Goal: Task Accomplishment & Management: Manage account settings

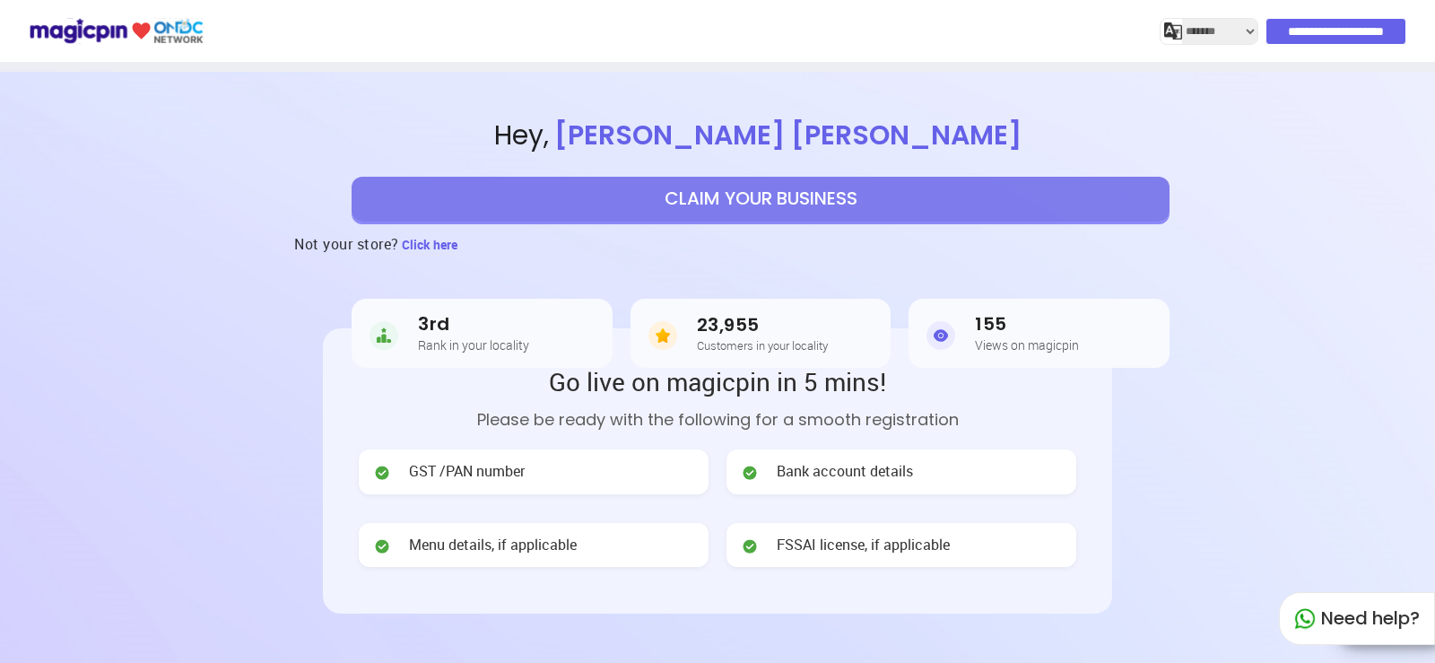
select select "*******"
click at [1367, 30] on input "**********" at bounding box center [1336, 31] width 139 height 25
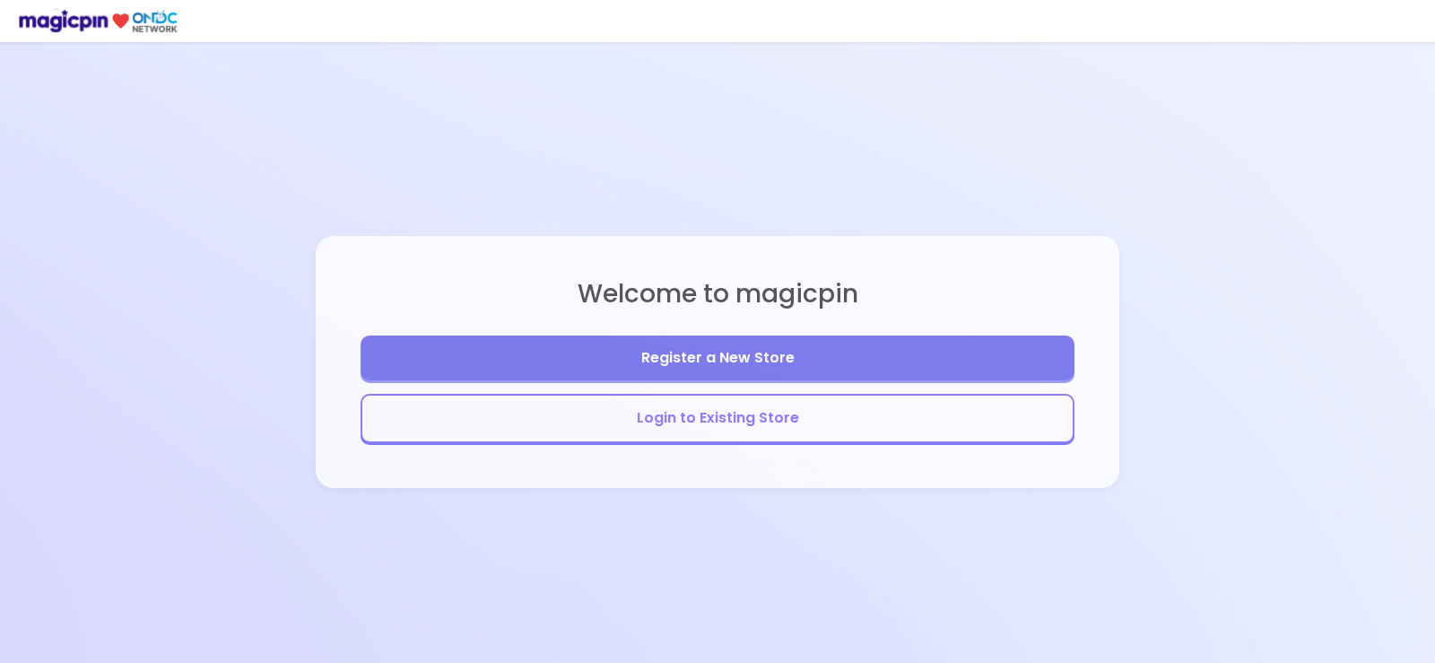
click at [742, 418] on button "Login to Existing Store" at bounding box center [717, 418] width 714 height 49
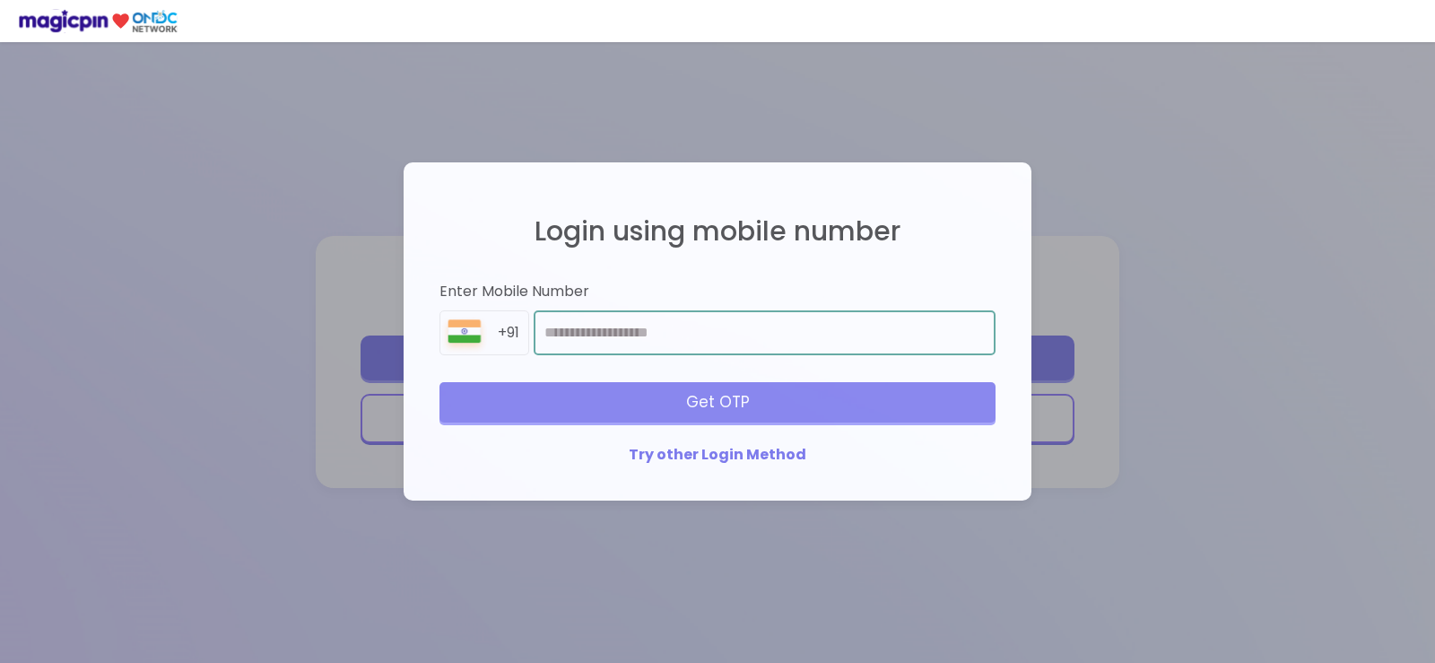
drag, startPoint x: 653, startPoint y: 332, endPoint x: 1434, endPoint y: 344, distance: 781.1
click at [655, 328] on input "number" at bounding box center [765, 332] width 462 height 45
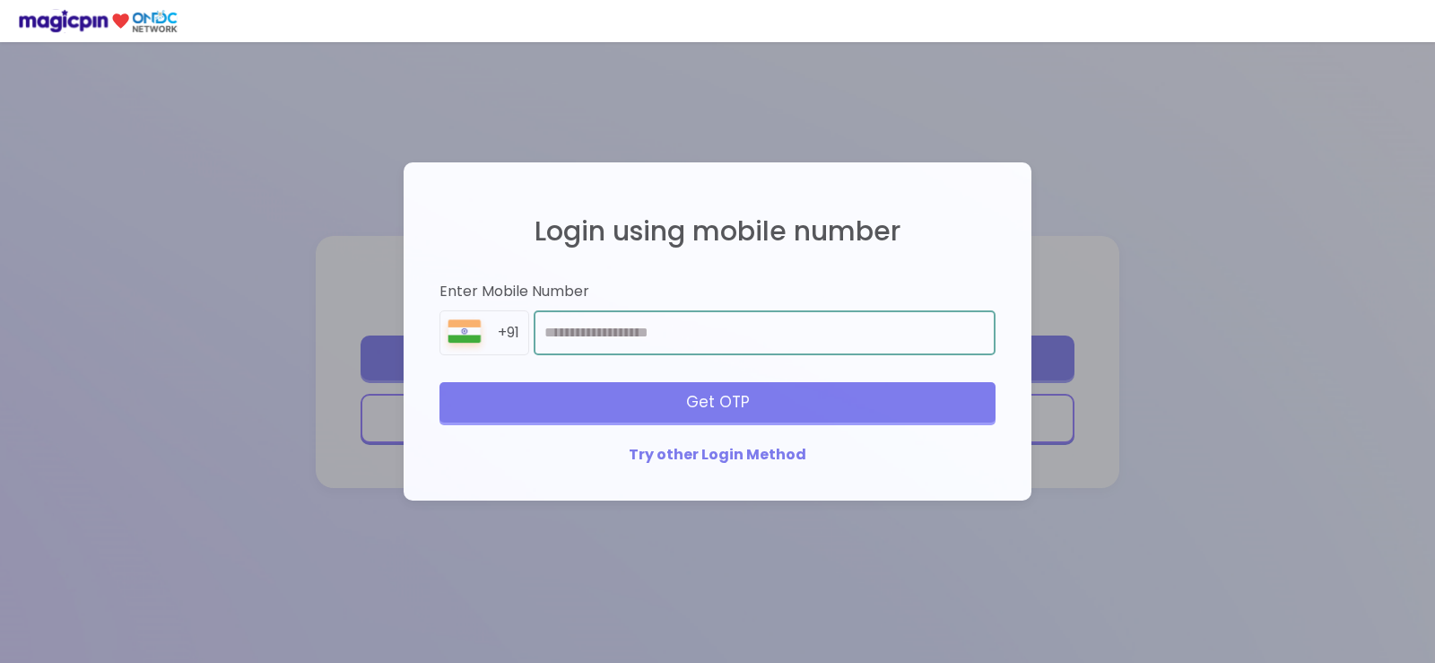
type input "**********"
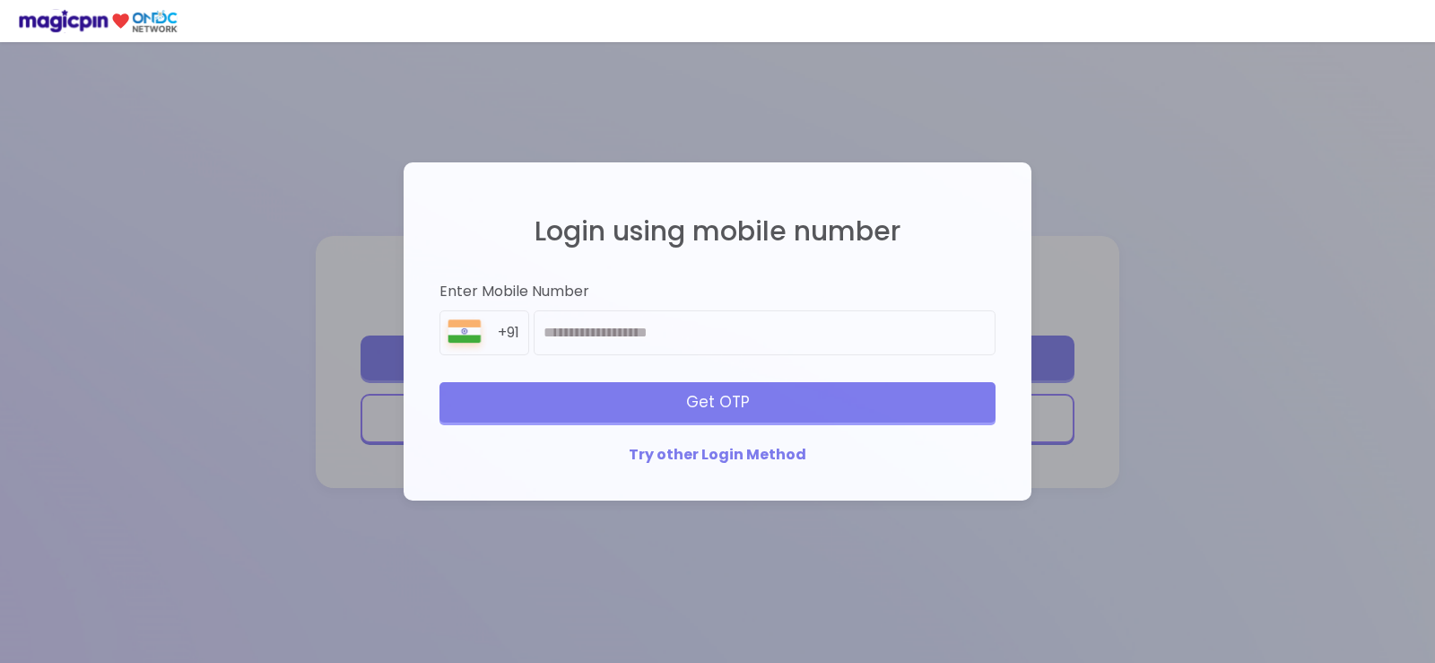
click at [751, 395] on div "Get OTP" at bounding box center [717, 401] width 556 height 39
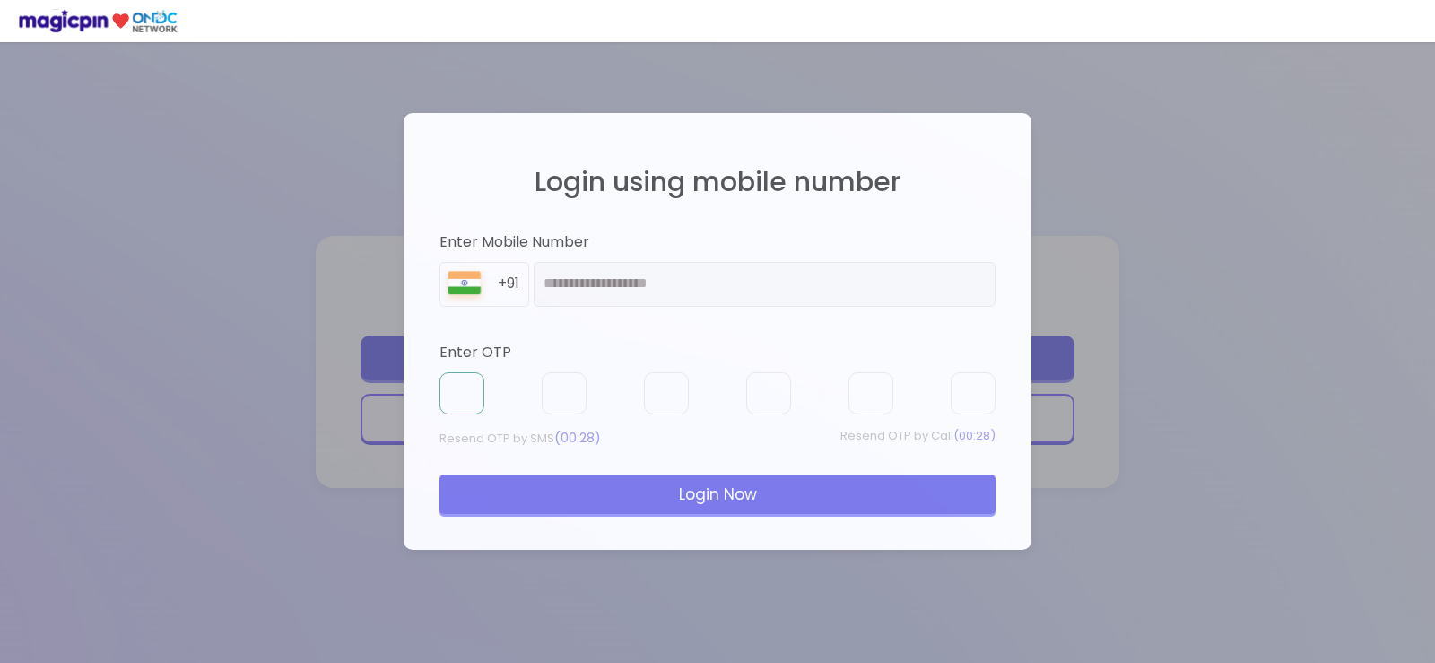
click at [457, 386] on input "text" at bounding box center [461, 393] width 45 height 43
type input "*"
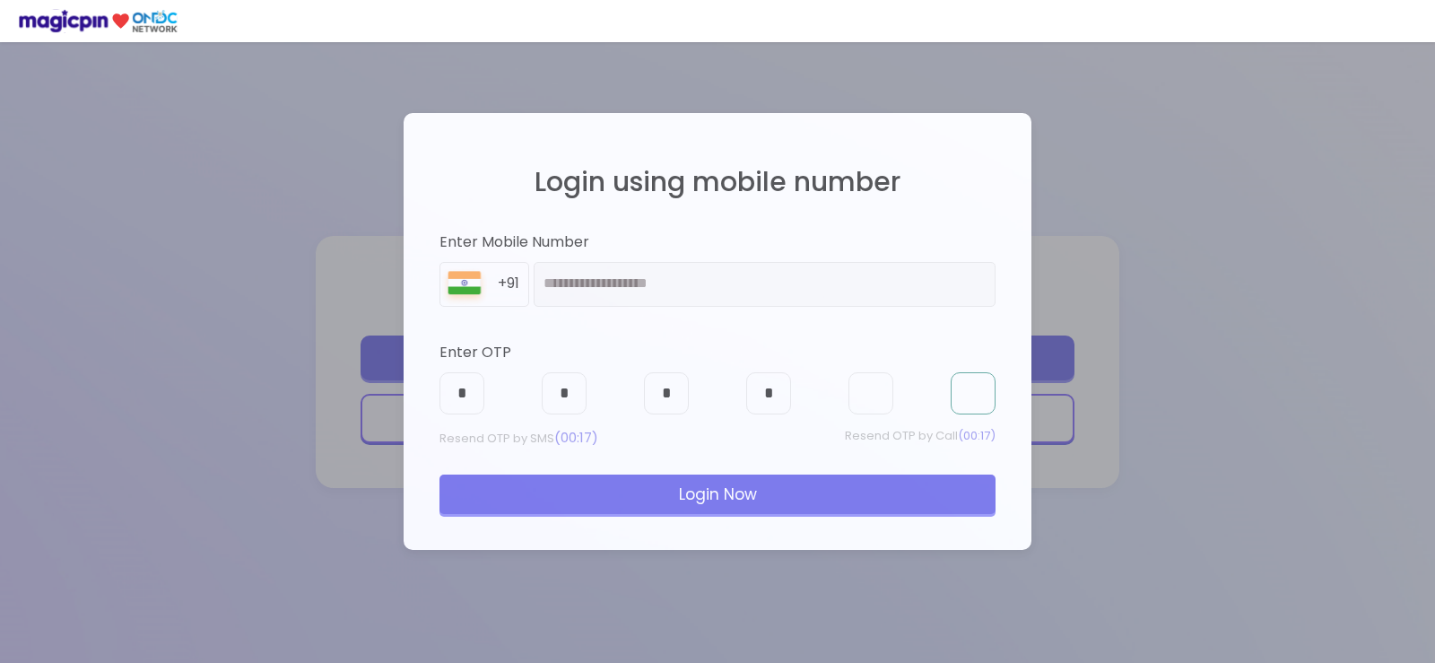
type input "*"
click at [779, 489] on div "Login Now" at bounding box center [717, 493] width 556 height 39
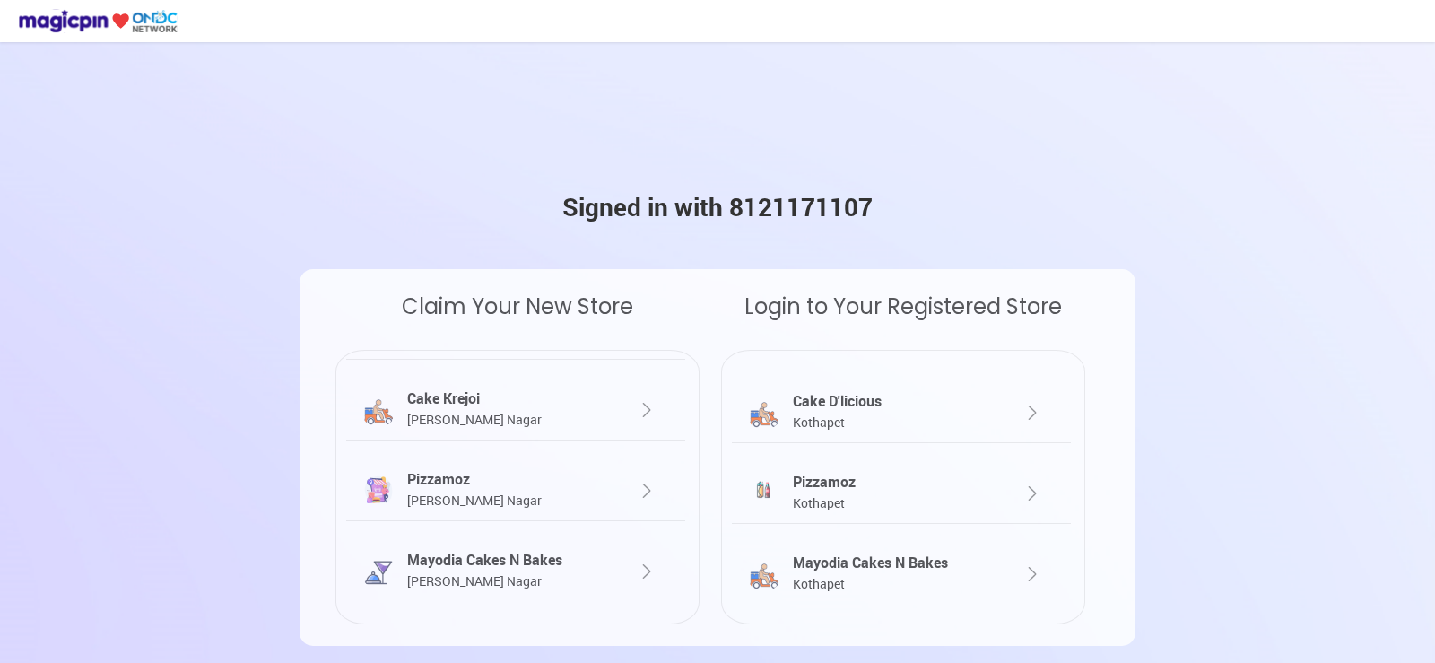
scroll to position [222, 0]
click at [896, 395] on div "Cake D'licious Kothapet" at bounding box center [887, 408] width 198 height 41
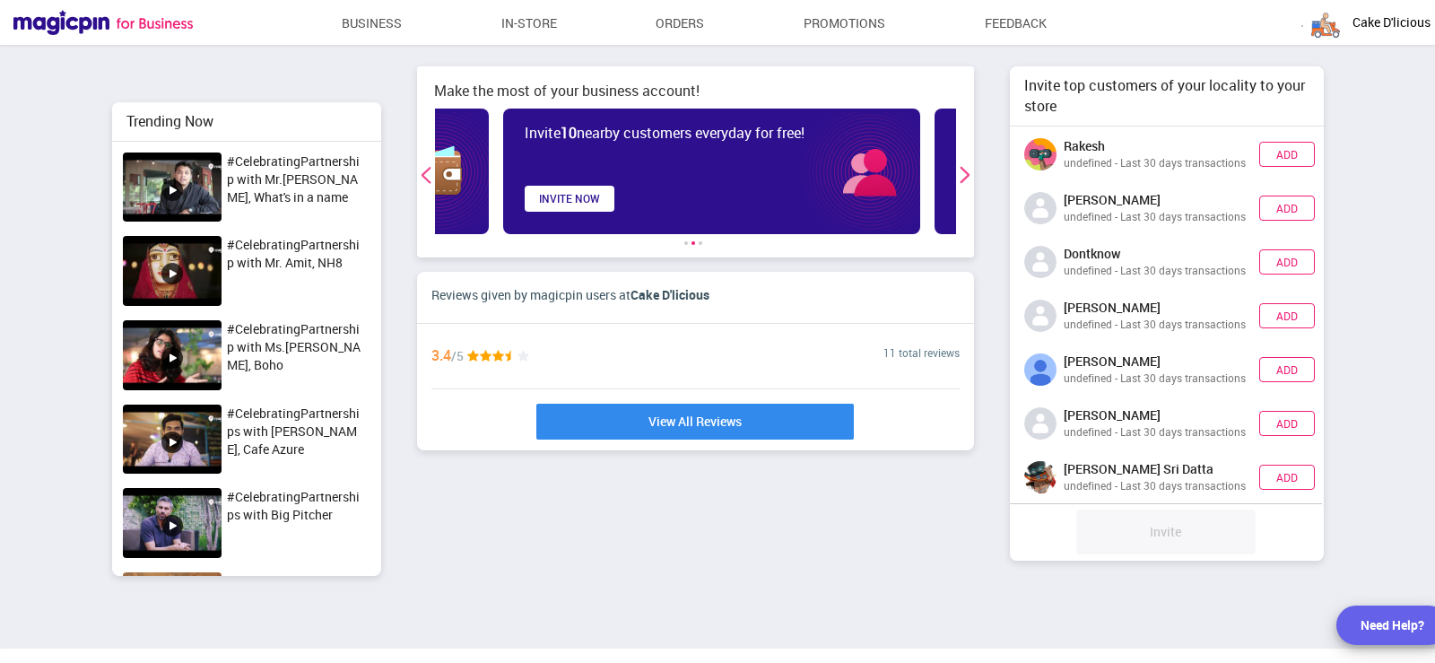
scroll to position [0, 379]
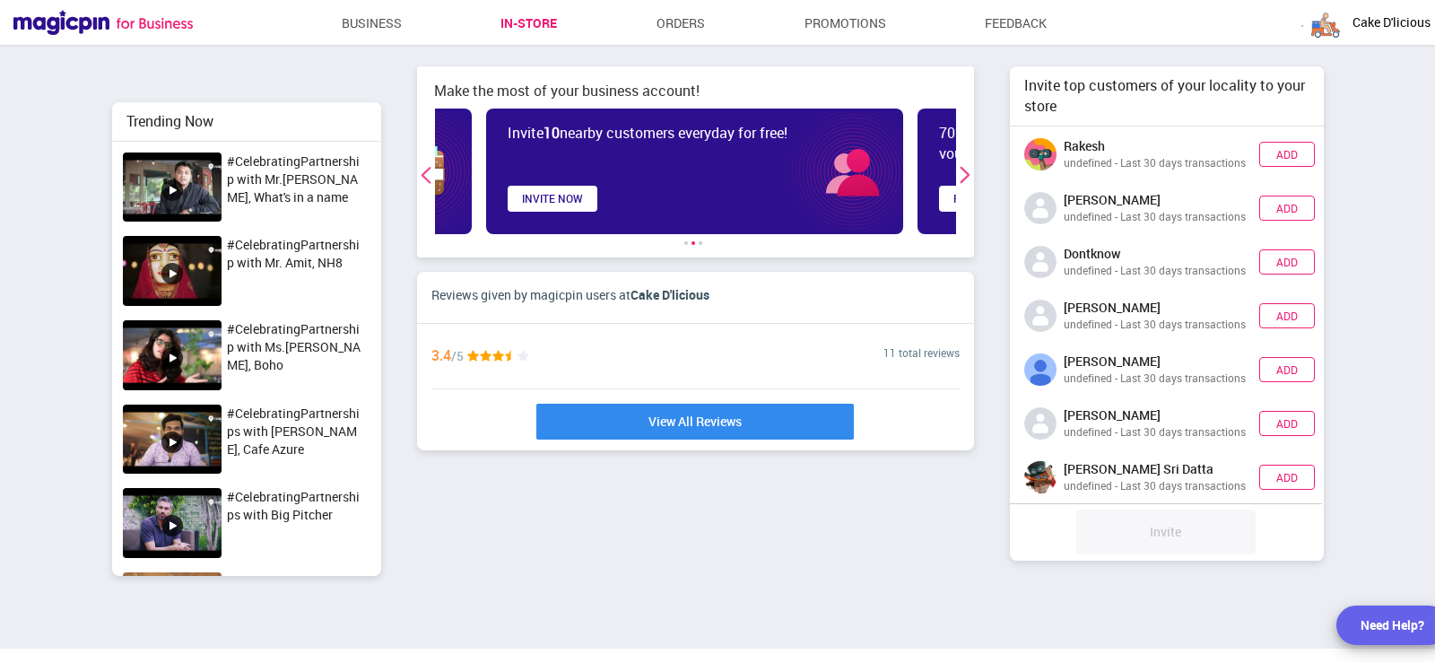
click at [519, 27] on link "In-store" at bounding box center [528, 23] width 56 height 32
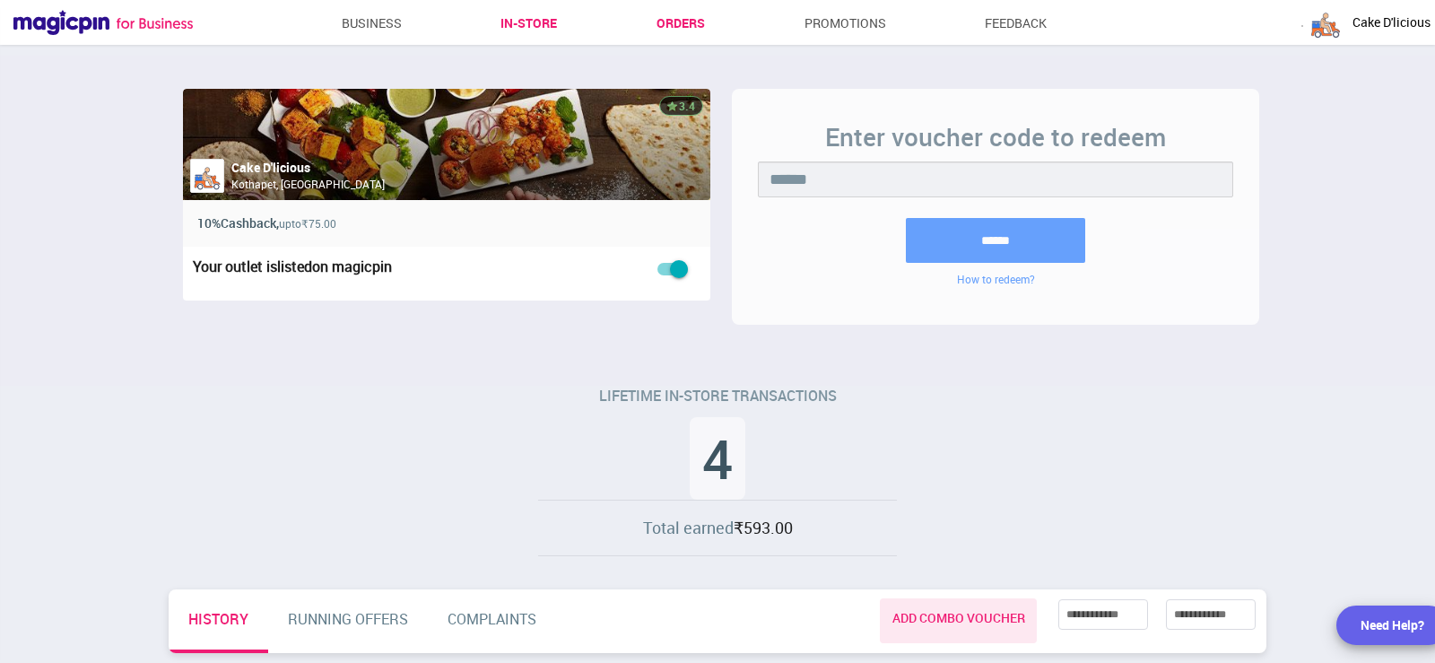
click at [684, 30] on link "Orders" at bounding box center [680, 23] width 48 height 32
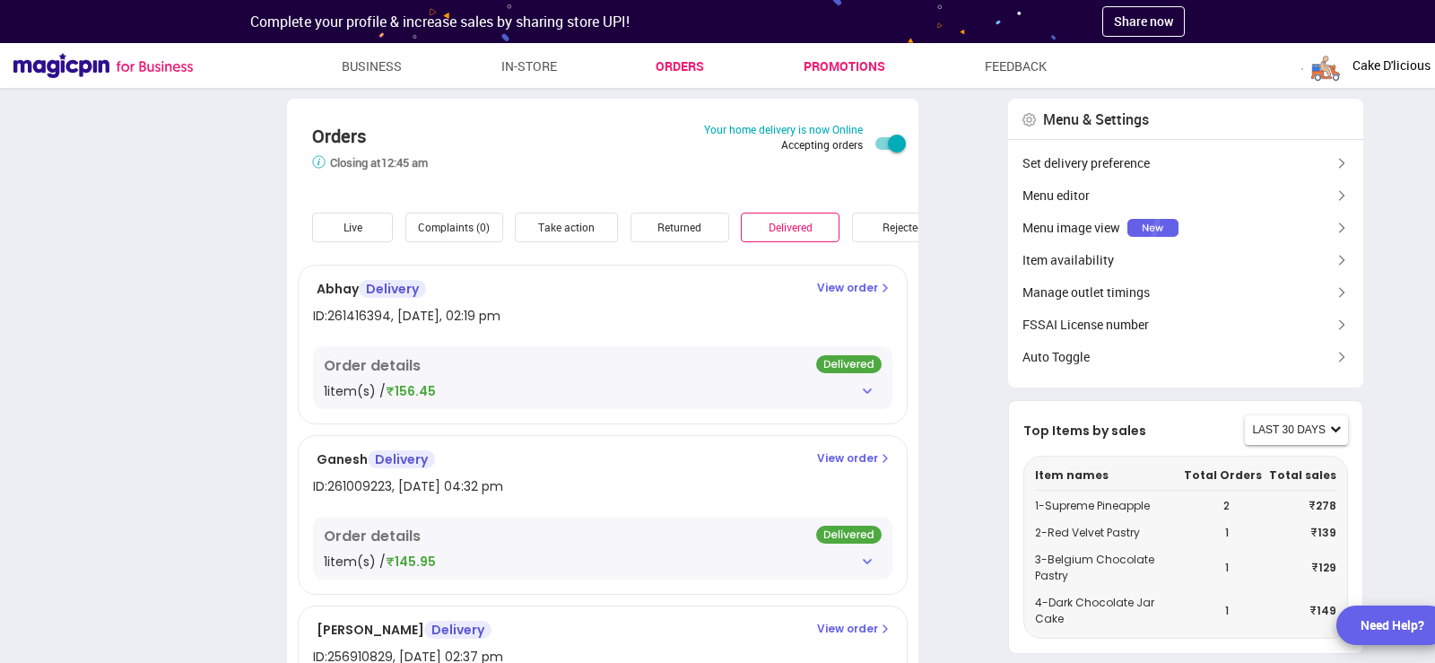
click at [821, 69] on link "Promotions" at bounding box center [844, 66] width 82 height 32
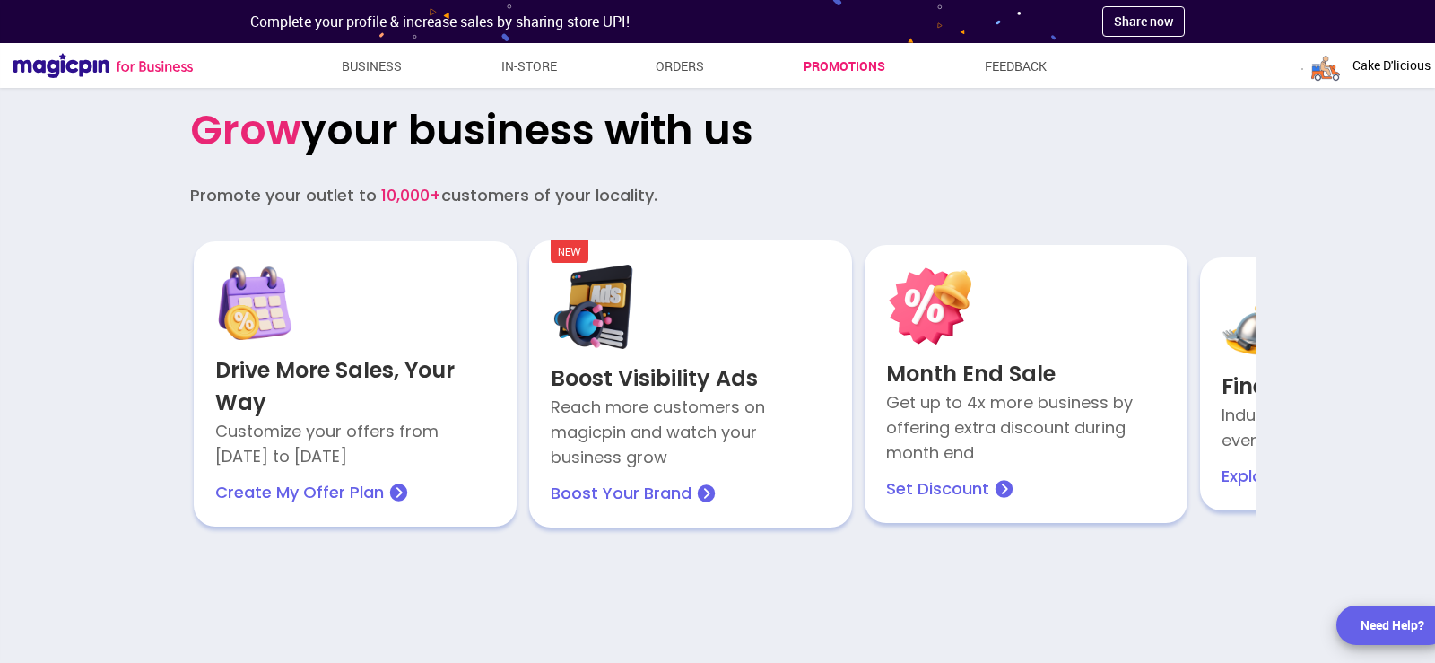
click at [697, 488] on icon at bounding box center [706, 493] width 19 height 18
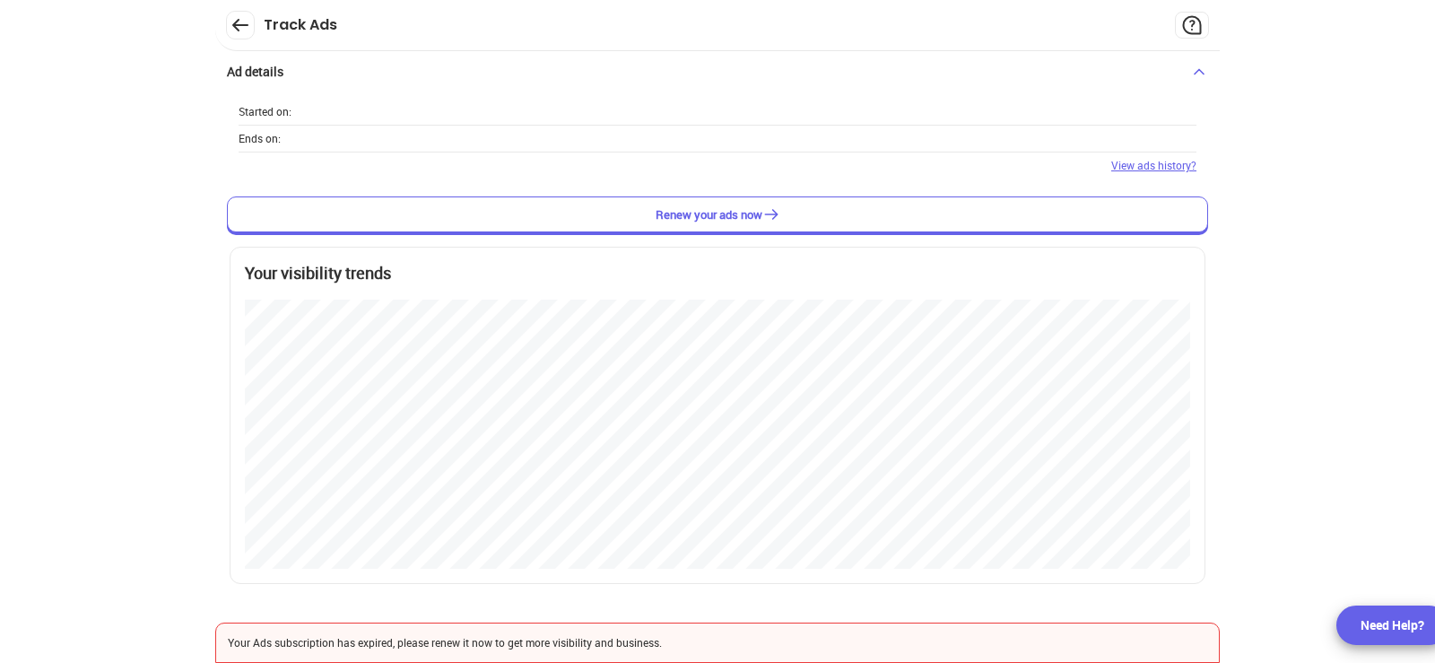
scroll to position [663, 1435]
click at [239, 19] on rect at bounding box center [241, 26] width 28 height 28
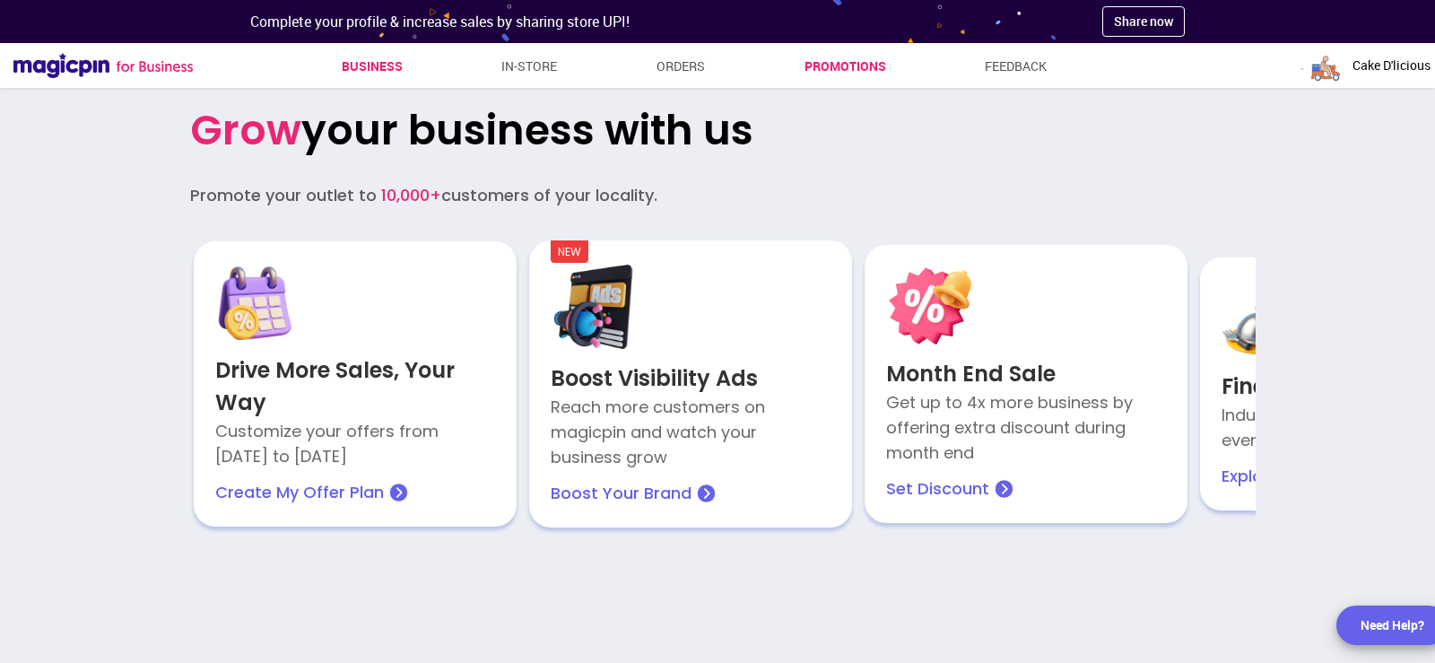
click at [389, 72] on link "Business" at bounding box center [372, 66] width 61 height 32
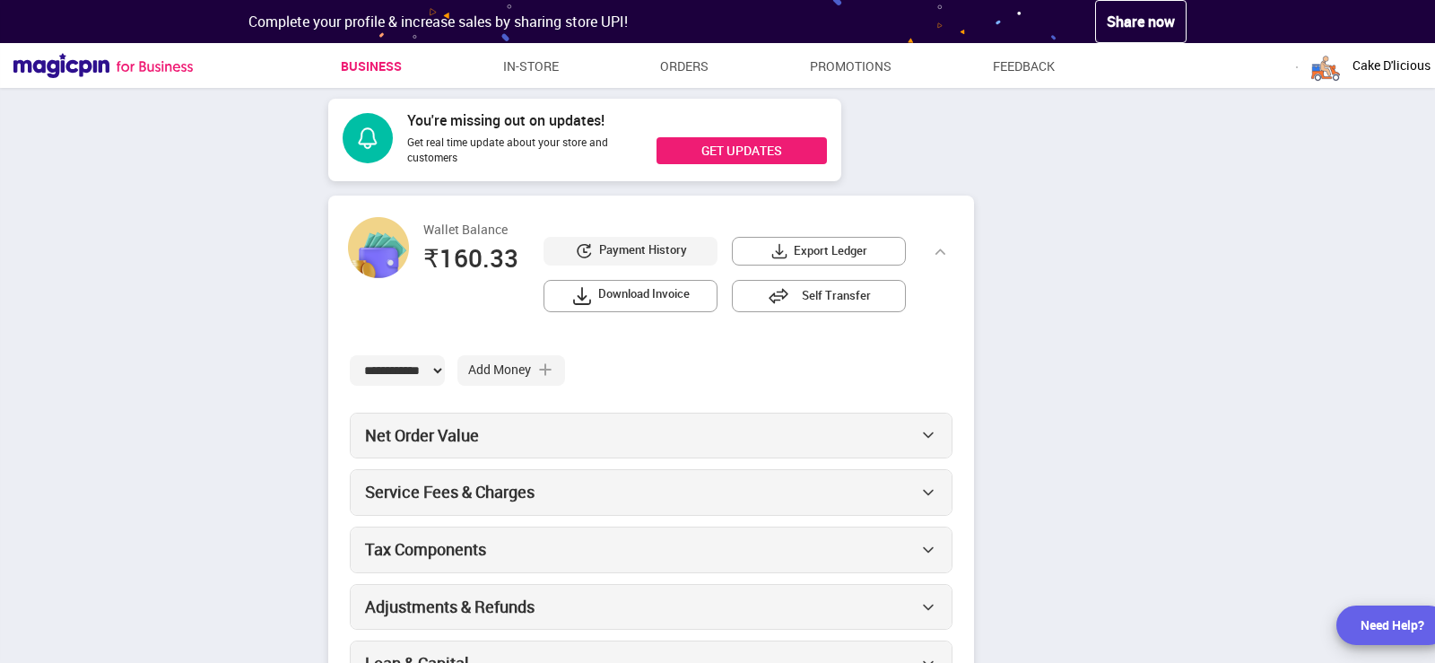
click at [389, 67] on link "Business" at bounding box center [371, 66] width 61 height 32
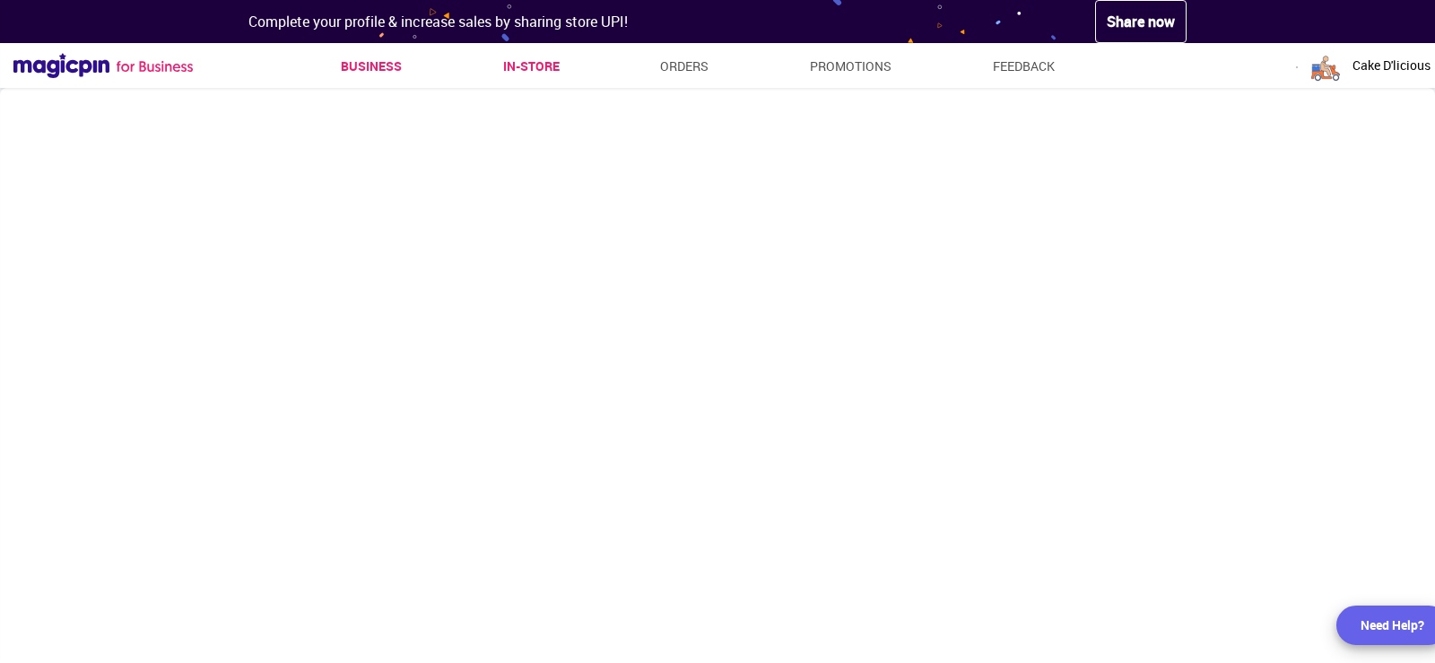
click at [535, 57] on link "In-store" at bounding box center [531, 66] width 56 height 32
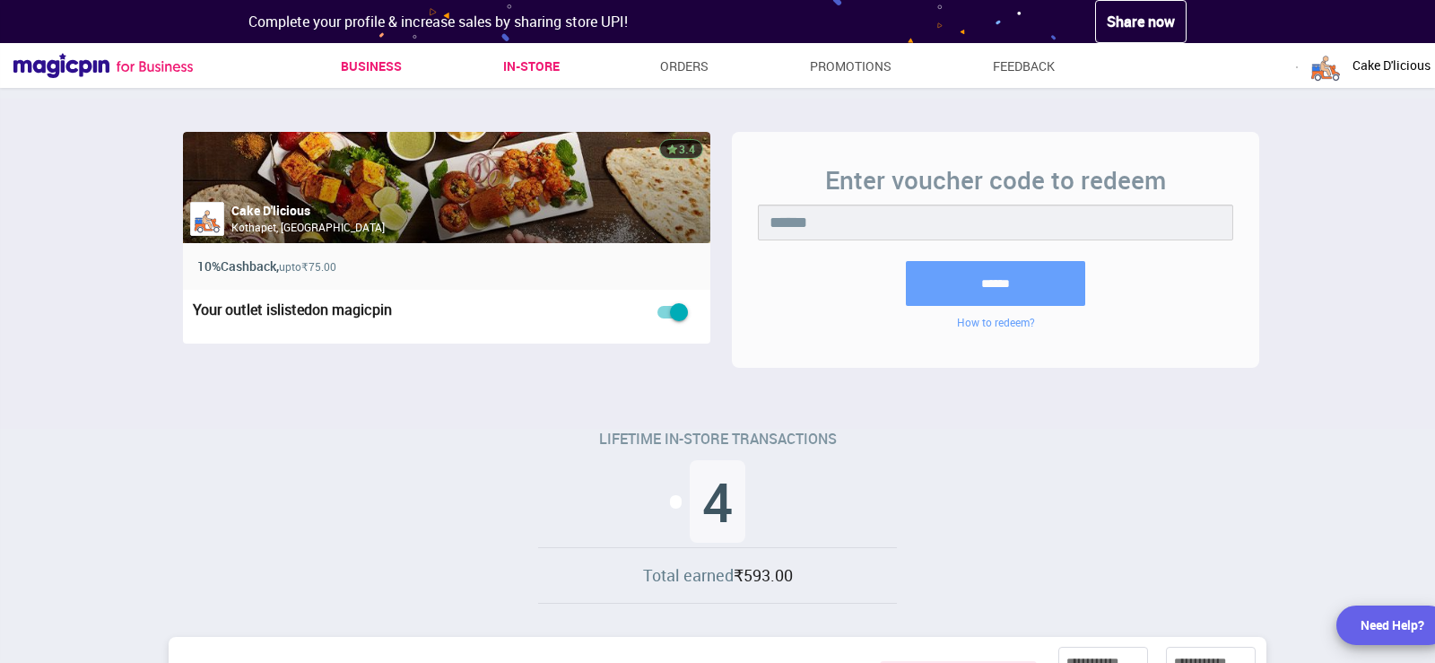
click at [362, 65] on link "Business" at bounding box center [371, 66] width 61 height 32
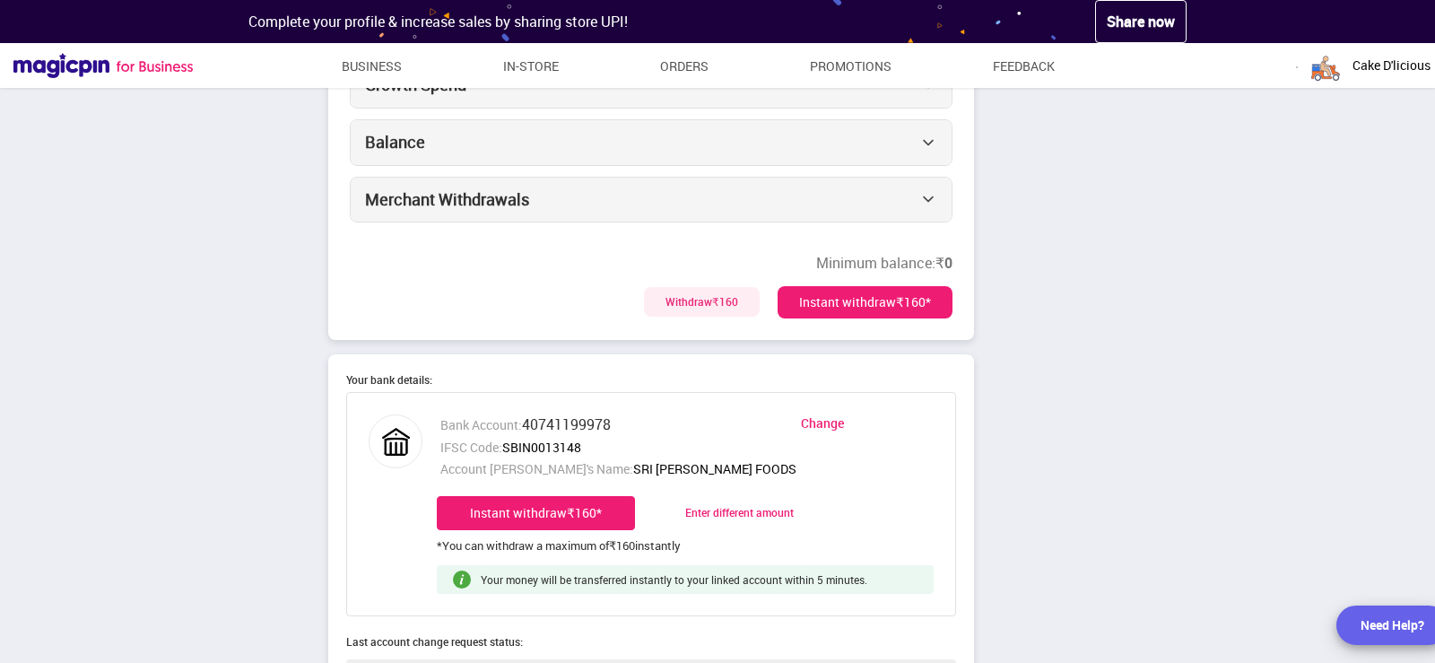
scroll to position [717, 0]
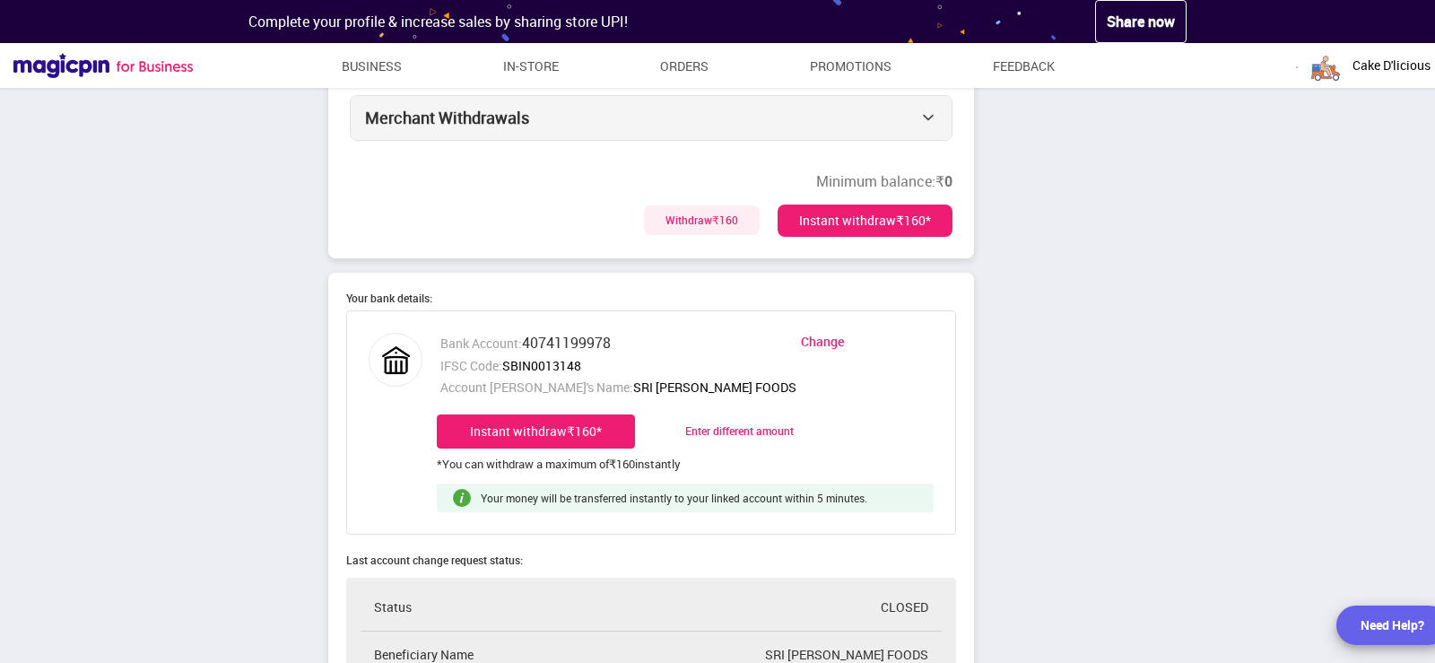
click at [855, 220] on div "Instant withdraw ₹160 *" at bounding box center [864, 220] width 175 height 32
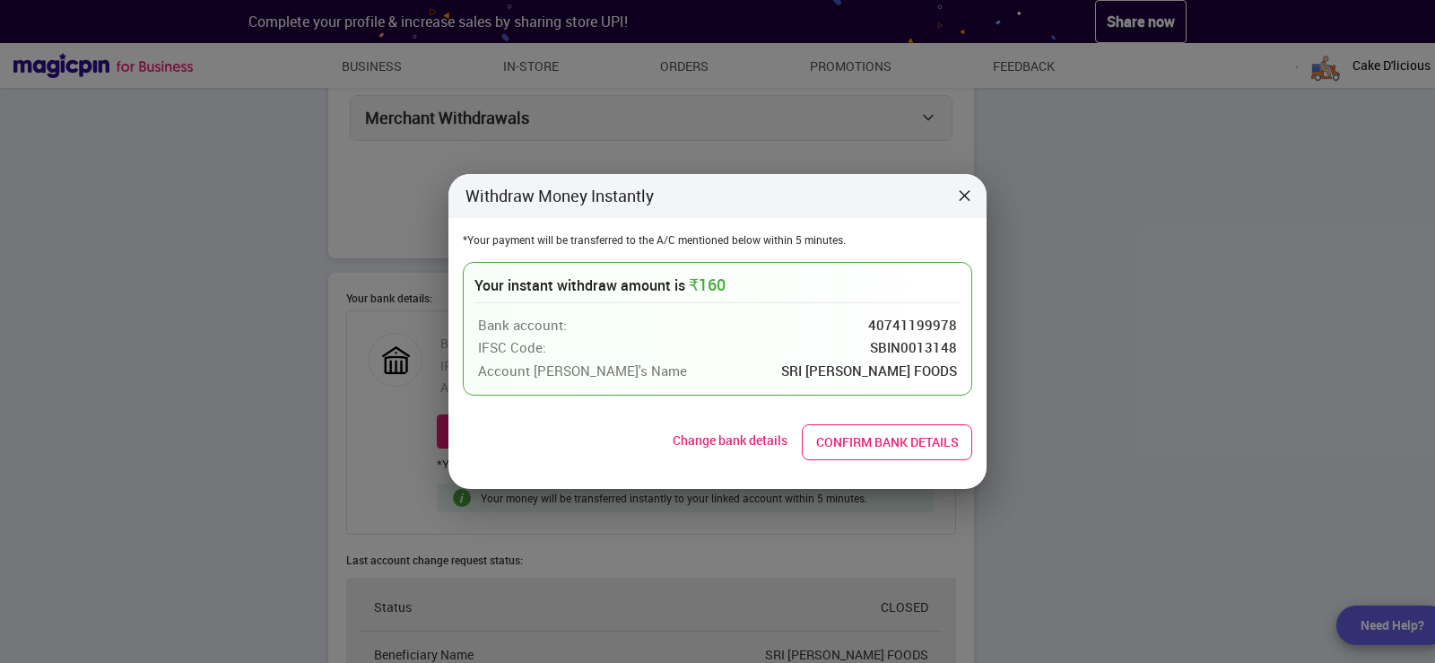
click at [883, 438] on button "Confirm bank details" at bounding box center [887, 442] width 170 height 36
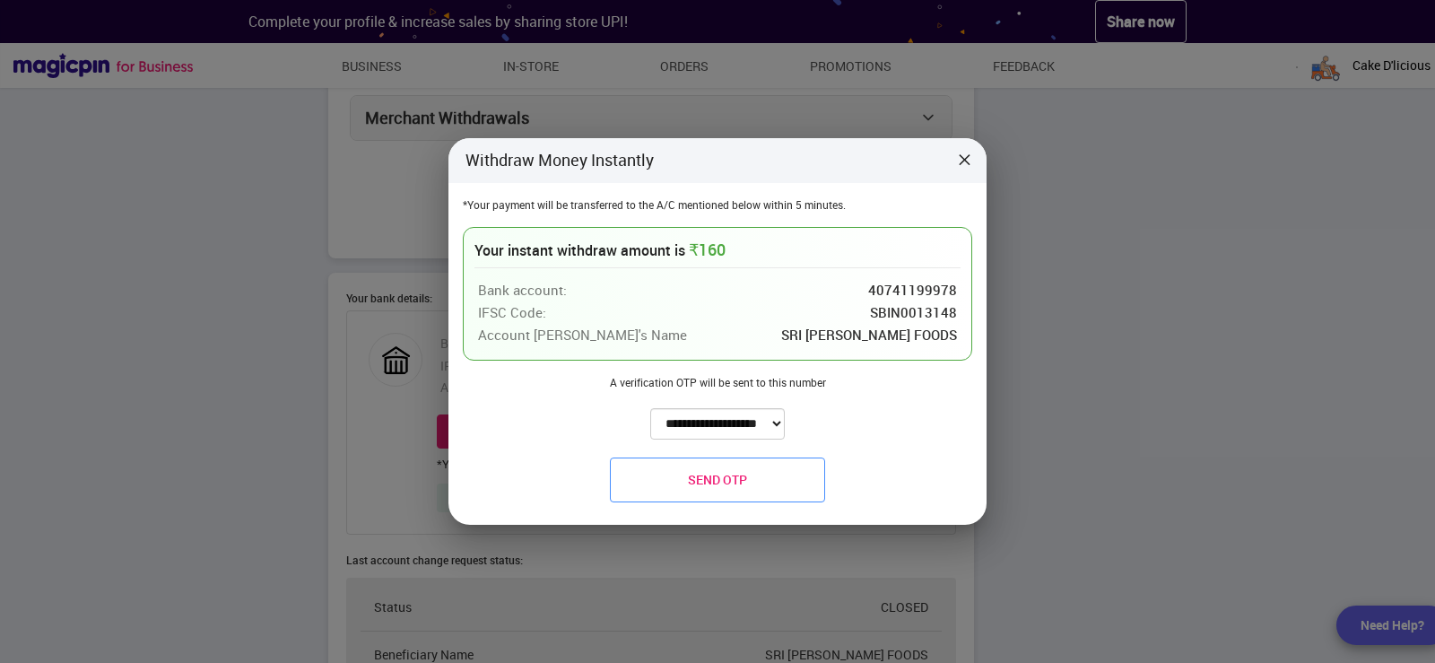
click at [710, 482] on button "Send OTP" at bounding box center [717, 479] width 215 height 45
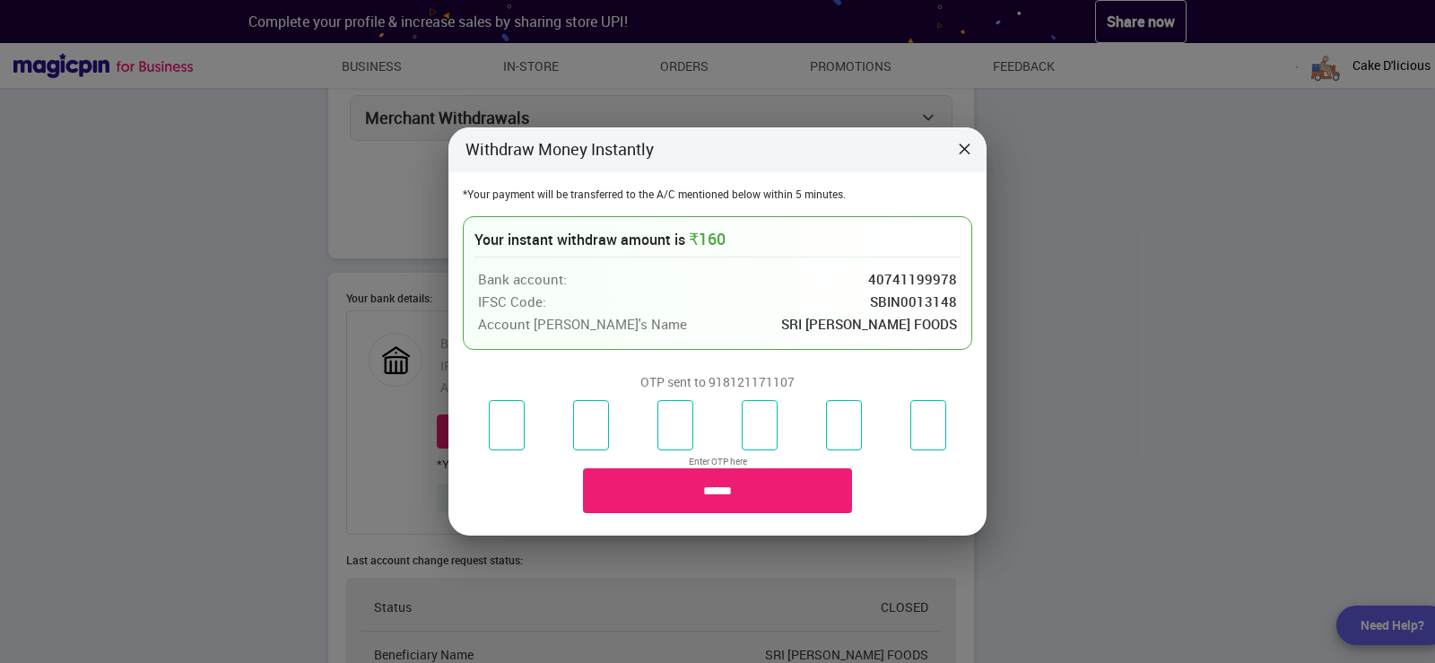
click at [499, 423] on input "number" at bounding box center [507, 425] width 36 height 50
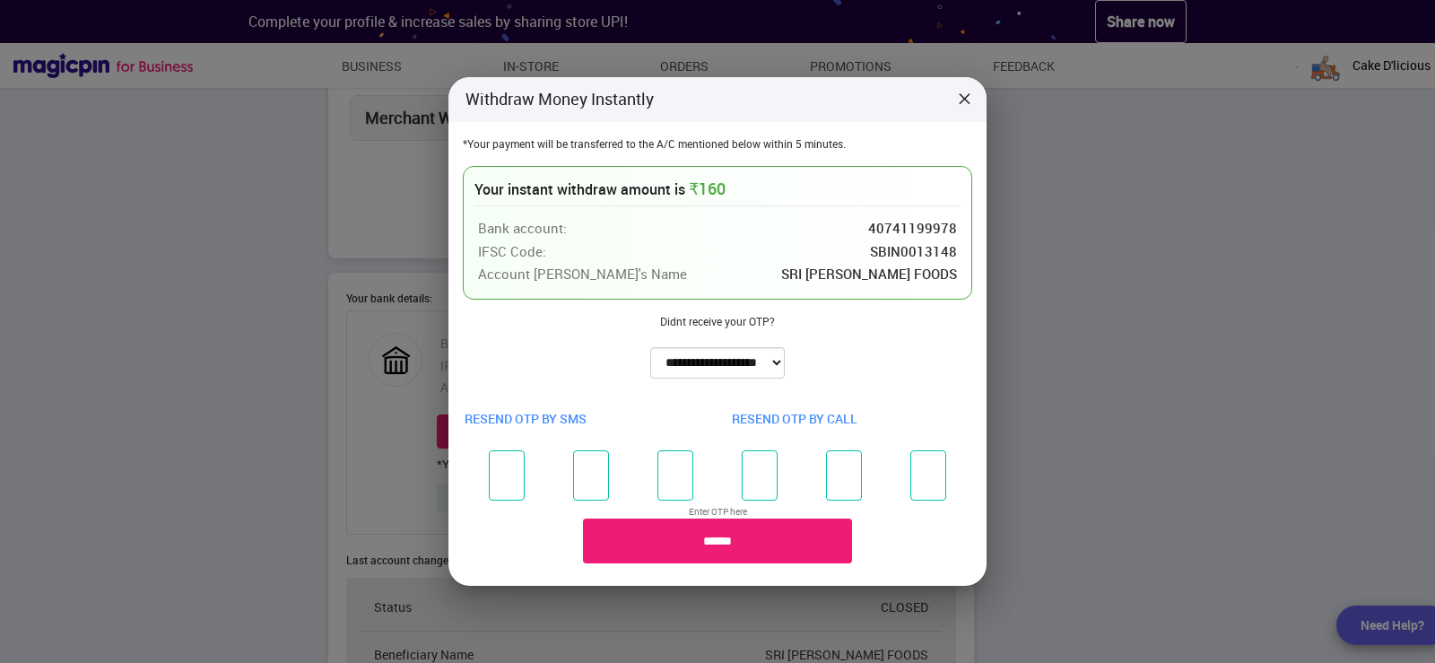
type input "*"
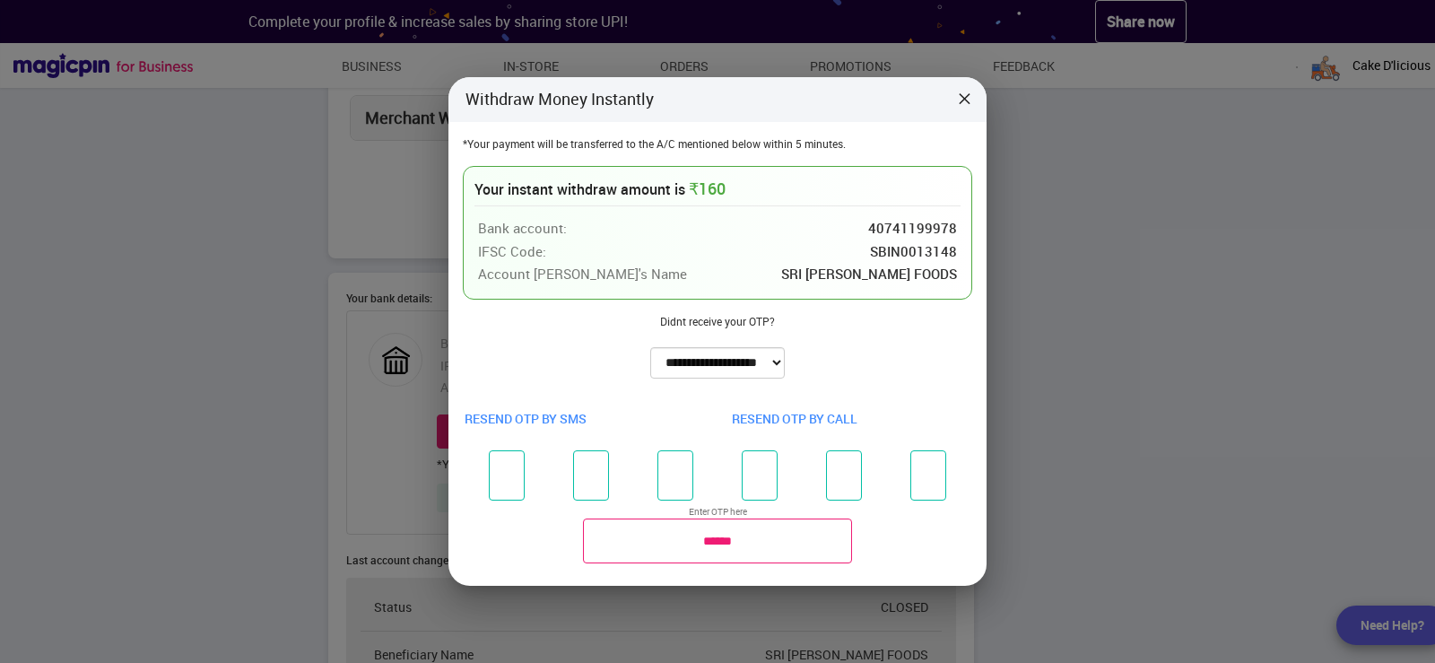
type input "*"
click at [711, 554] on input "******" at bounding box center [717, 540] width 269 height 45
type input "**********"
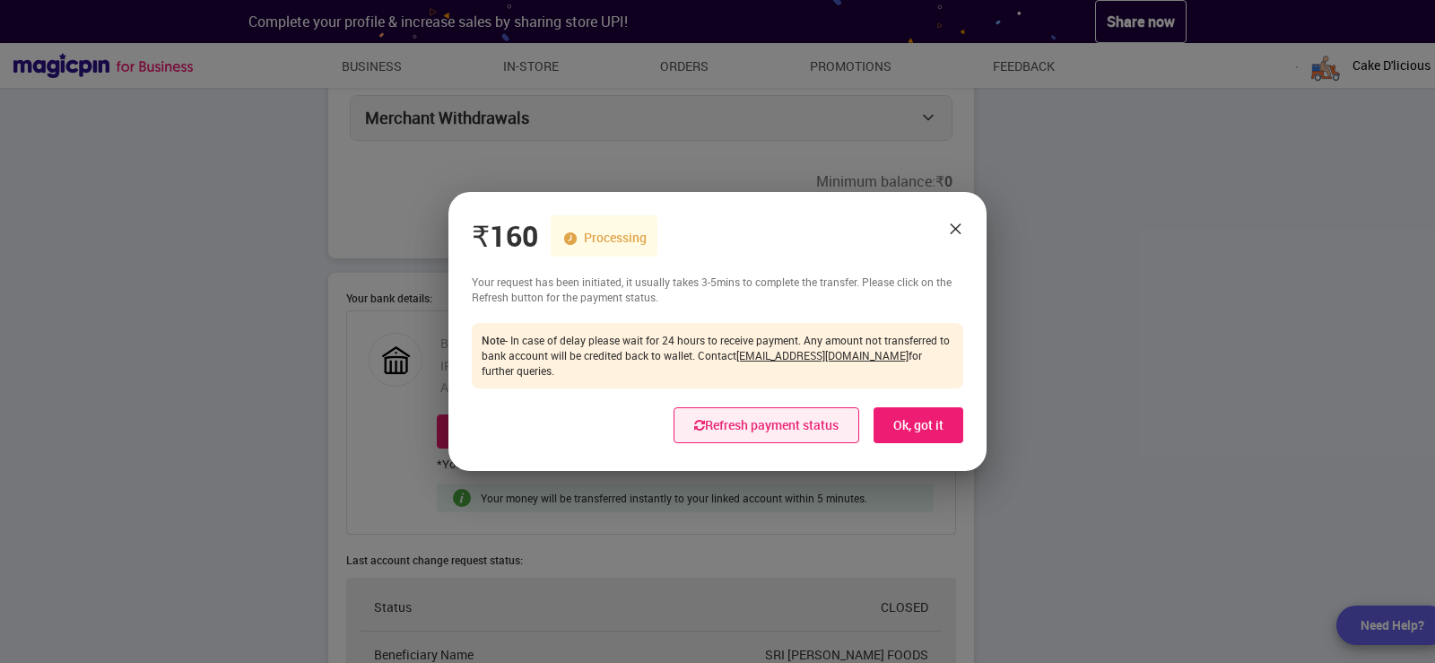
click at [769, 418] on button "Refresh payment status" at bounding box center [766, 425] width 186 height 36
click at [694, 419] on icon at bounding box center [699, 425] width 11 height 13
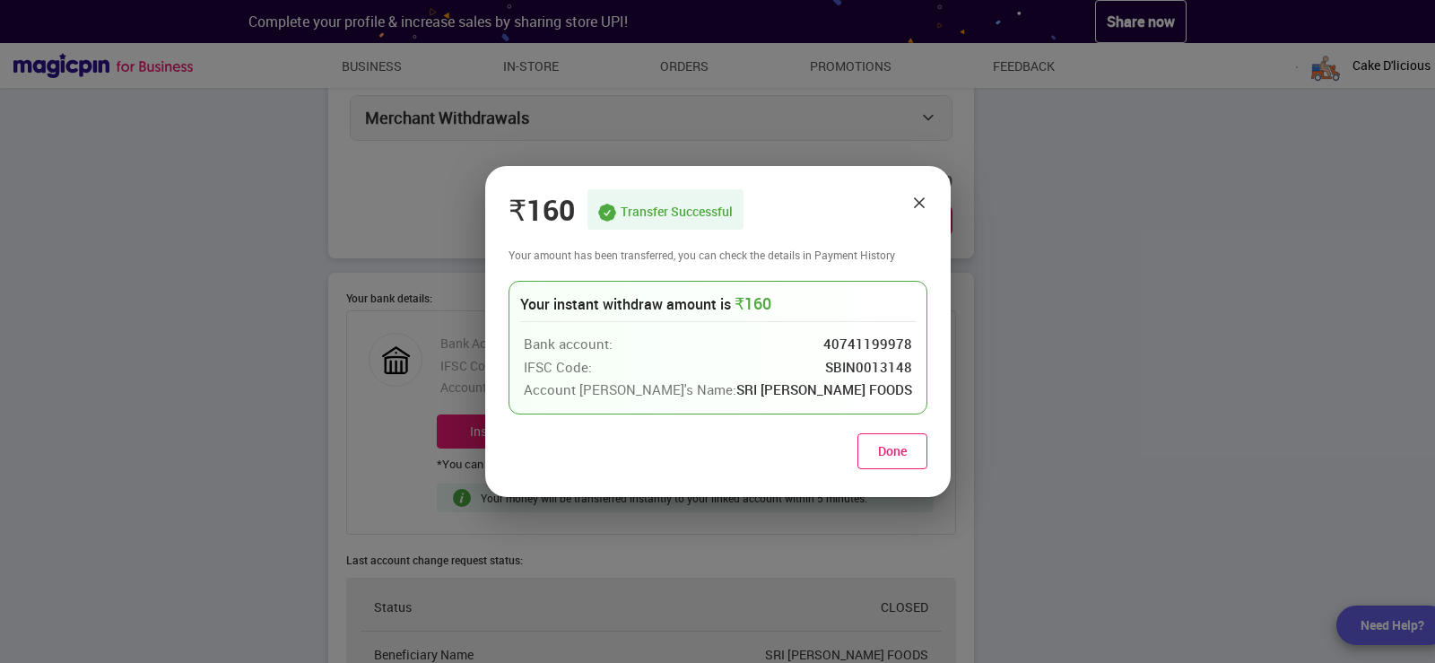
click at [878, 450] on button "Done" at bounding box center [892, 451] width 70 height 36
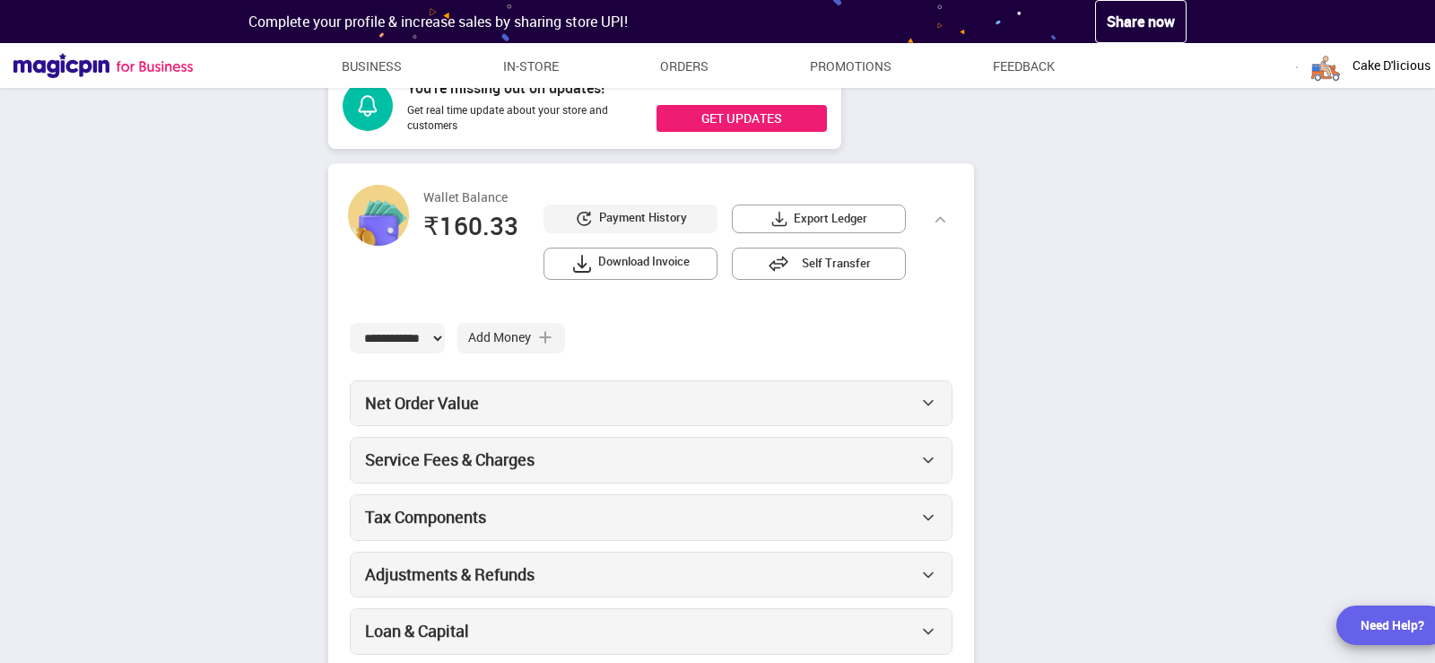
scroll to position [0, 0]
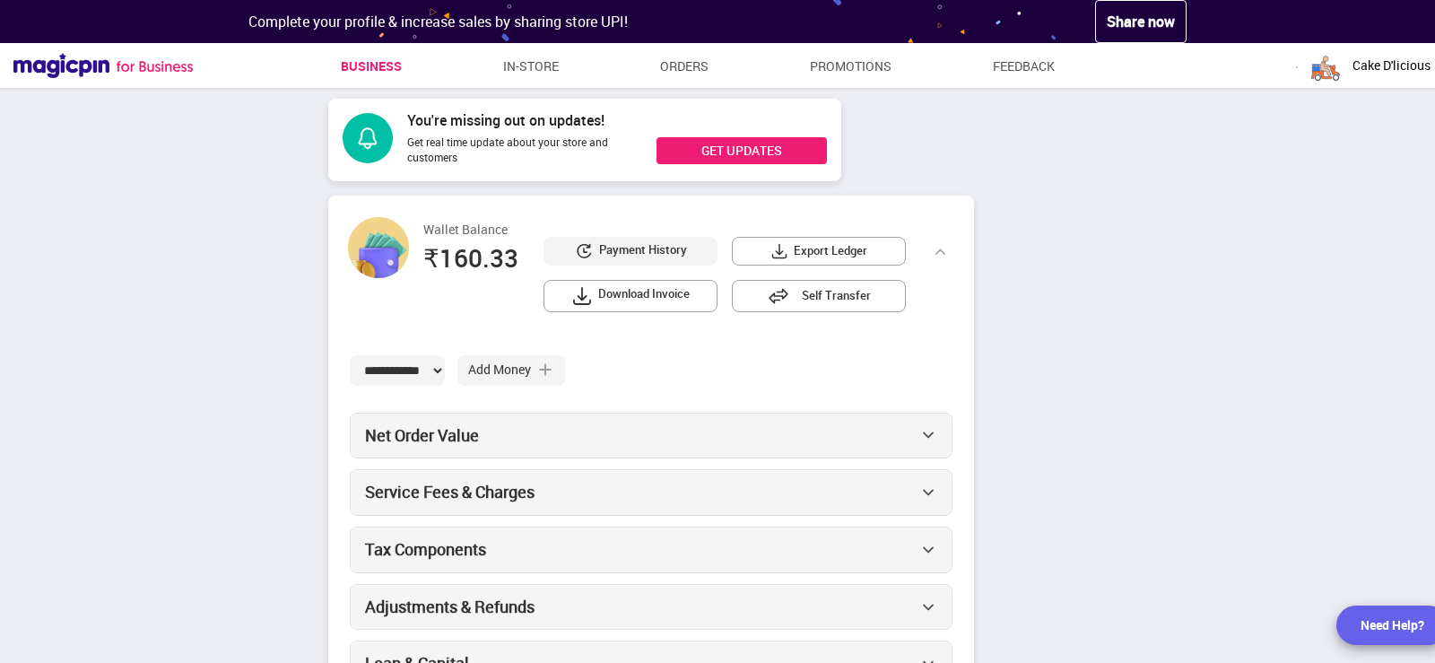
click at [348, 66] on link "Business" at bounding box center [371, 66] width 61 height 32
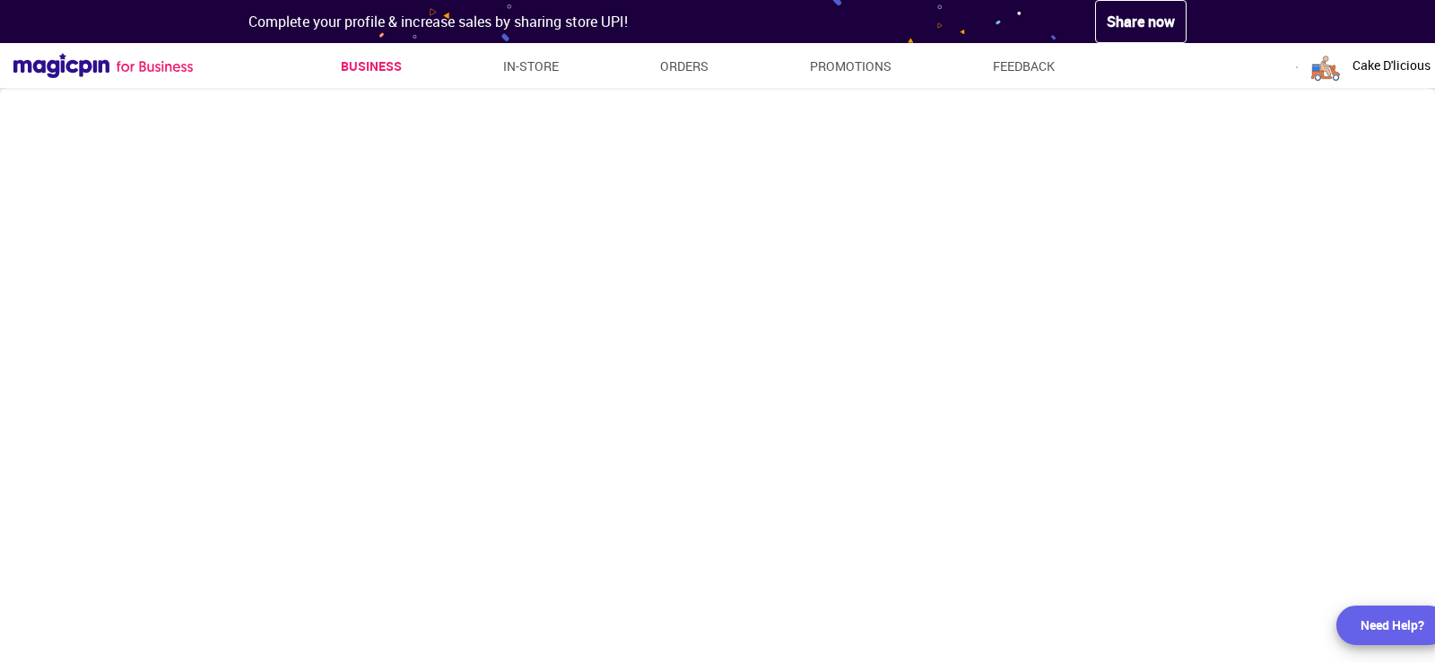
click at [1379, 59] on span "Cake D'licious" at bounding box center [1391, 65] width 78 height 18
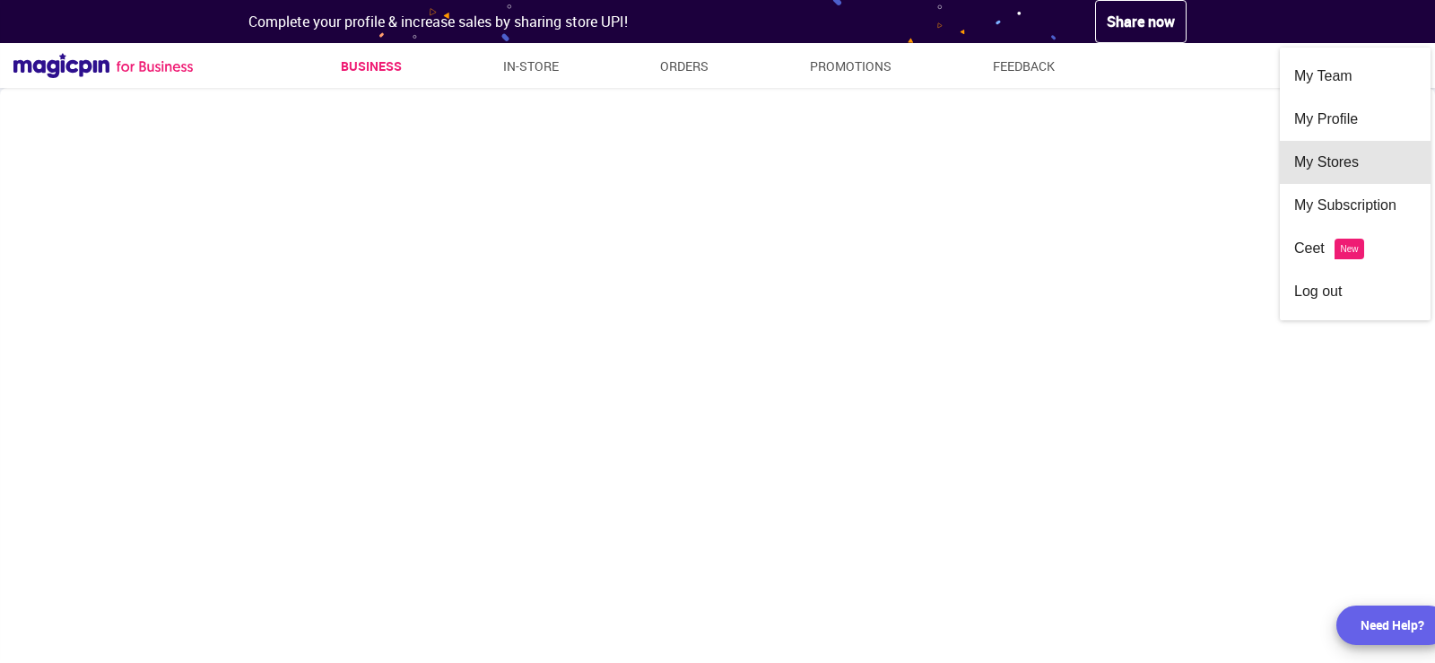
click at [1348, 154] on div "My Stores" at bounding box center [1355, 162] width 122 height 43
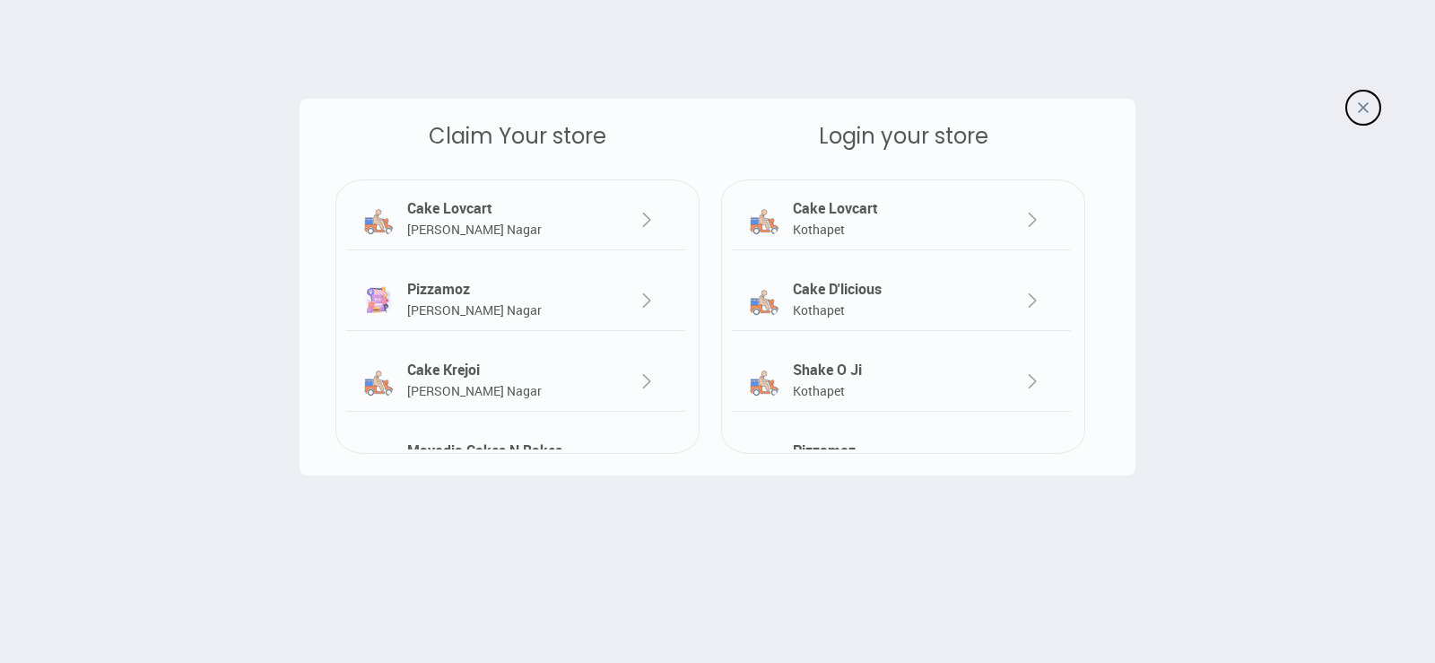
click at [1032, 216] on img at bounding box center [1032, 220] width 22 height 22
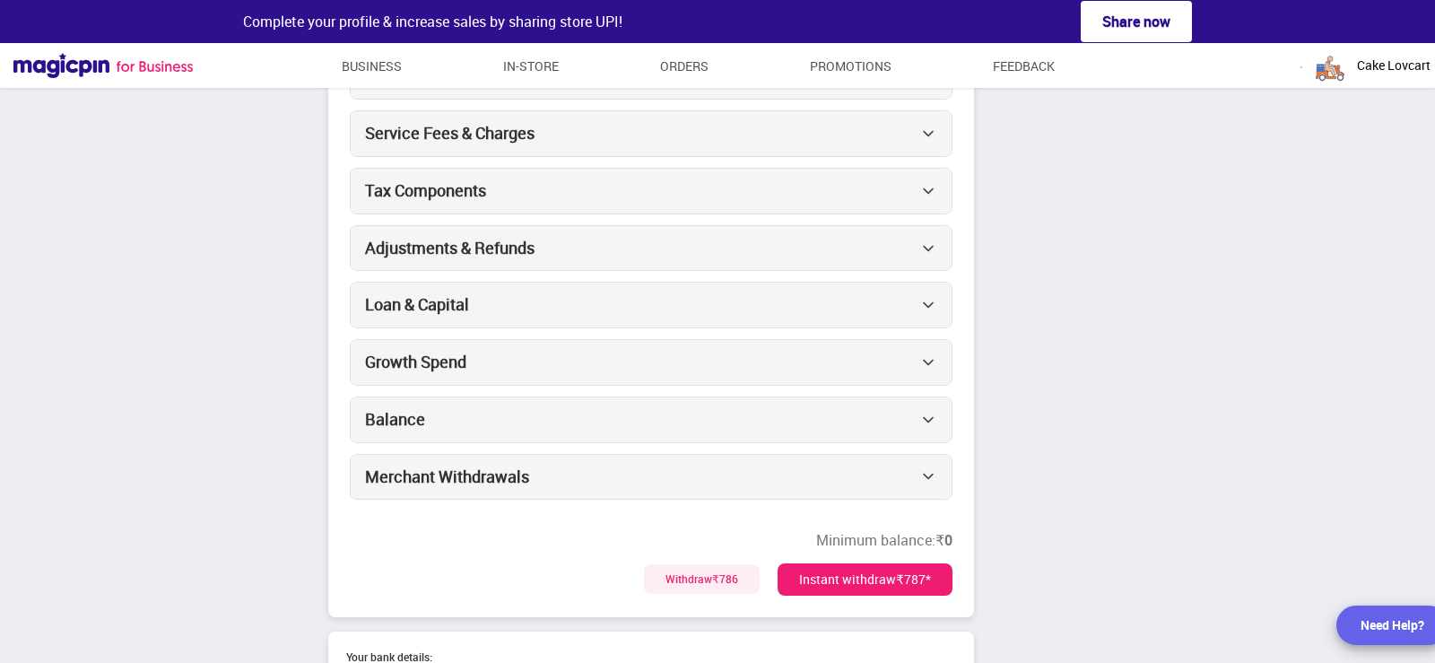
scroll to position [717, 0]
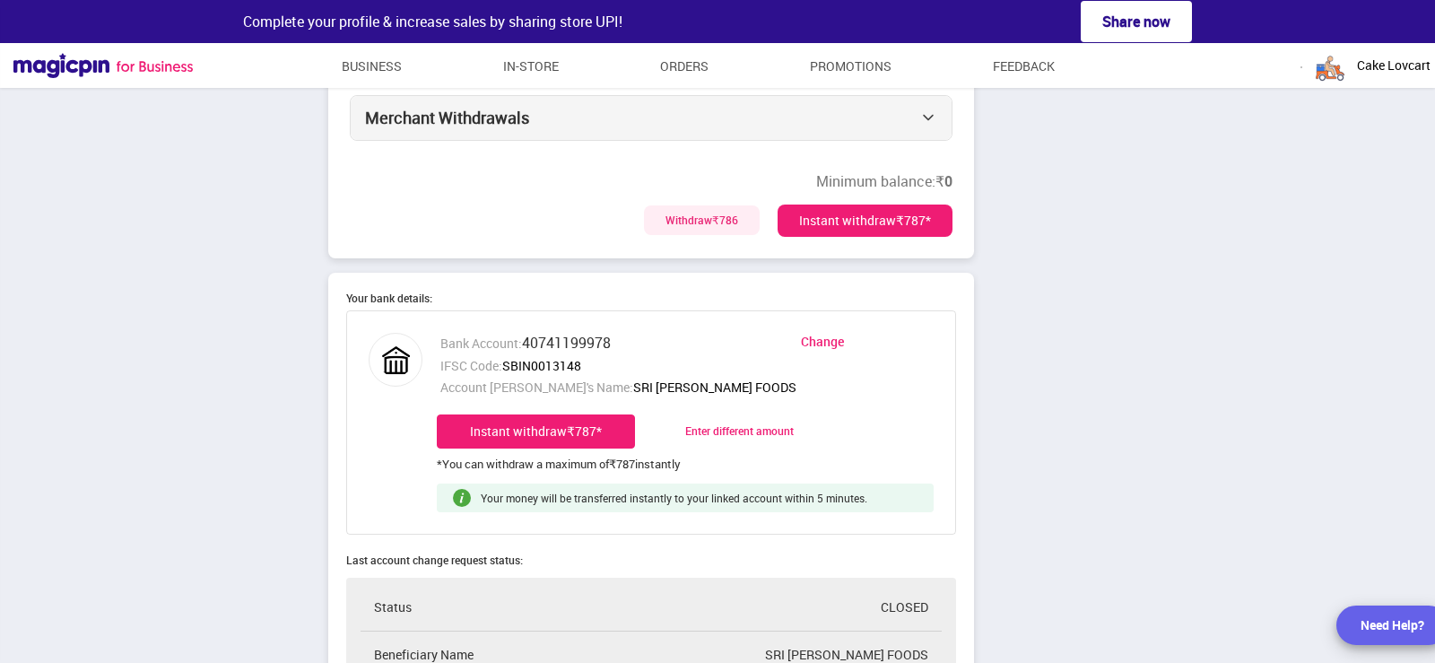
click at [879, 225] on div "Instant withdraw ₹787 *" at bounding box center [864, 220] width 175 height 32
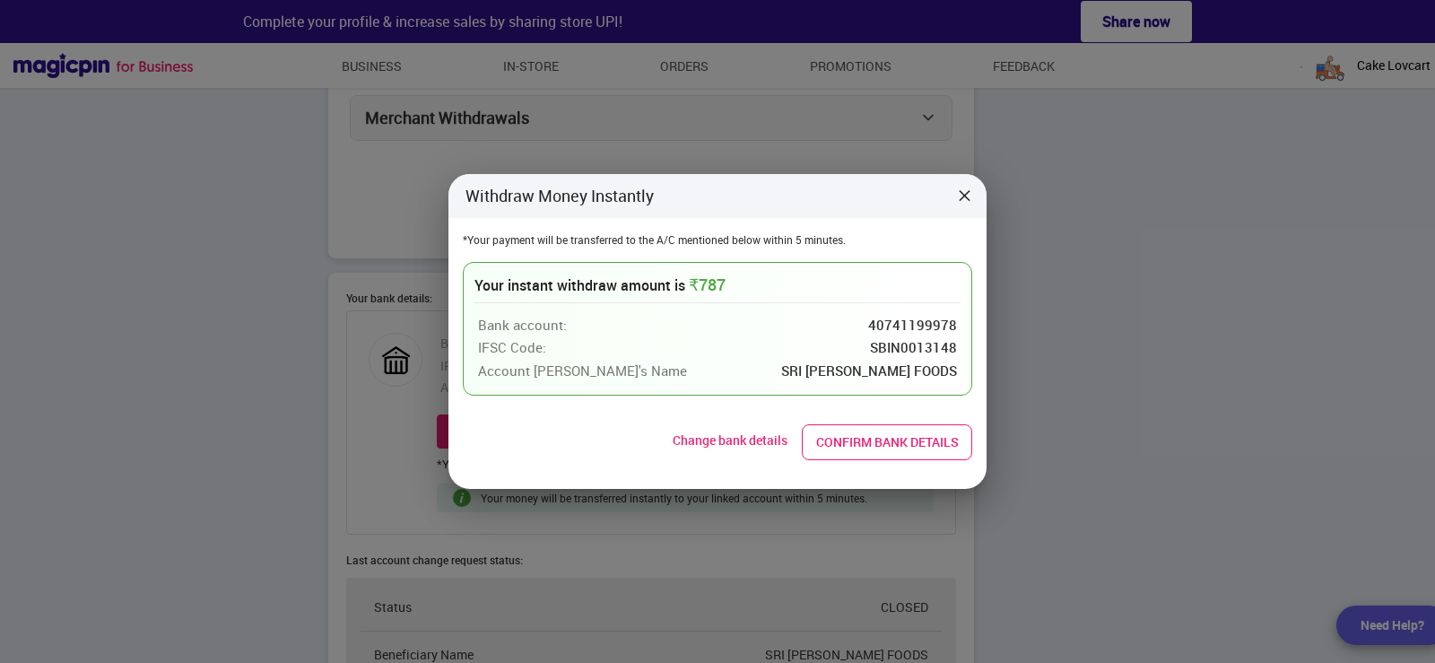
click at [863, 444] on button "Confirm bank details" at bounding box center [887, 442] width 170 height 36
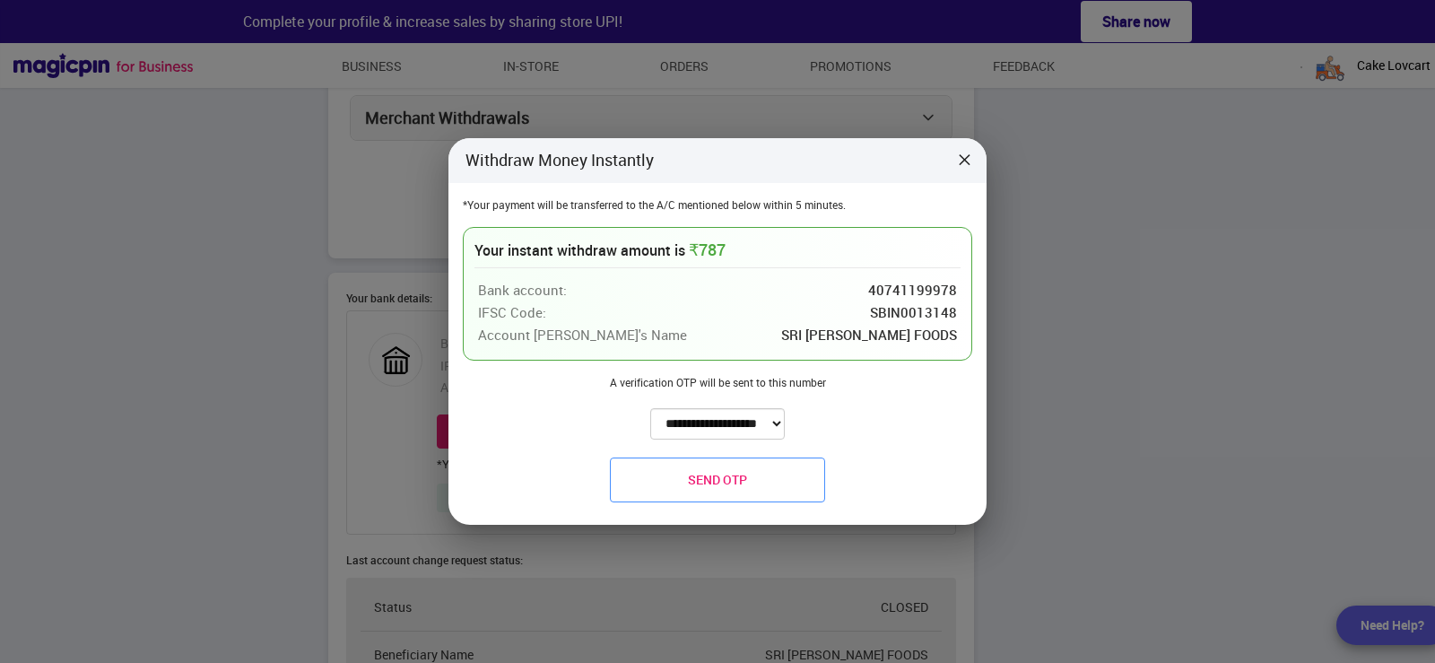
click at [733, 464] on button "Send OTP" at bounding box center [717, 479] width 215 height 45
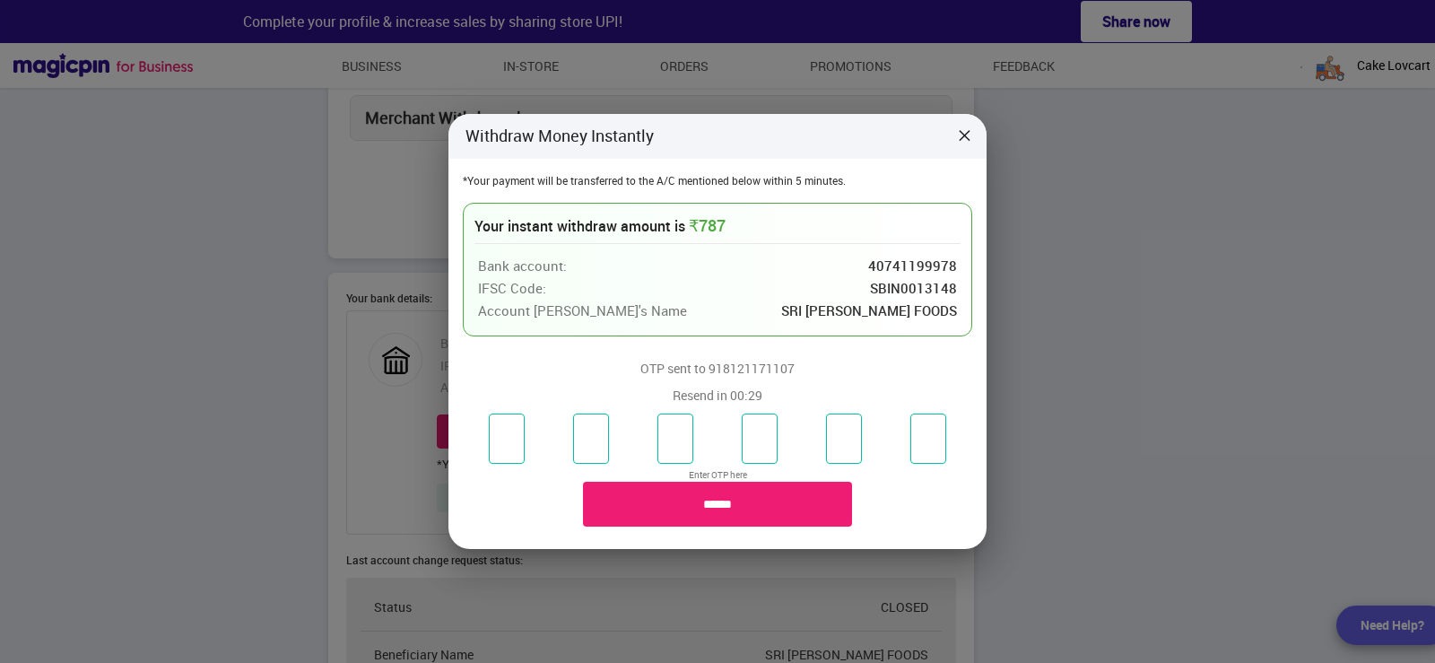
click at [499, 423] on input "number" at bounding box center [507, 438] width 36 height 50
type input "*"
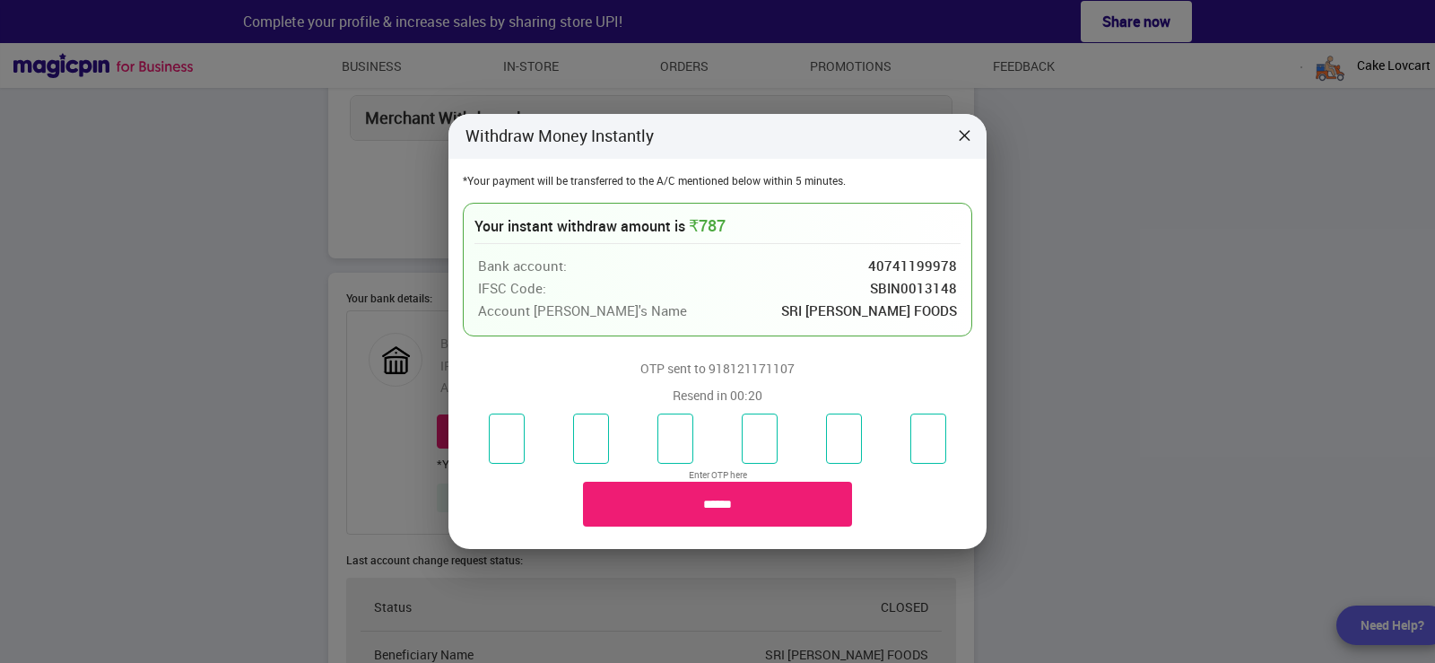
type input "*"
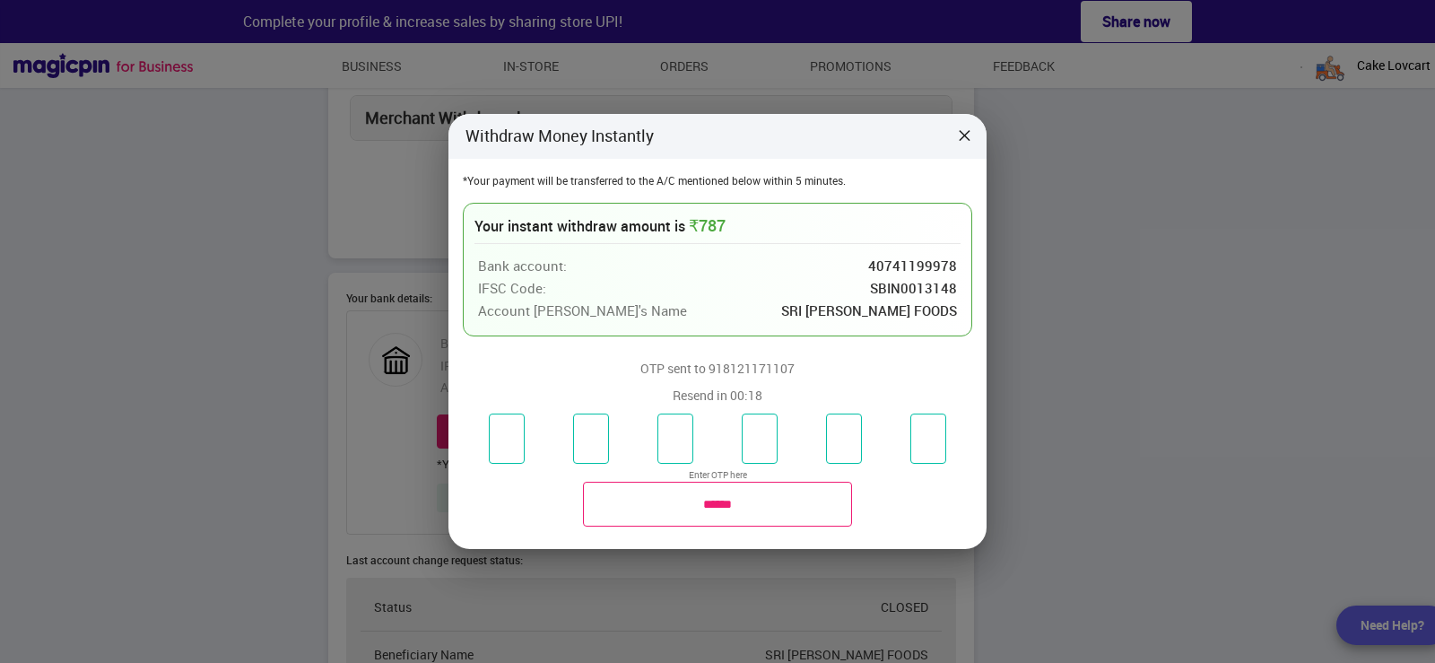
type input "*"
click at [746, 492] on input "******" at bounding box center [717, 504] width 269 height 45
type input "**********"
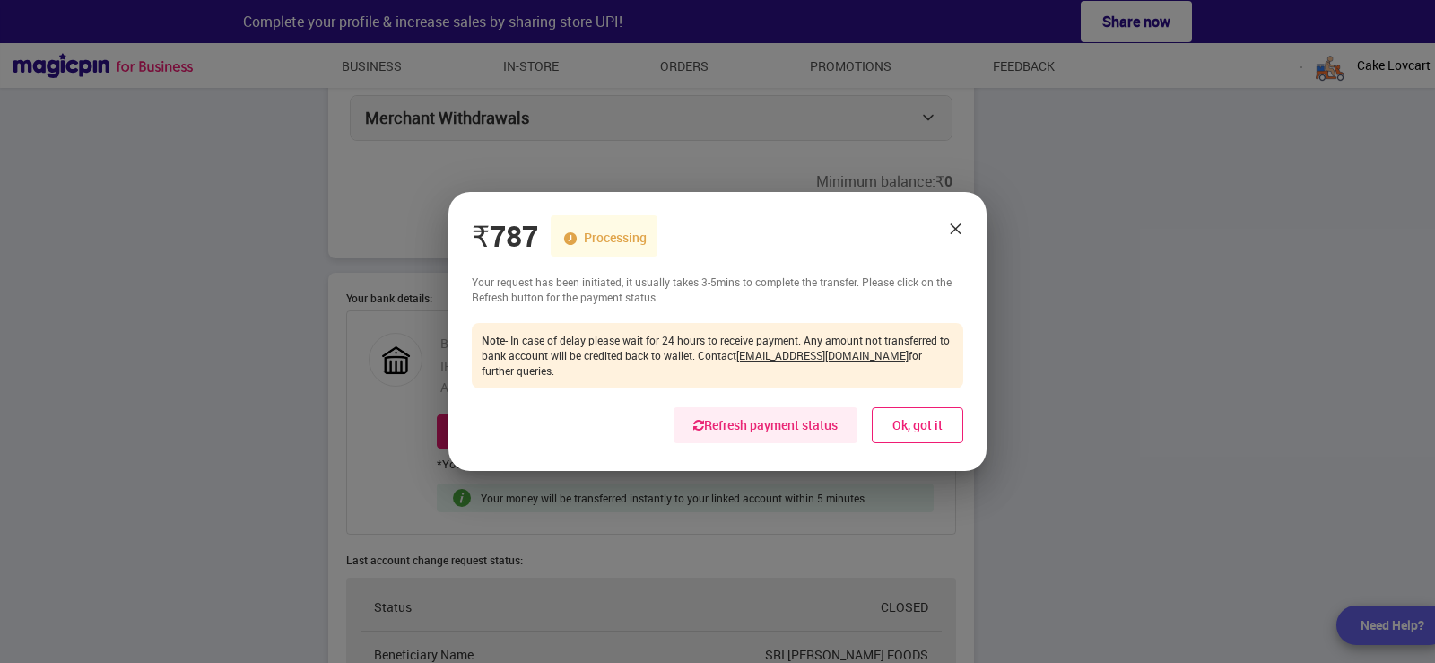
click at [890, 407] on button "Ok, got it" at bounding box center [917, 425] width 91 height 36
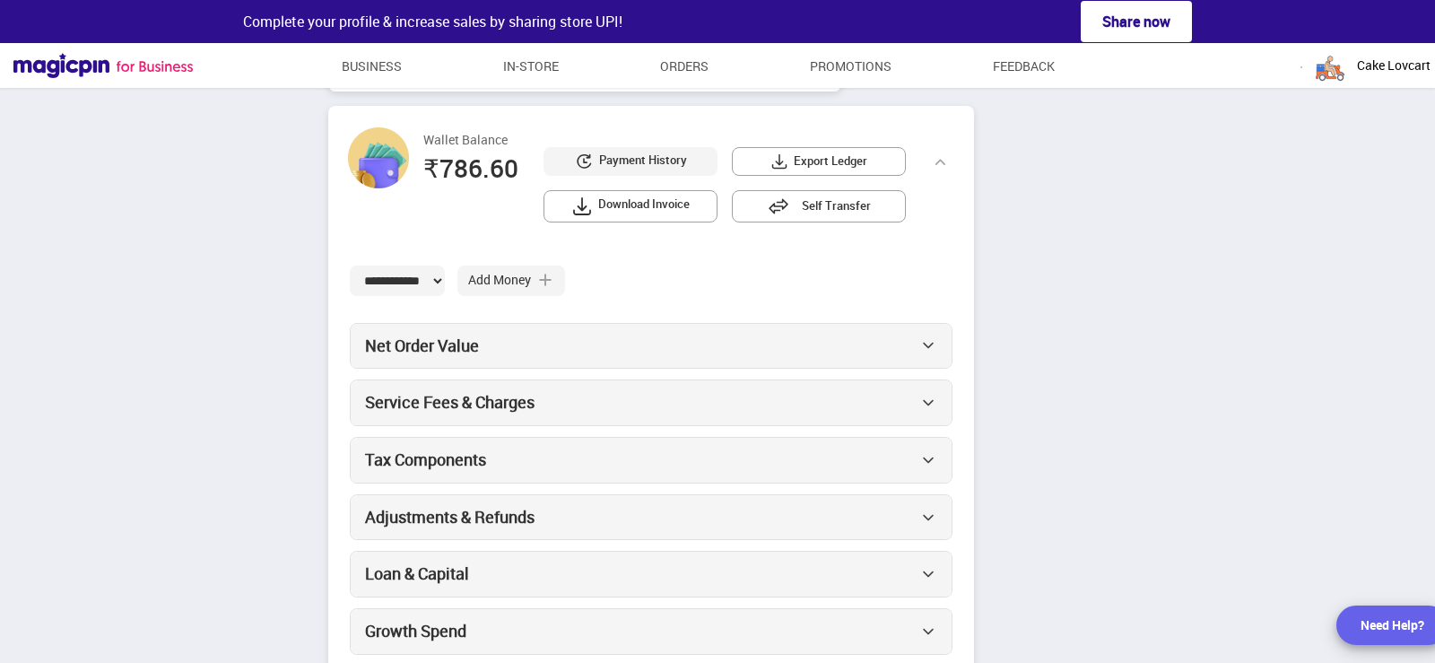
scroll to position [0, 0]
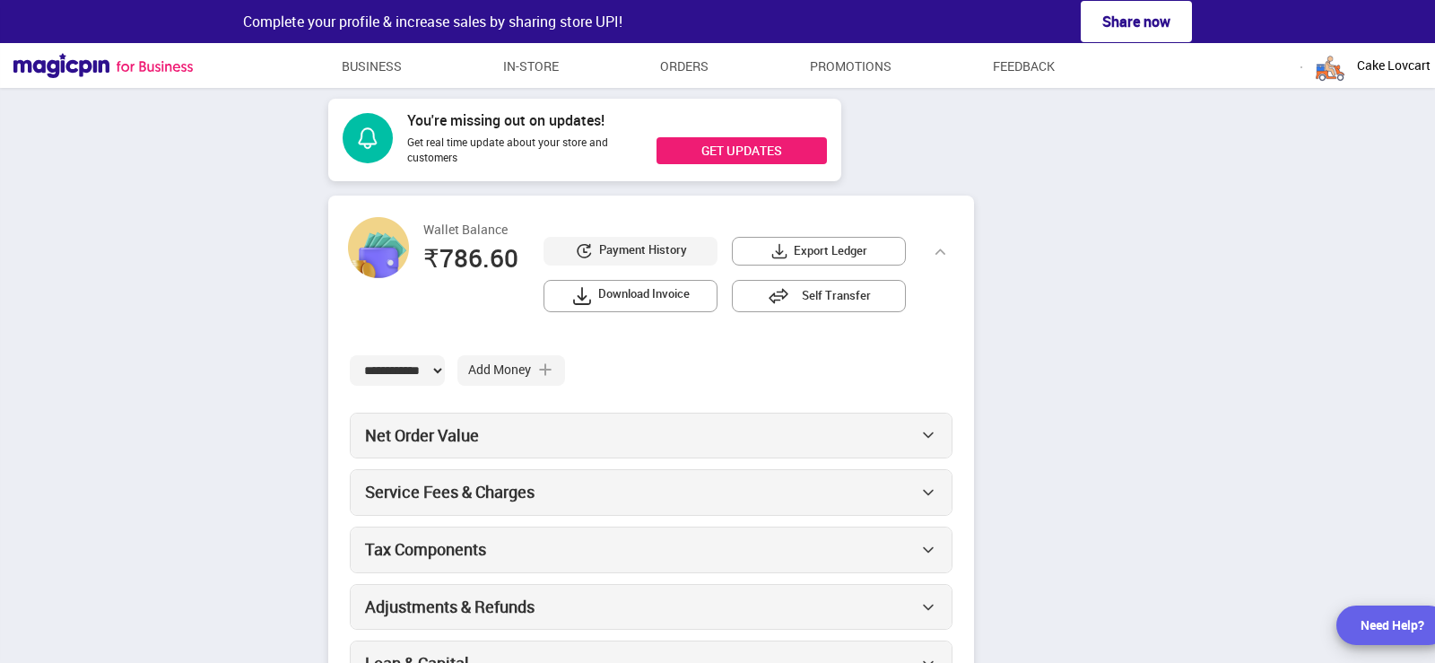
click at [1418, 70] on span "Cake Lovcart" at bounding box center [1394, 65] width 74 height 18
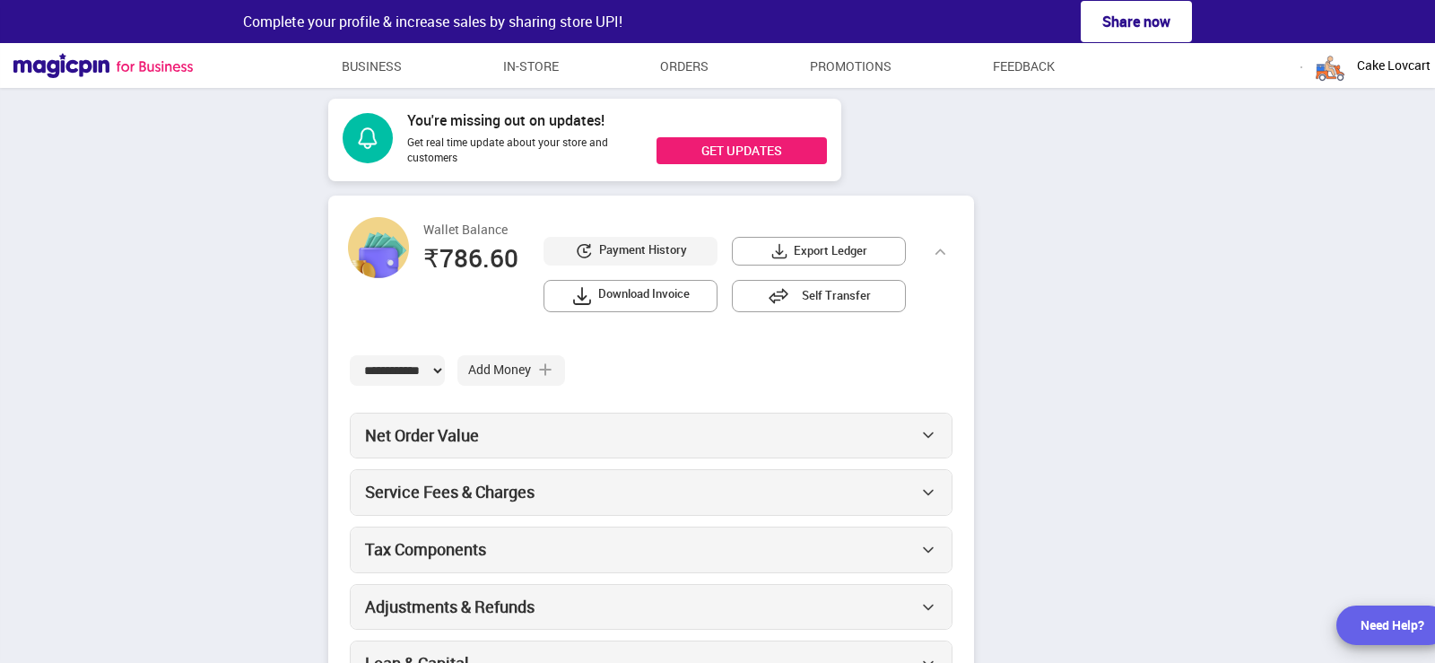
click at [641, 246] on span "Payment History" at bounding box center [643, 251] width 88 height 20
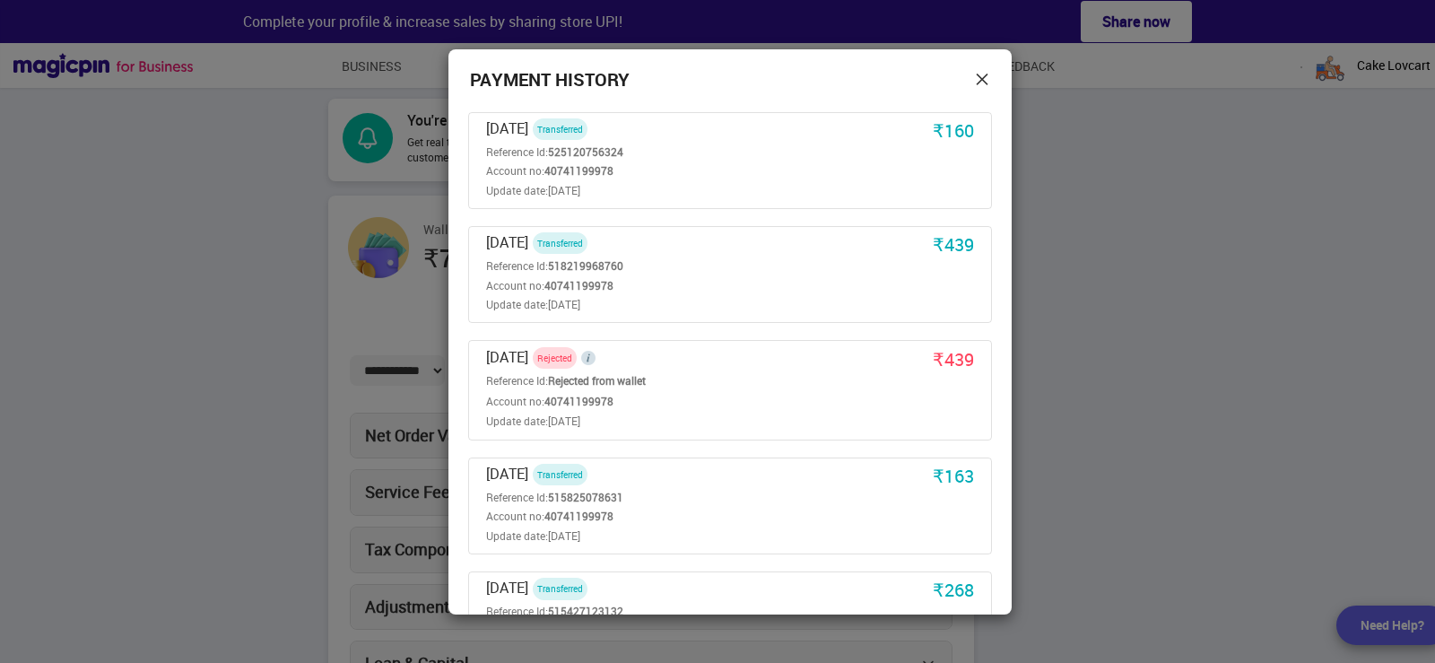
click at [977, 78] on icon at bounding box center [982, 79] width 16 height 29
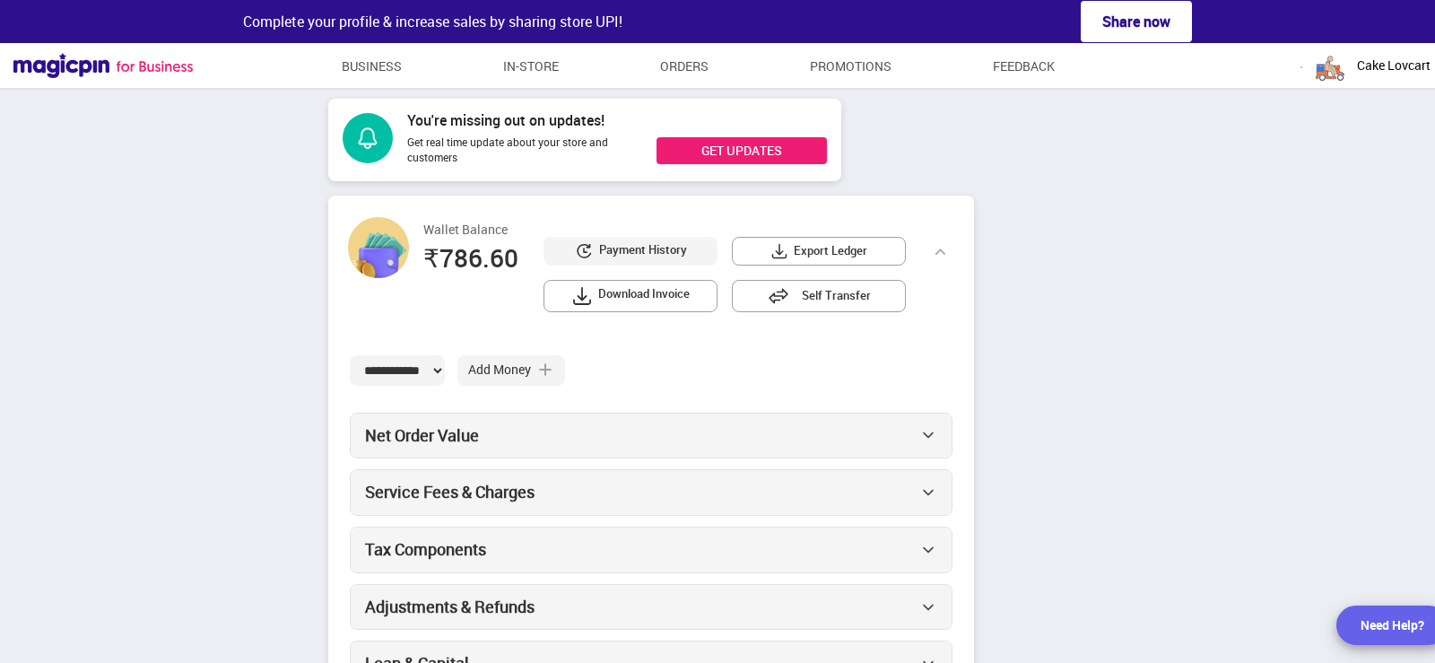
click at [1350, 68] on div "Cake Lovcart" at bounding box center [1371, 66] width 118 height 36
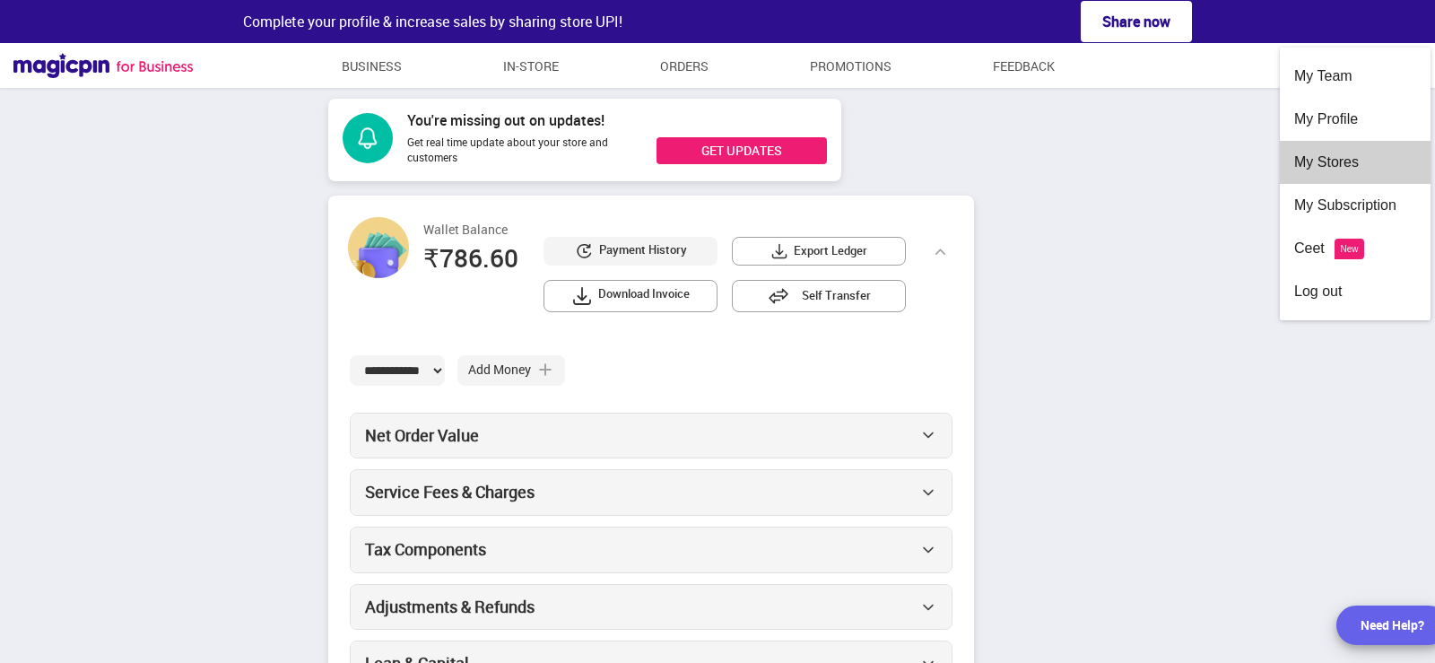
click at [1340, 159] on div "My Stores" at bounding box center [1355, 162] width 122 height 43
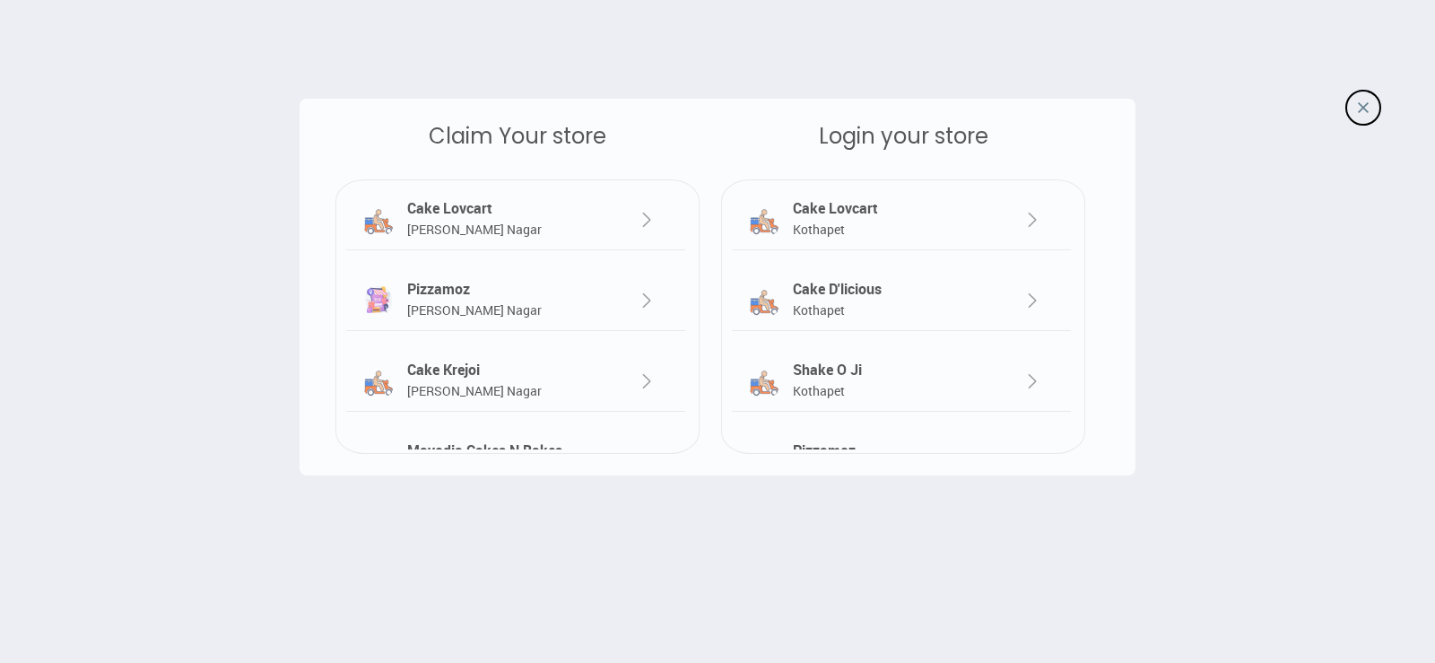
scroll to position [90, 0]
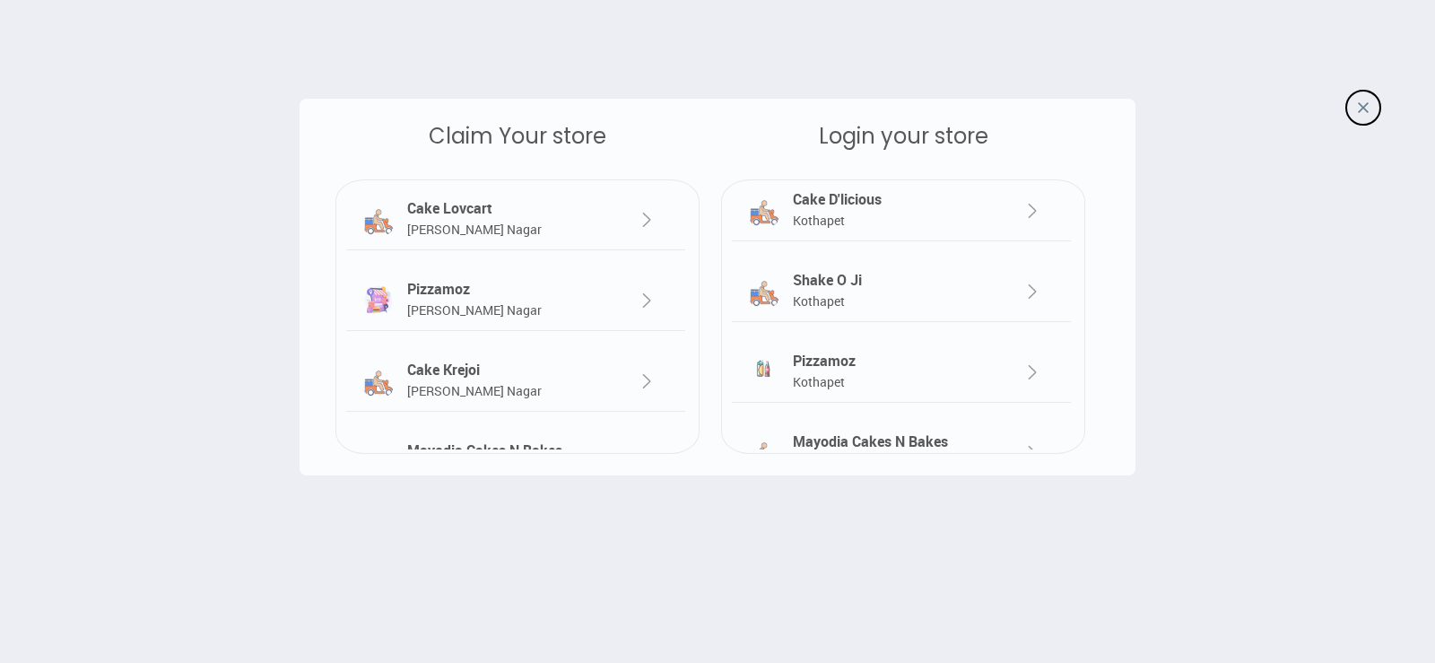
click at [1035, 290] on img at bounding box center [1032, 292] width 22 height 22
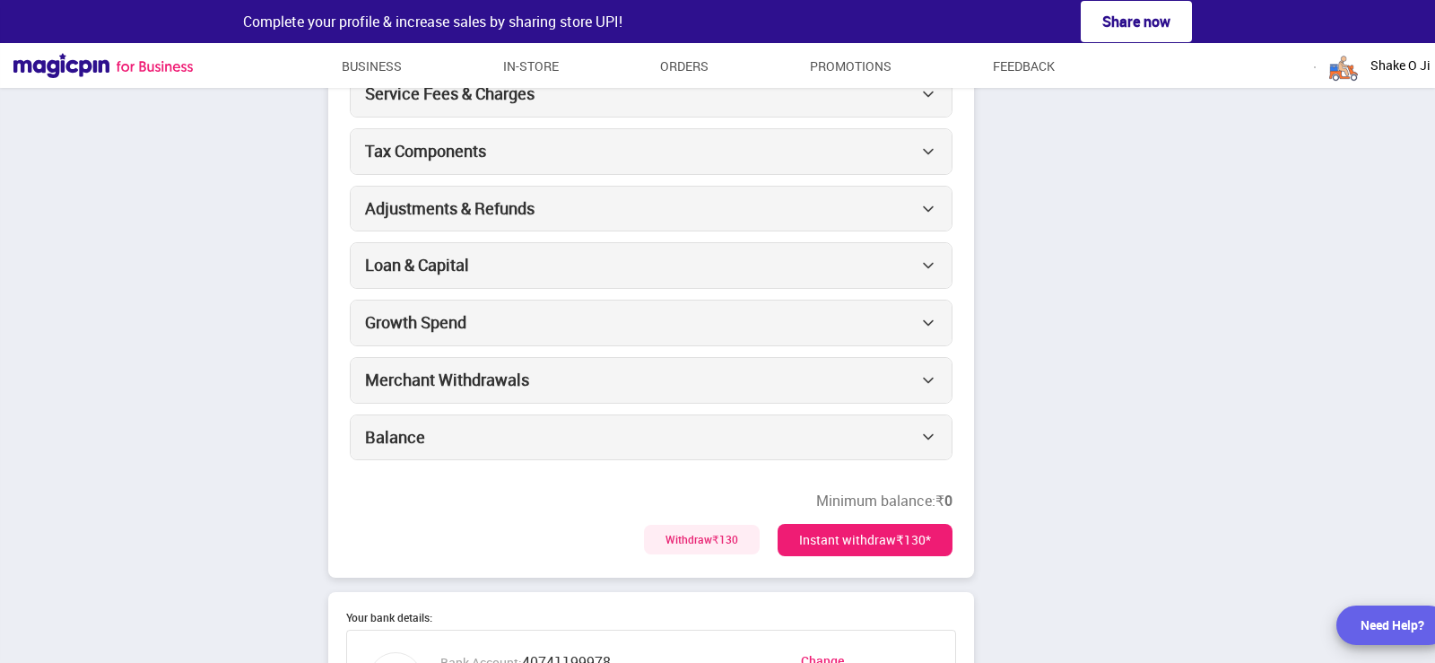
scroll to position [538, 0]
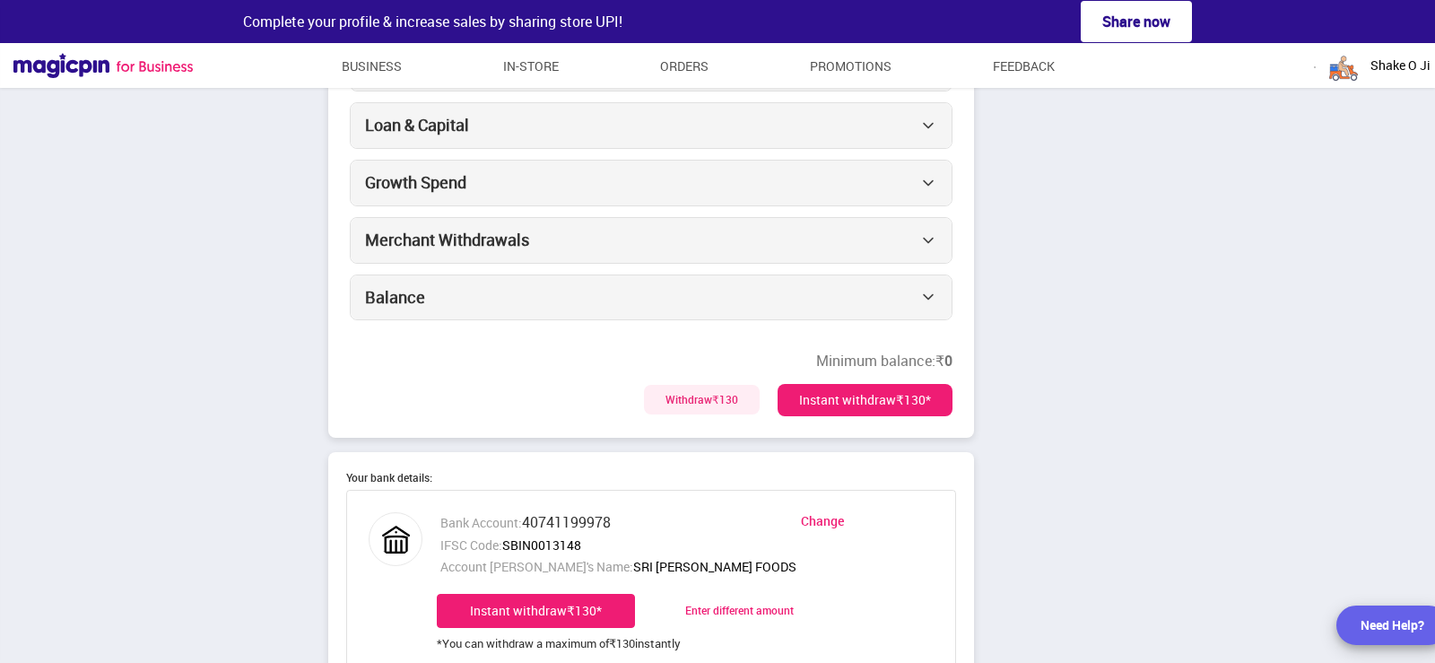
click at [695, 389] on div "Withdraw ₹130" at bounding box center [702, 400] width 116 height 30
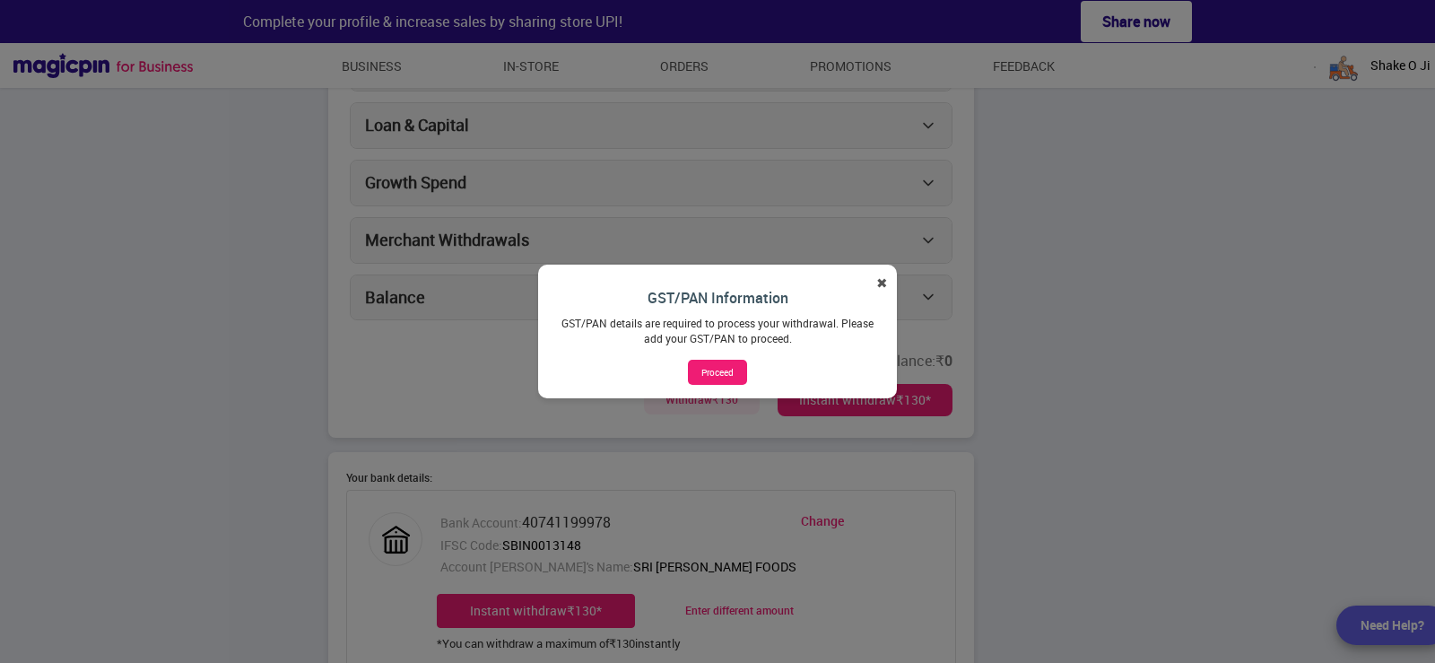
click at [879, 281] on button "✖" at bounding box center [882, 282] width 12 height 19
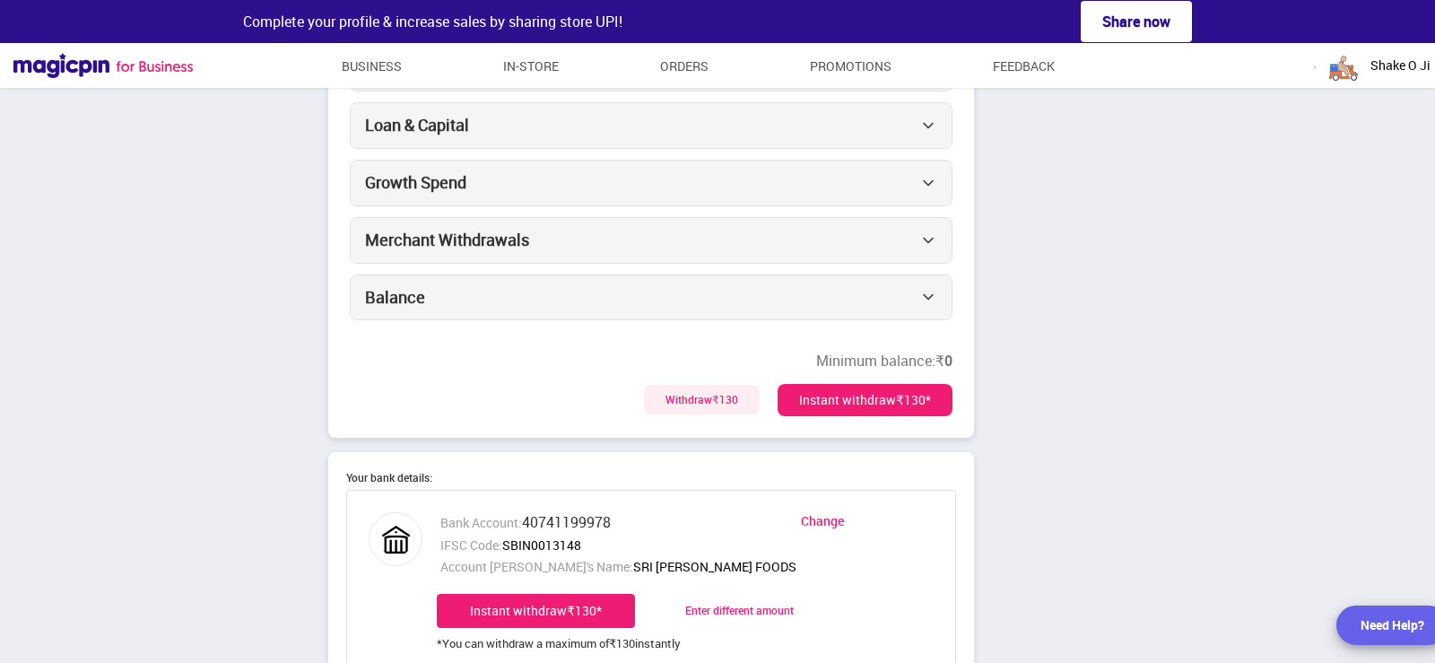
click at [844, 389] on div "Instant withdraw ₹130 *" at bounding box center [864, 400] width 175 height 32
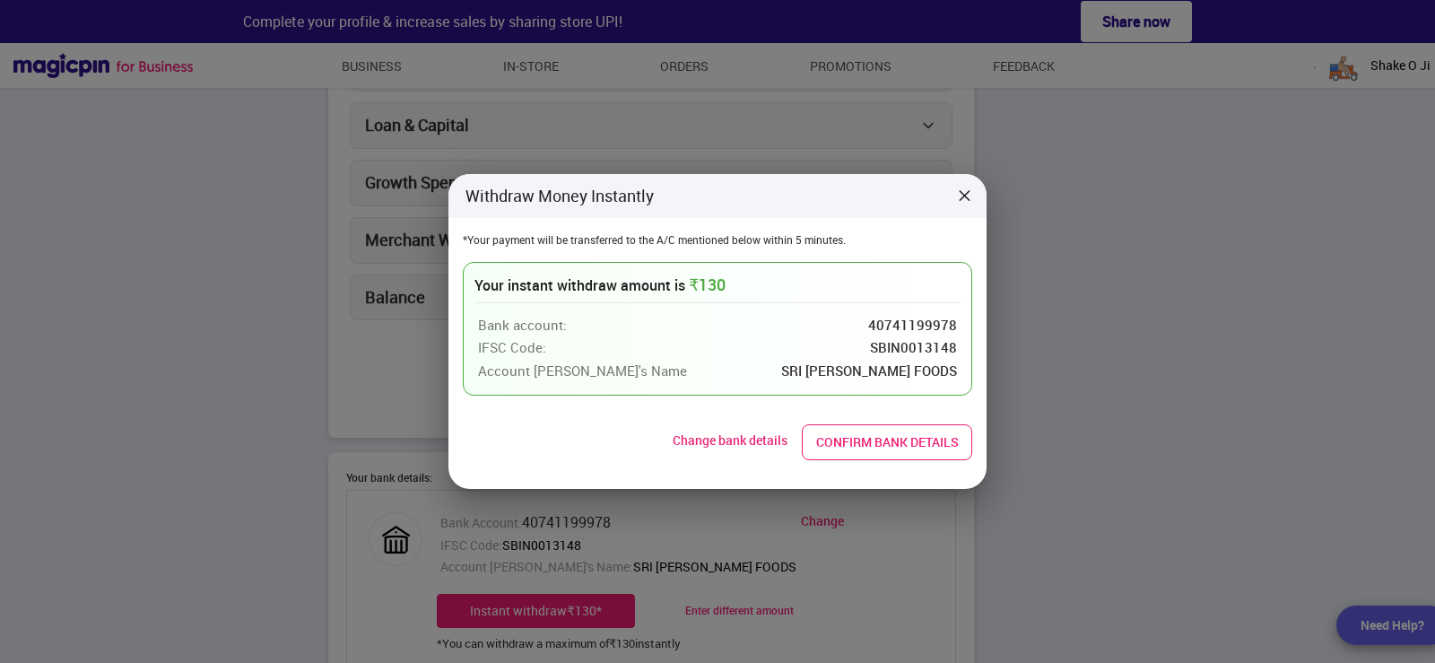
click at [921, 453] on button "Confirm bank details" at bounding box center [887, 442] width 170 height 36
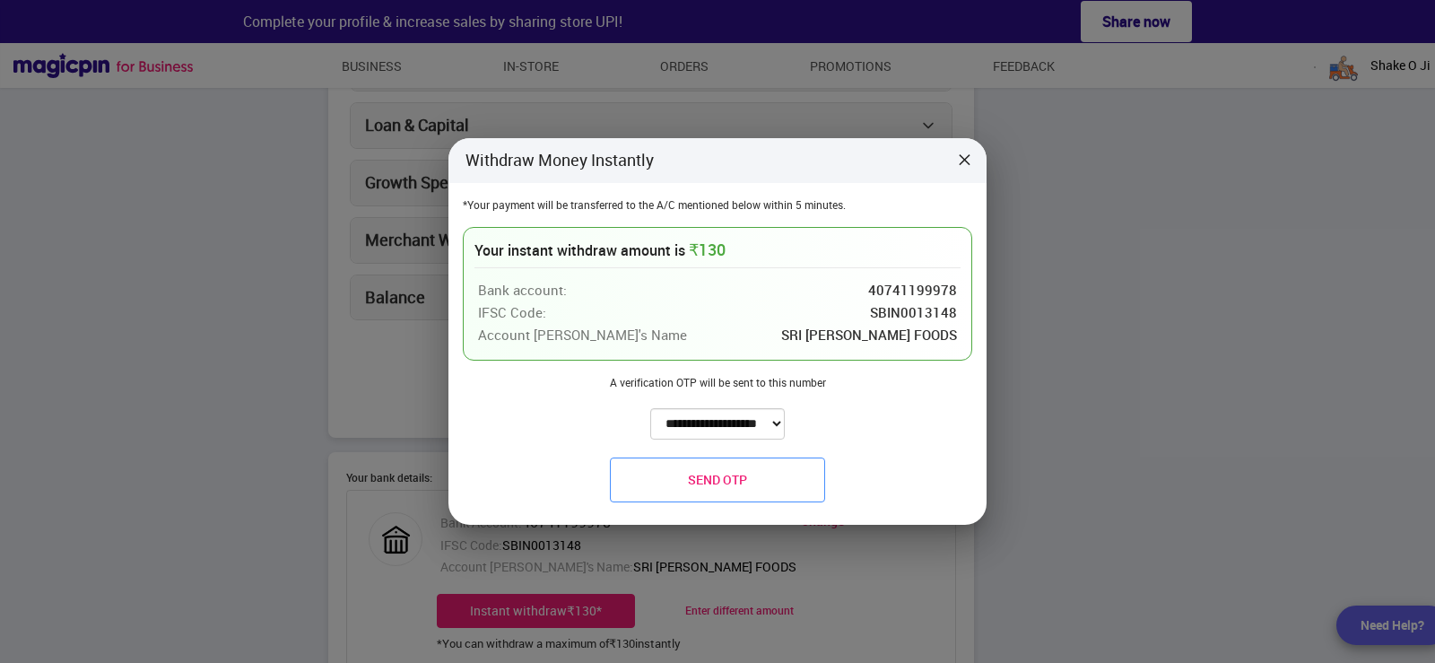
click at [745, 469] on button "Send OTP" at bounding box center [717, 479] width 215 height 45
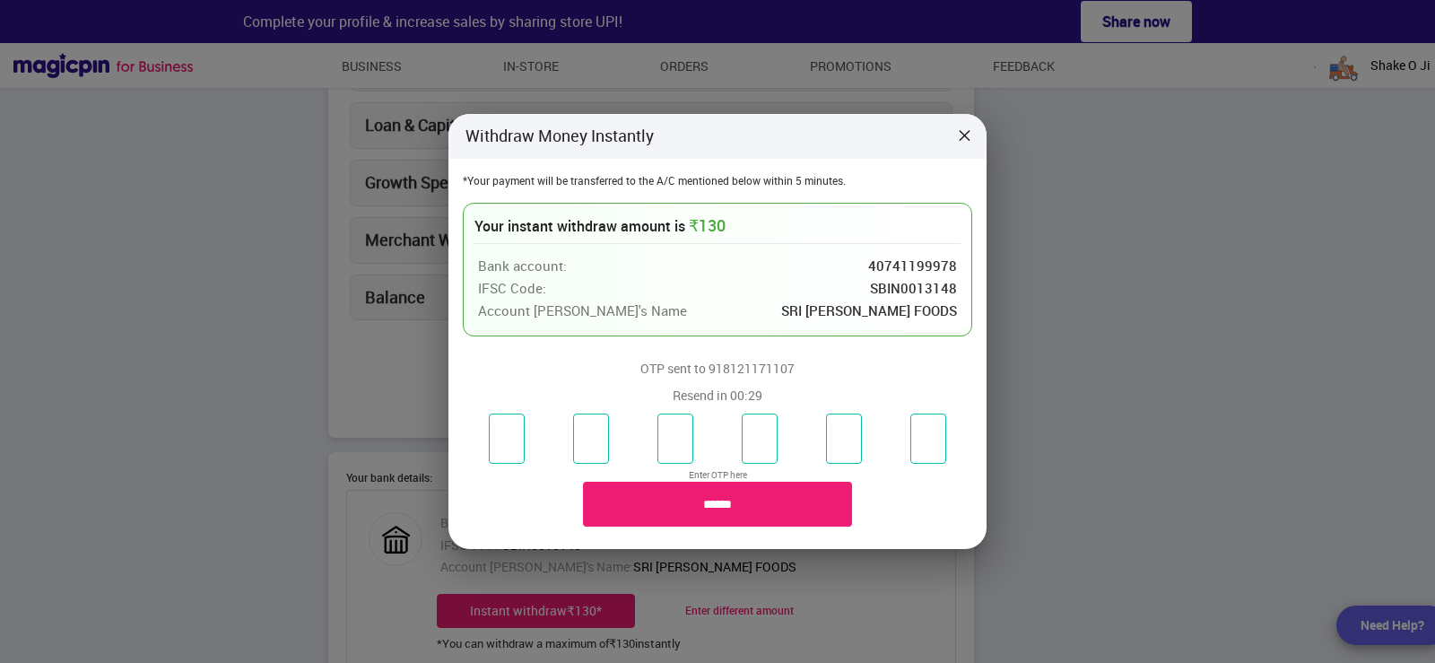
click at [493, 426] on input "number" at bounding box center [507, 438] width 36 height 50
type input "*"
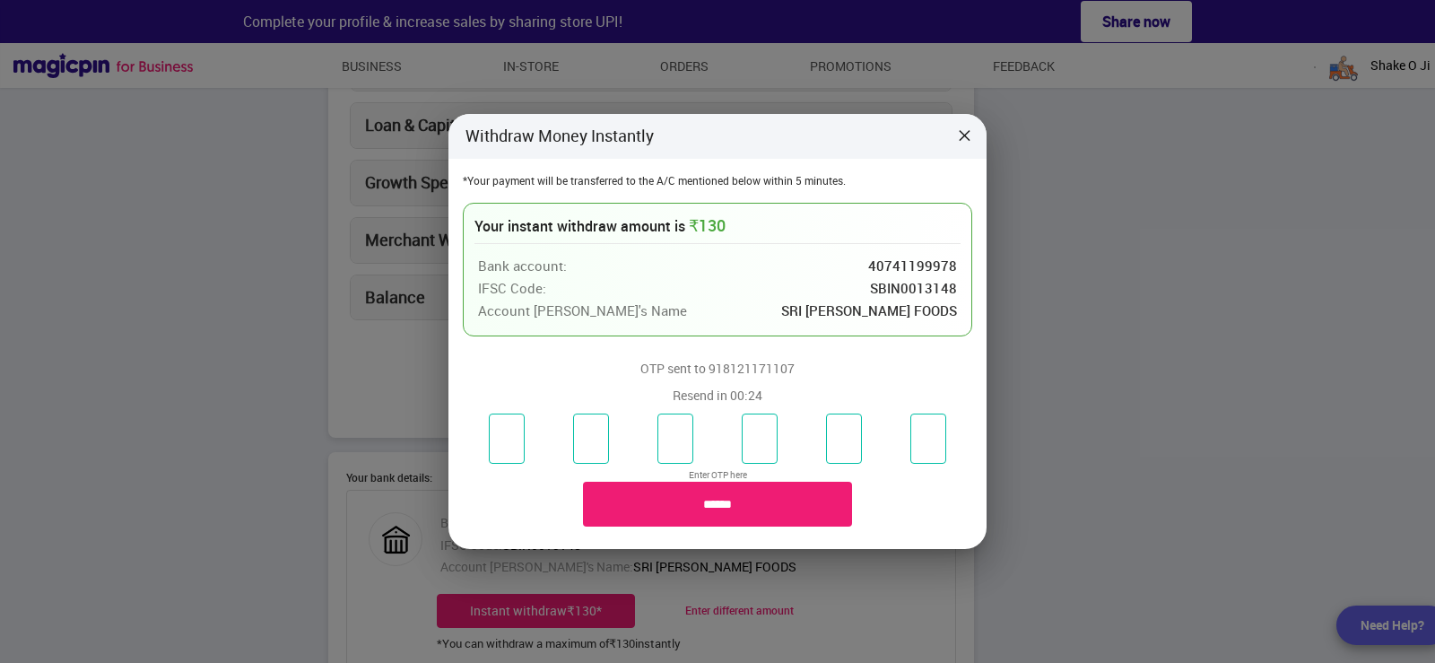
type input "*"
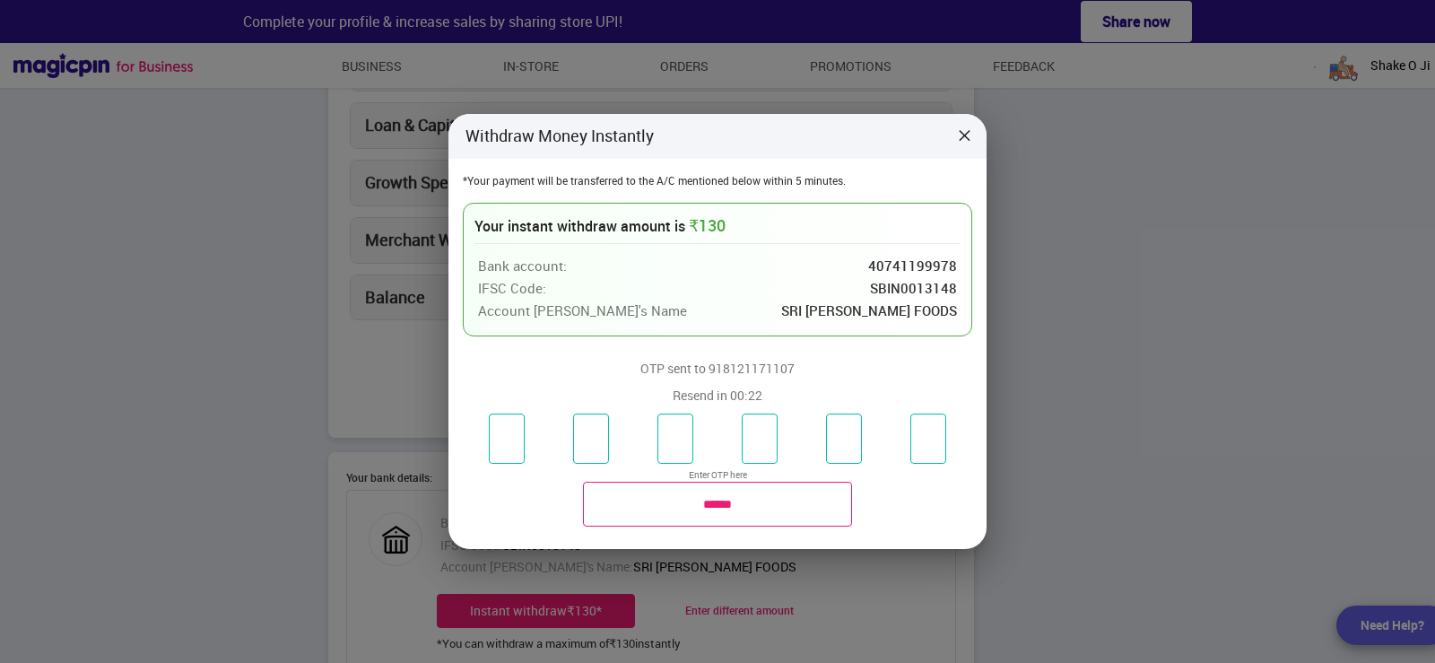
type input "*"
click at [696, 518] on input "******" at bounding box center [717, 504] width 269 height 45
type input "**********"
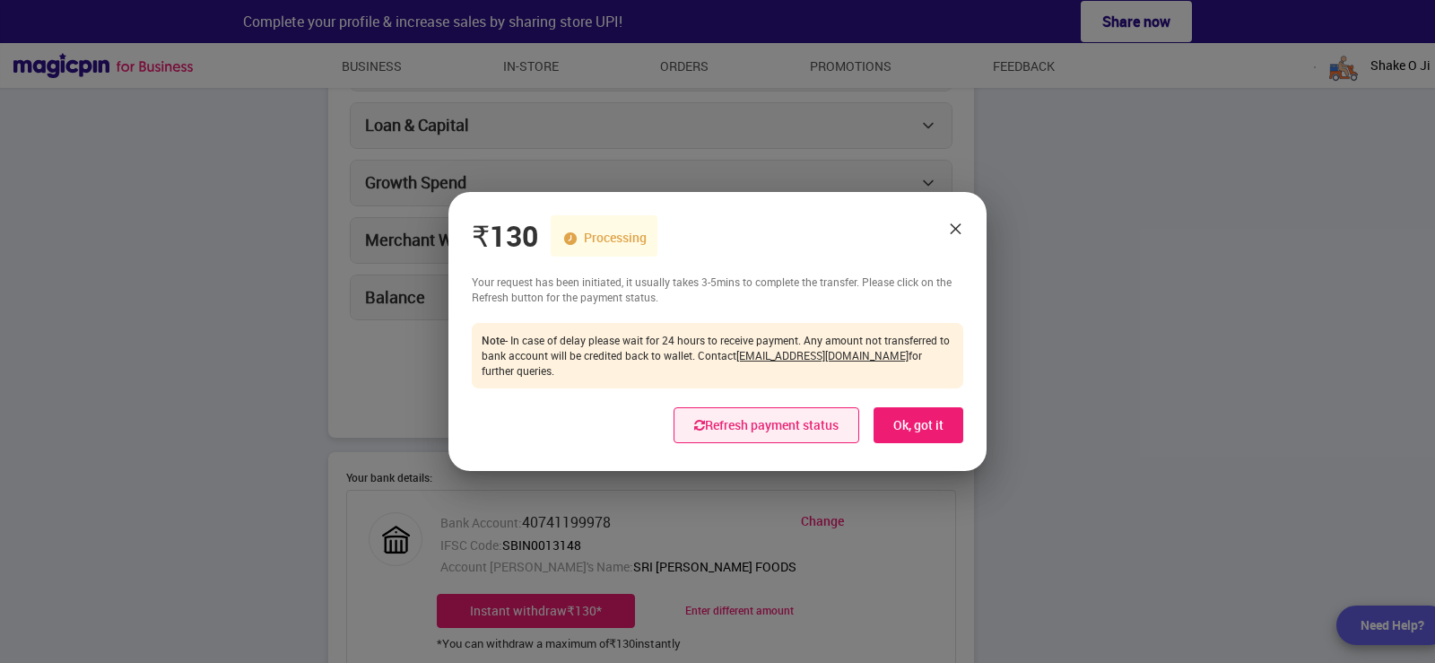
click at [711, 413] on button "Refresh payment status" at bounding box center [766, 425] width 186 height 36
click at [695, 419] on button "Refresh payment status" at bounding box center [766, 425] width 186 height 36
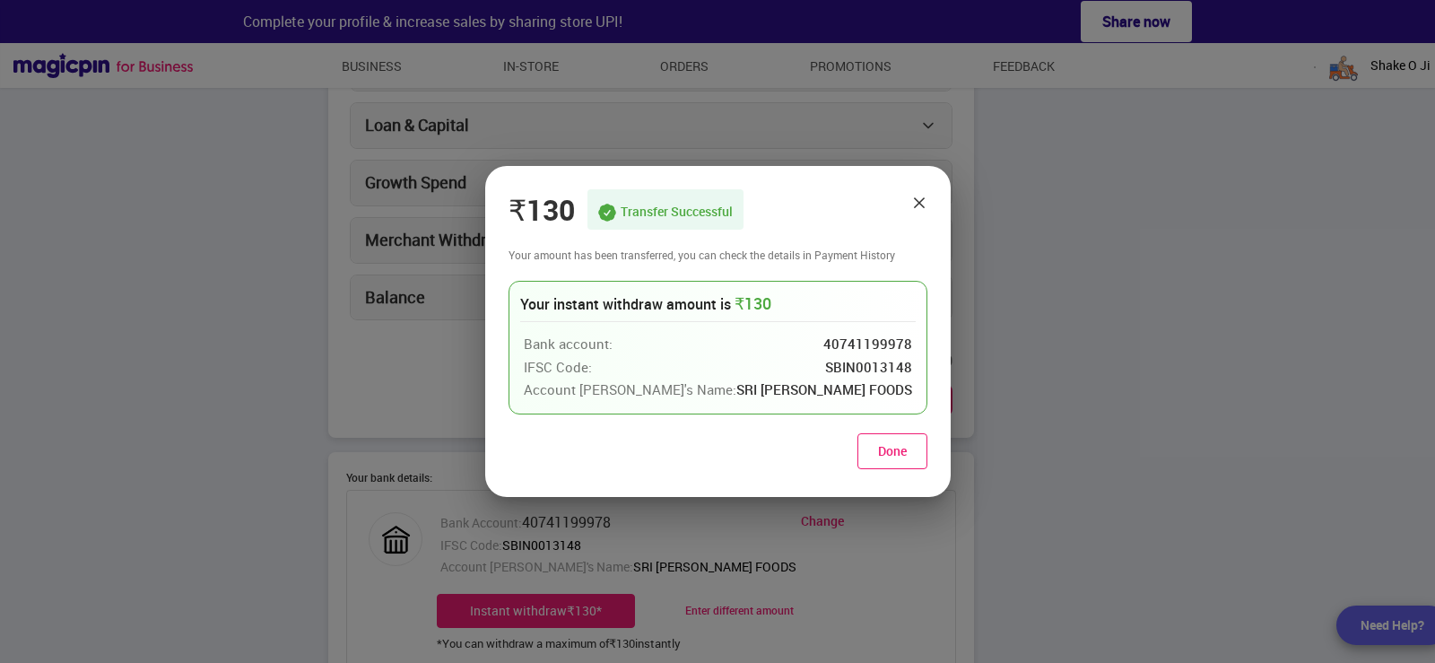
click at [858, 456] on button "Done" at bounding box center [892, 451] width 70 height 36
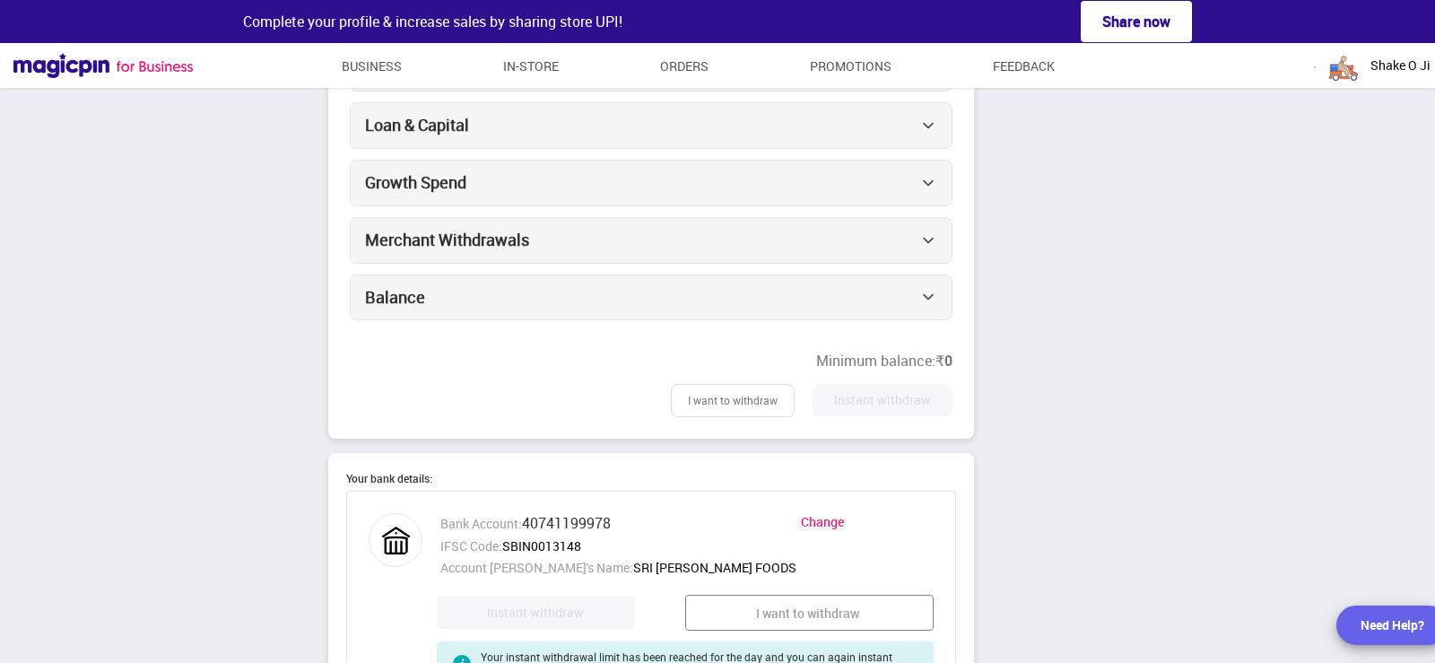
scroll to position [0, 0]
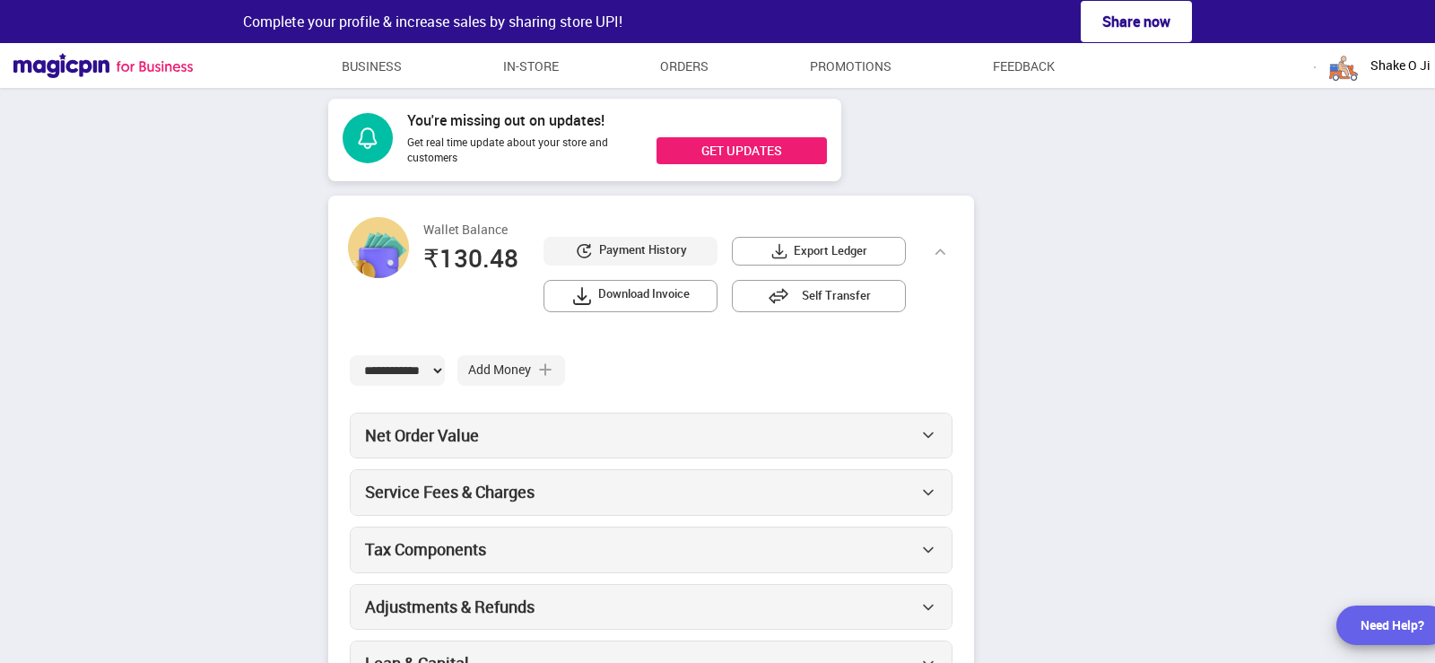
click at [615, 244] on span "Payment History" at bounding box center [643, 251] width 88 height 20
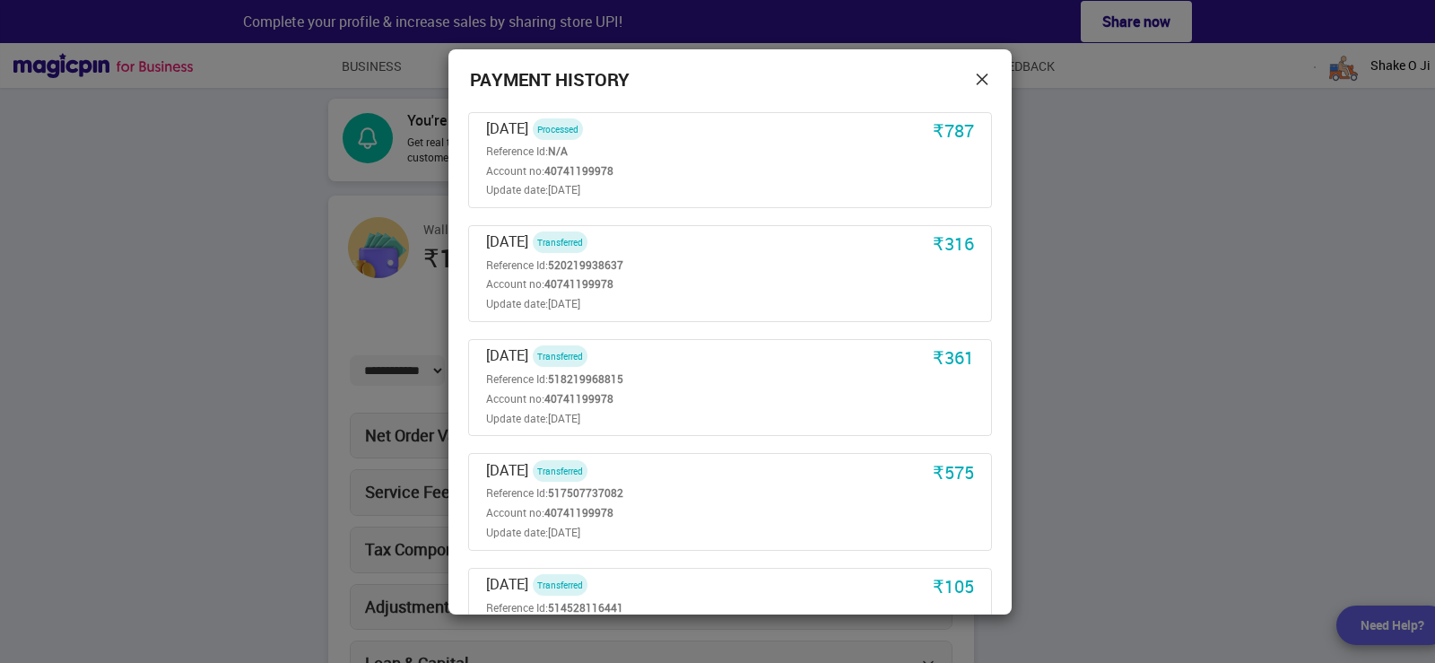
click at [977, 80] on icon at bounding box center [982, 79] width 16 height 29
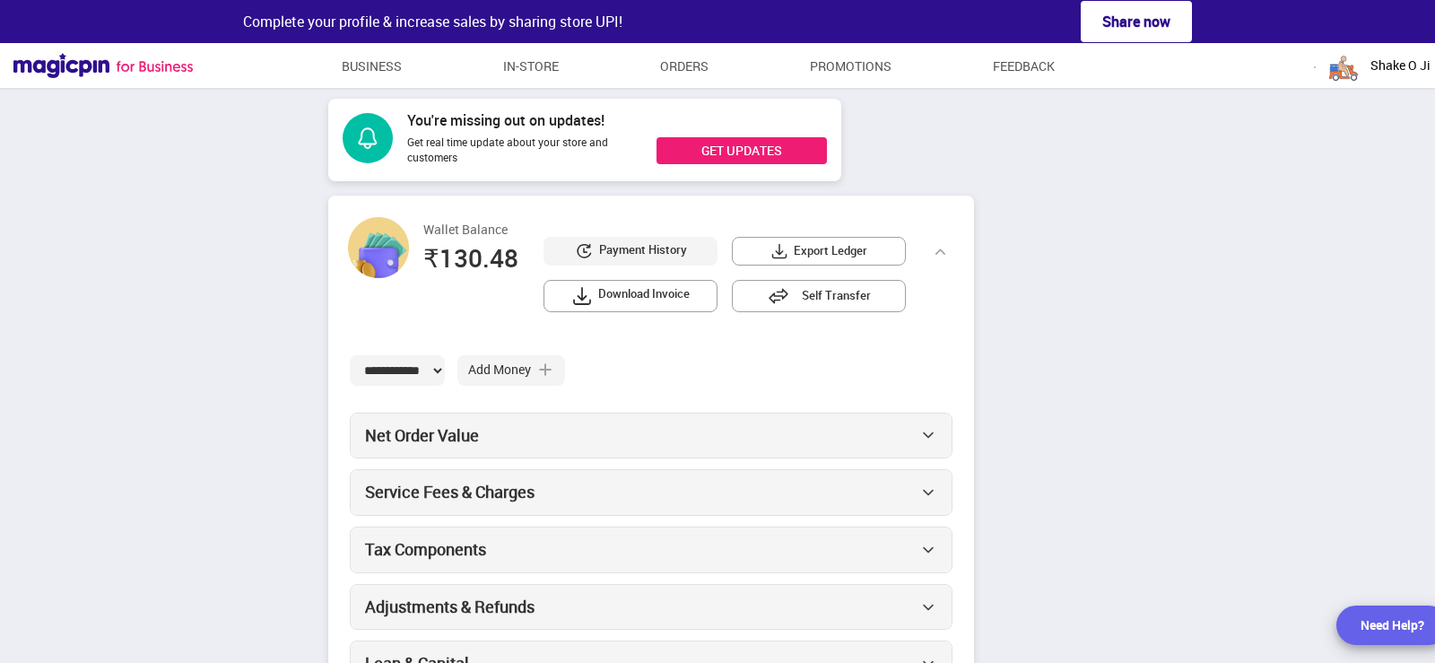
click at [1389, 66] on span "Shake O Ji" at bounding box center [1400, 65] width 60 height 18
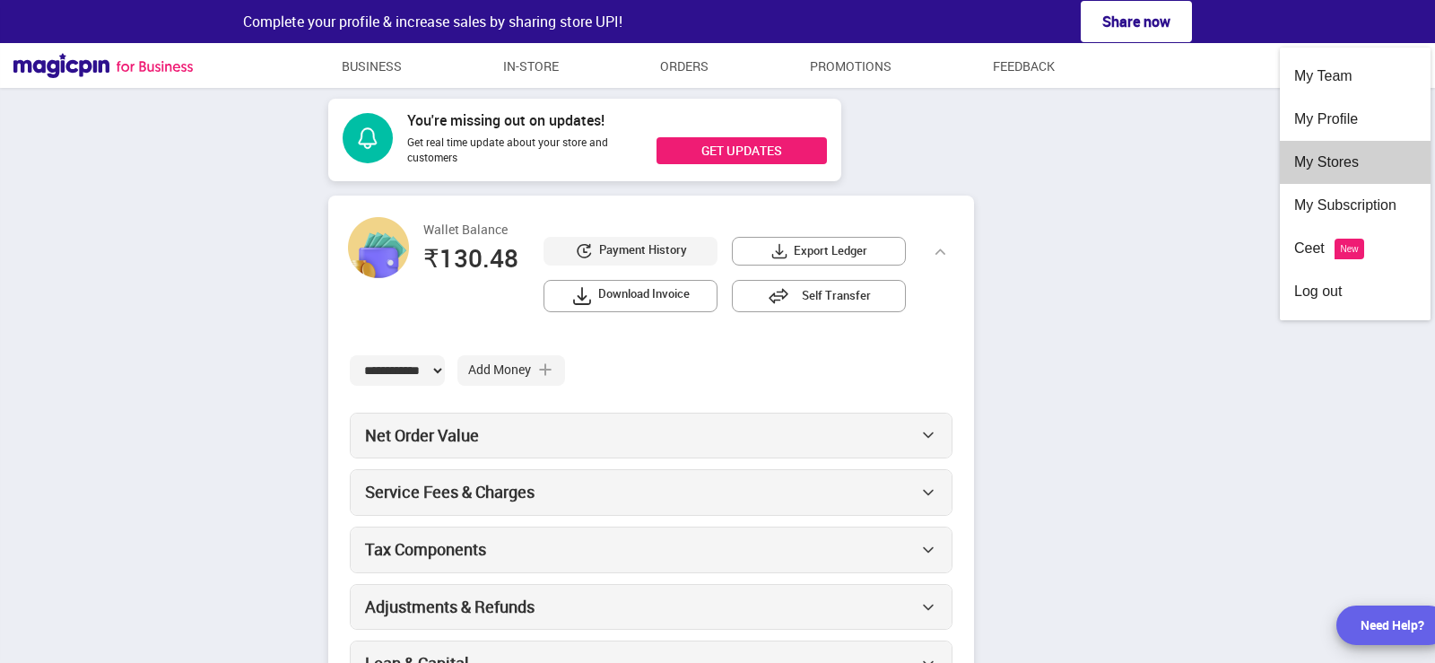
click at [1345, 154] on div "My Stores" at bounding box center [1355, 162] width 122 height 43
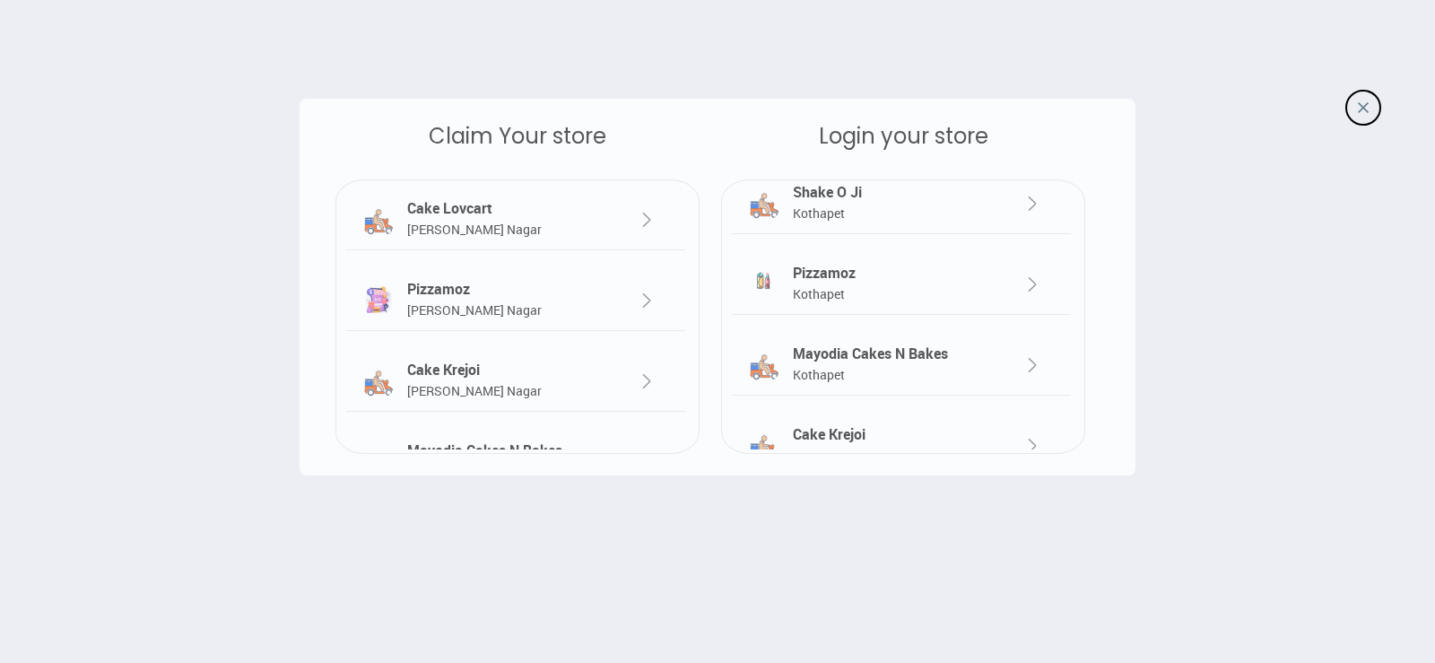
scroll to position [179, 0]
click at [1033, 363] on img at bounding box center [1032, 363] width 22 height 22
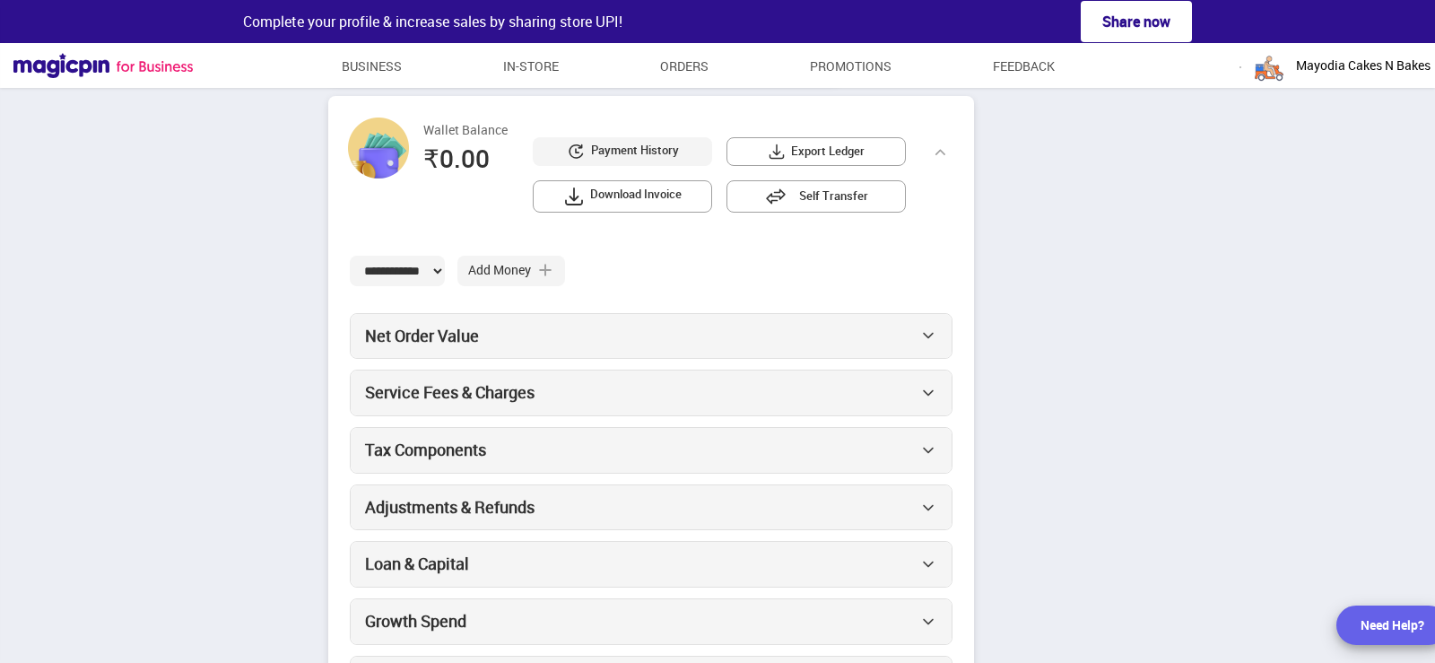
scroll to position [269, 0]
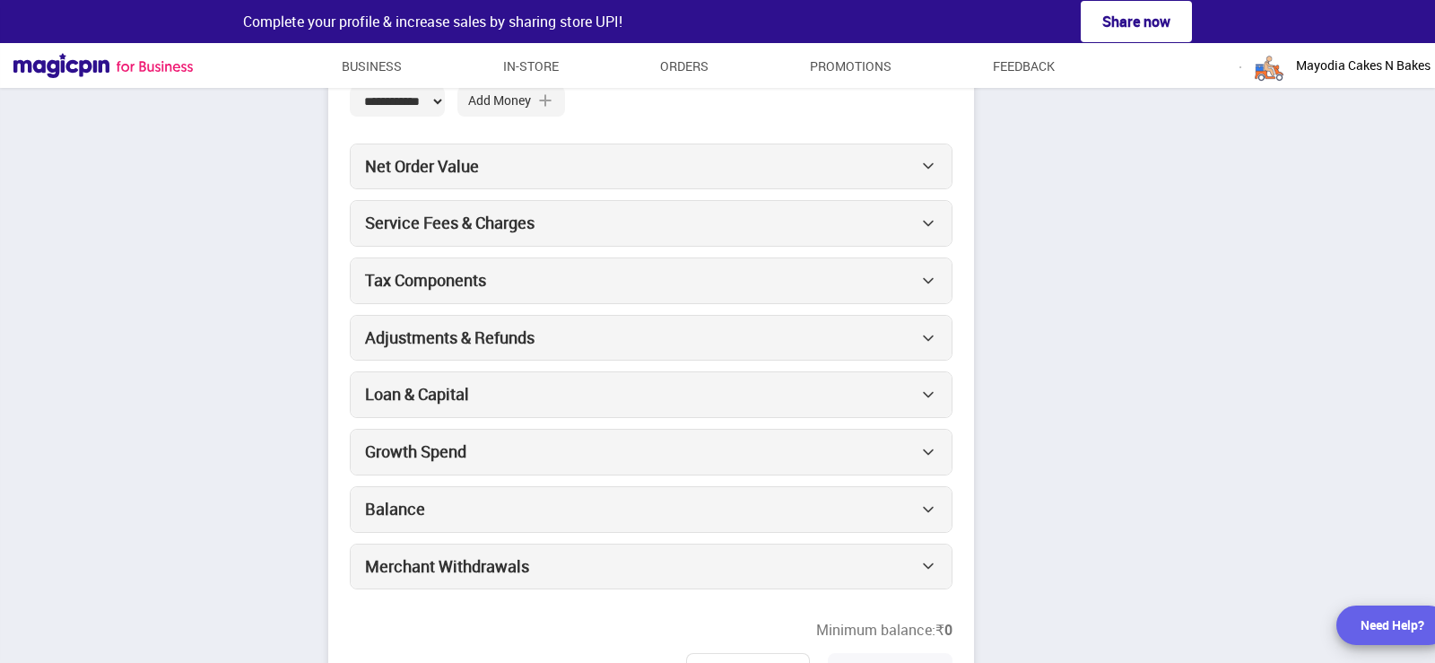
click at [1353, 70] on span "Mayodia Cakes N Bakes" at bounding box center [1363, 65] width 135 height 18
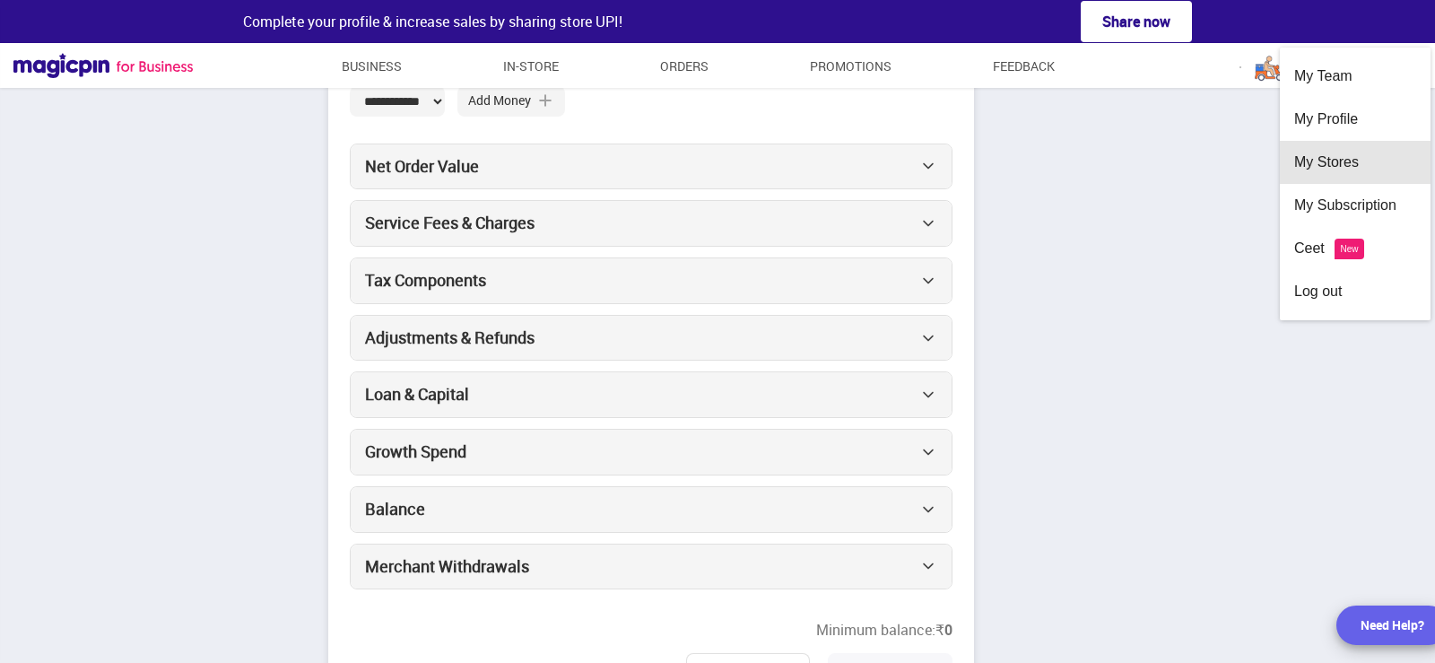
click at [1352, 150] on div "My Stores" at bounding box center [1355, 162] width 122 height 43
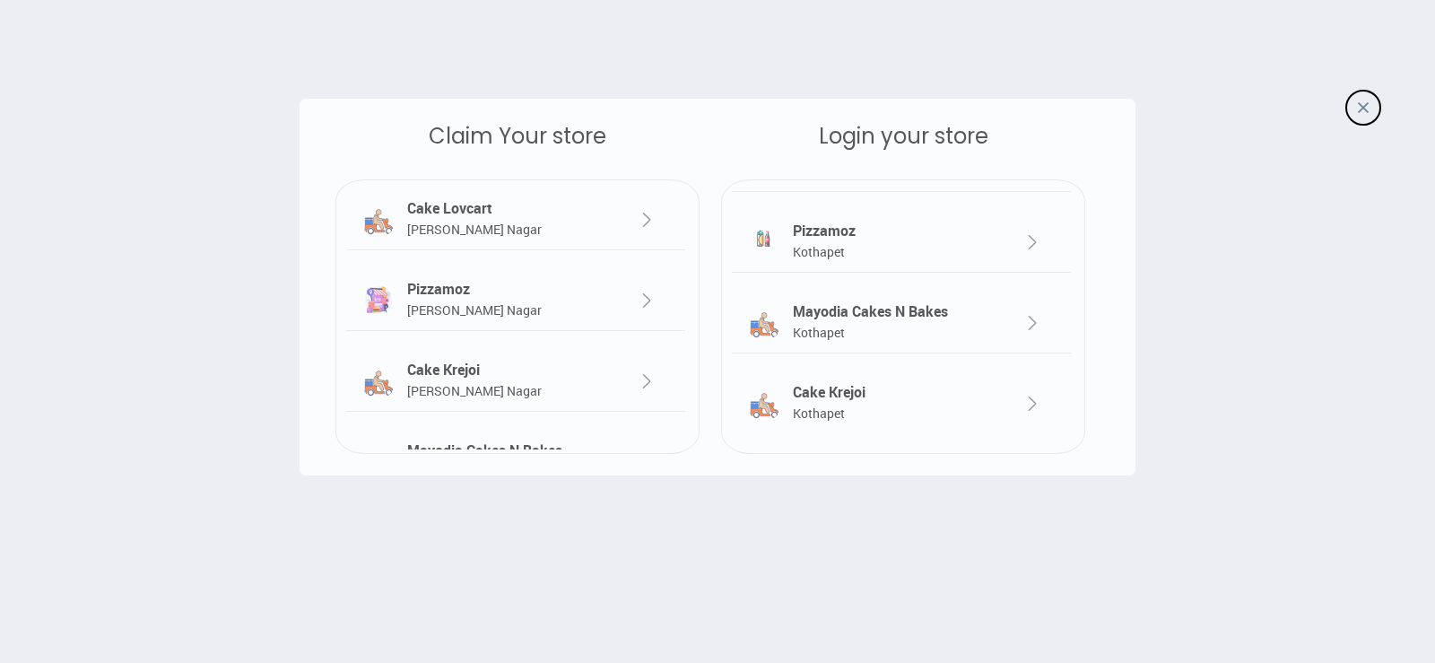
scroll to position [222, 0]
click at [1034, 393] on img at bounding box center [1032, 401] width 22 height 22
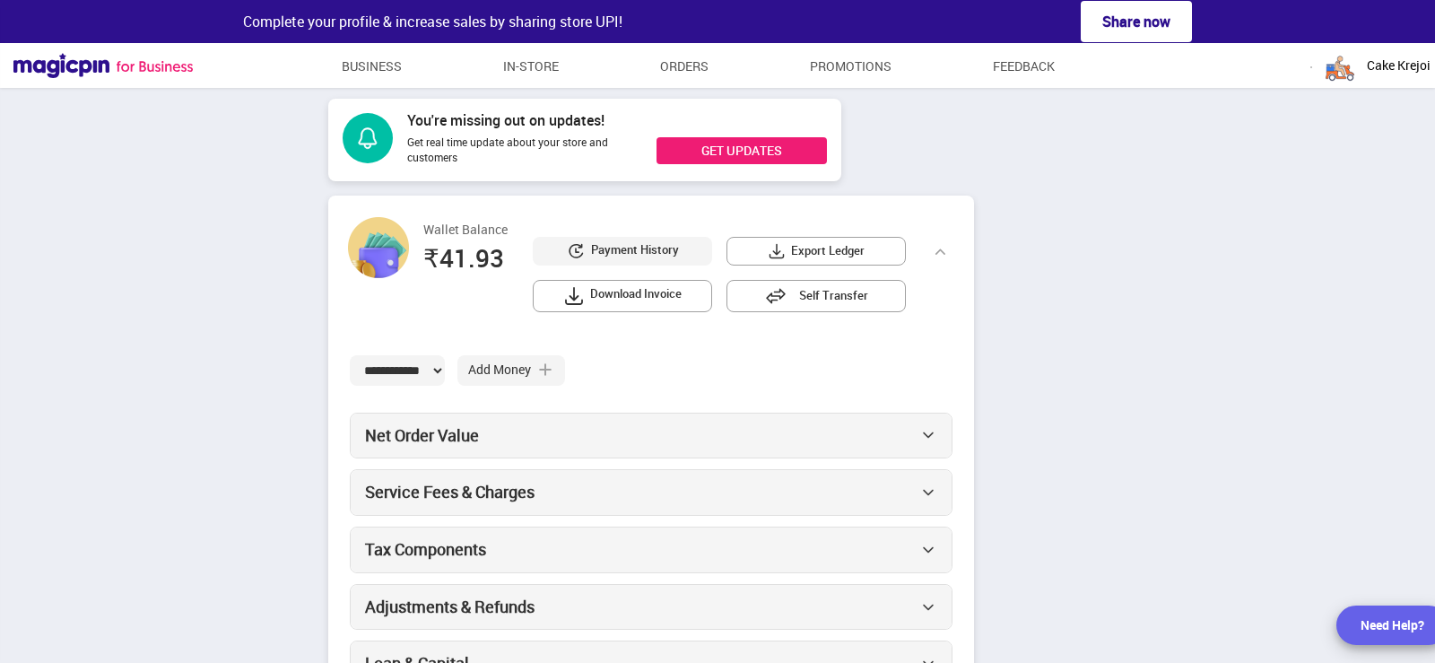
click at [1380, 64] on span "Cake Krejoi" at bounding box center [1399, 65] width 64 height 18
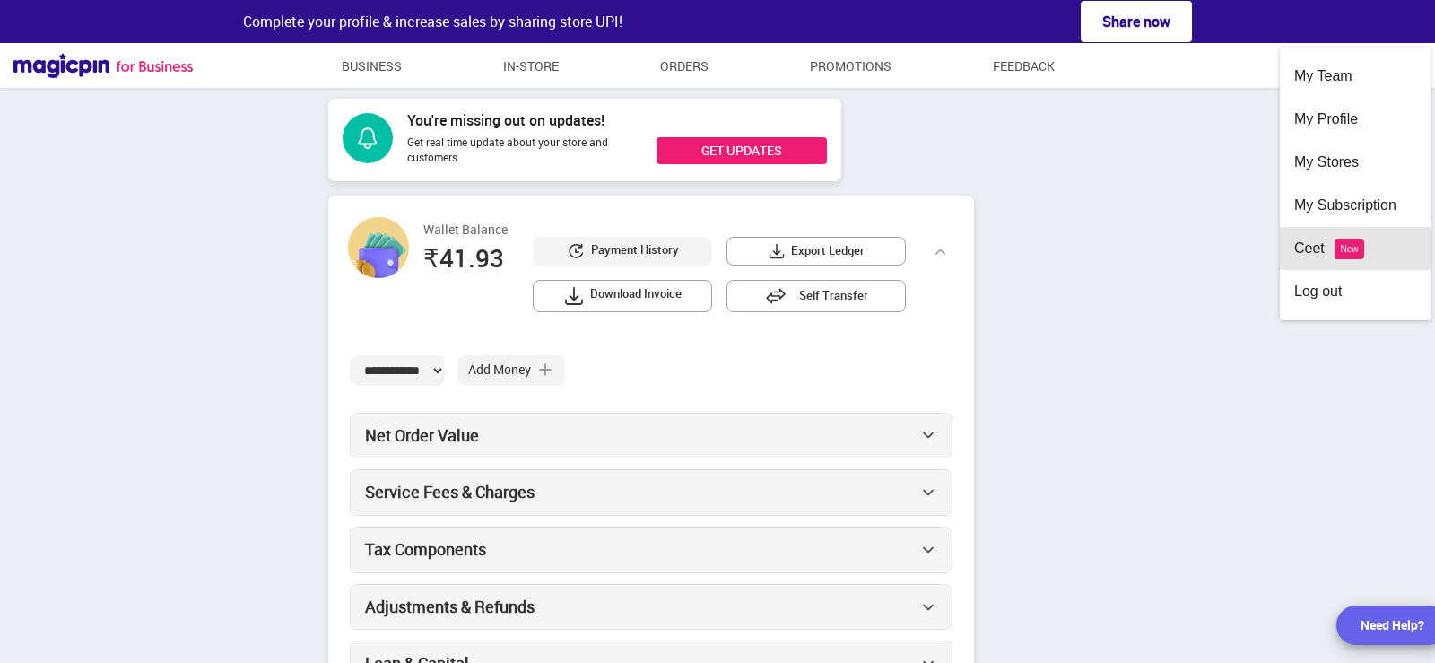
click at [1326, 252] on div "Ceet New" at bounding box center [1355, 248] width 122 height 43
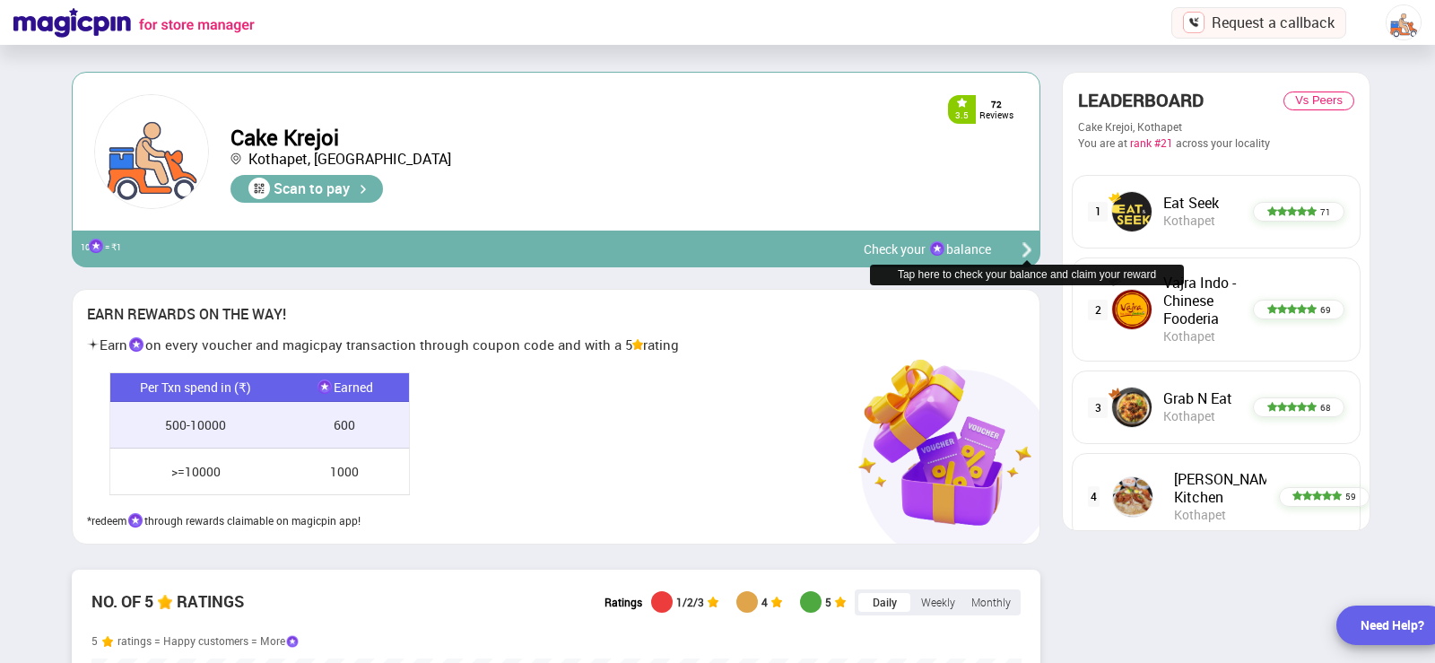
click at [1398, 23] on img at bounding box center [1403, 22] width 36 height 36
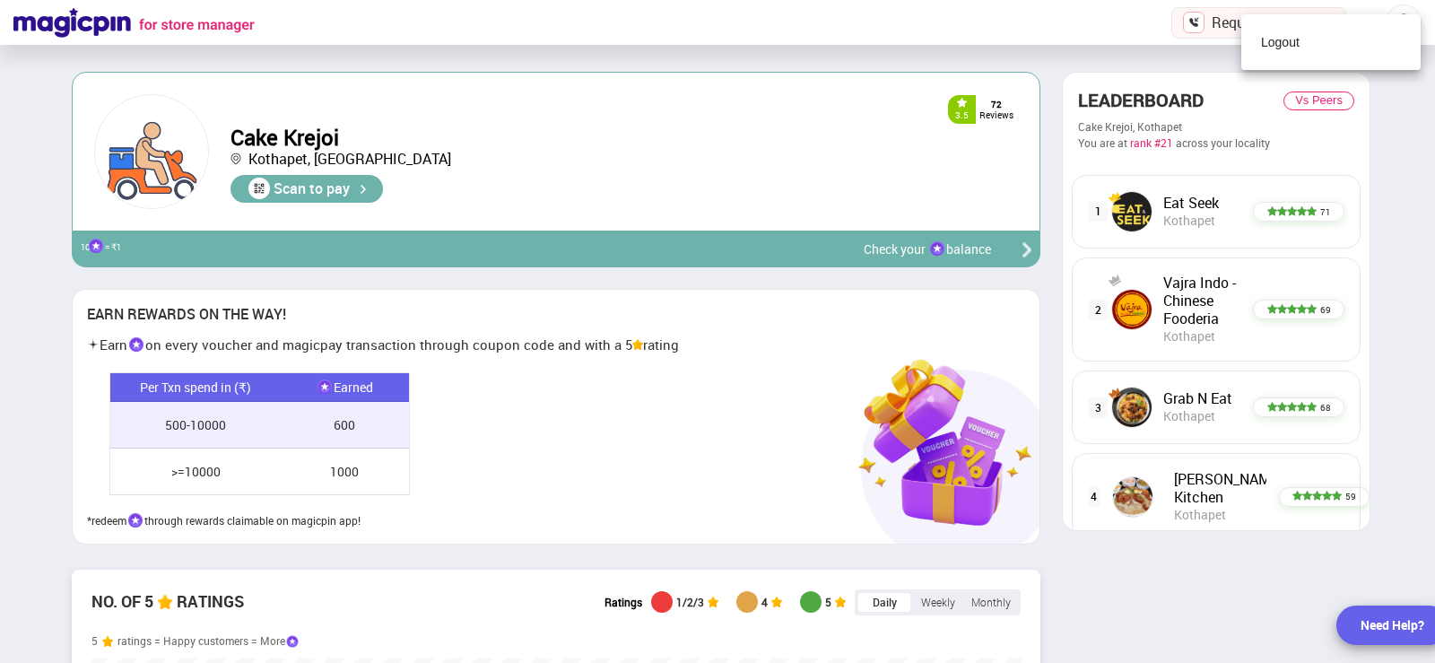
click at [1434, 190] on div at bounding box center [717, 331] width 1435 height 663
click at [110, 25] on img at bounding box center [133, 23] width 241 height 30
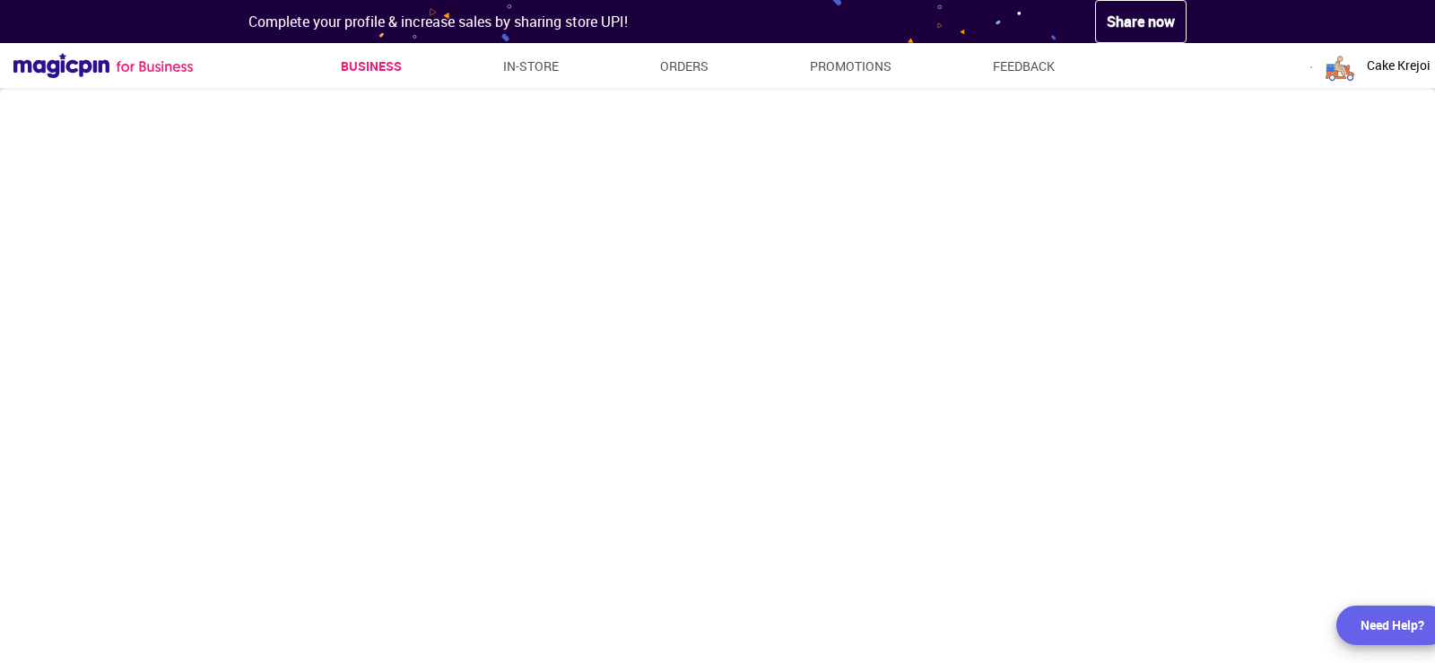
click at [1362, 68] on div "Cake Krejoi" at bounding box center [1376, 66] width 108 height 36
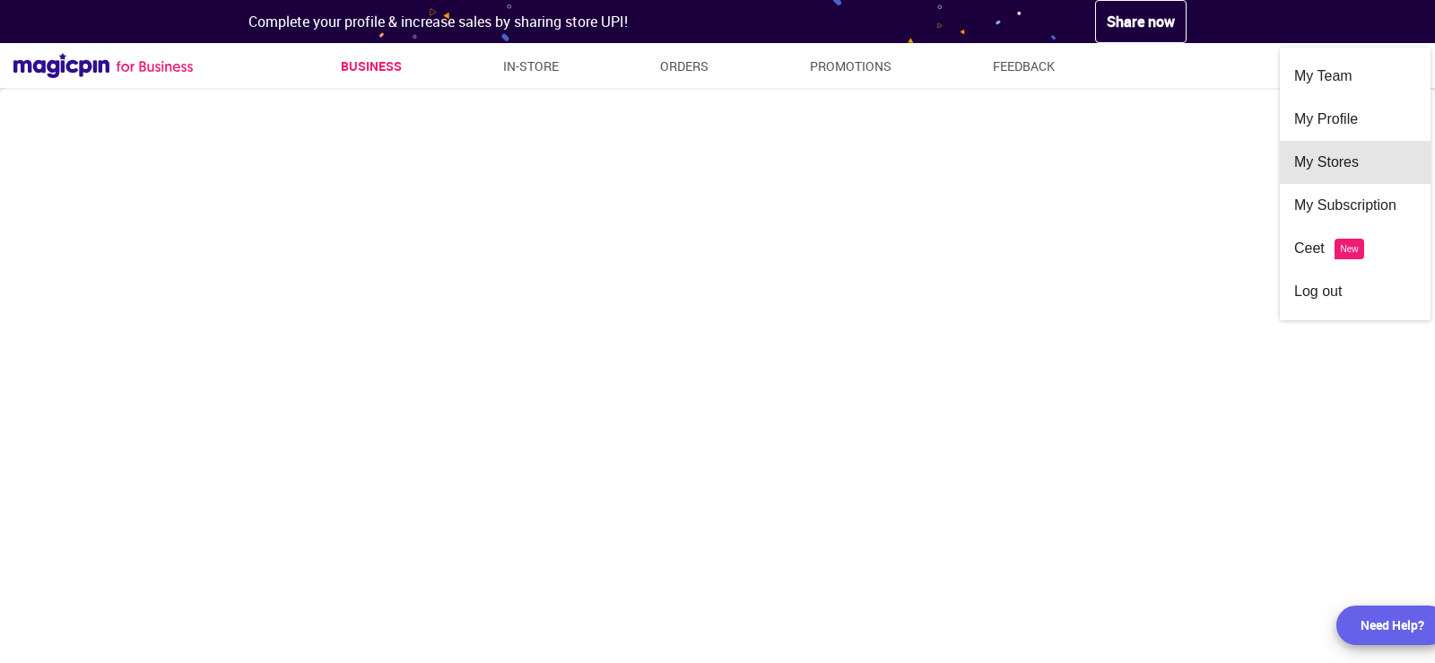
click at [1332, 170] on div "My Stores" at bounding box center [1355, 162] width 122 height 43
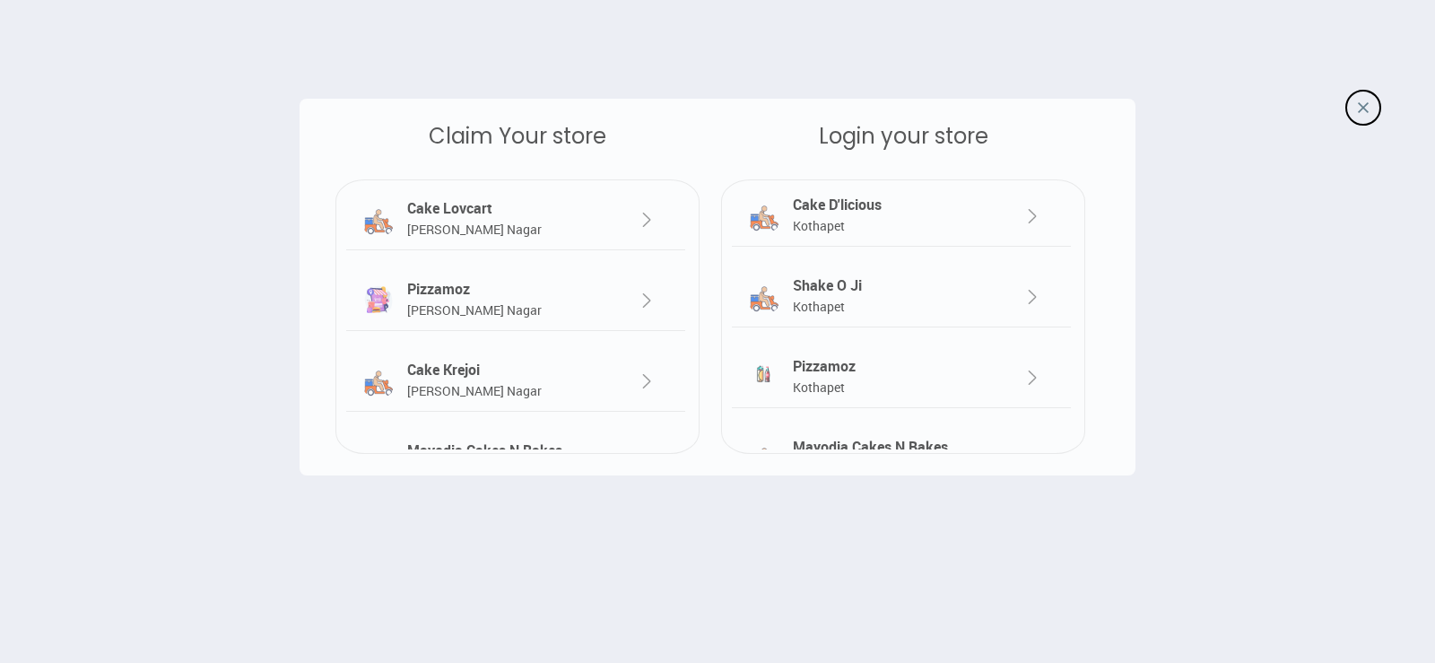
scroll to position [179, 0]
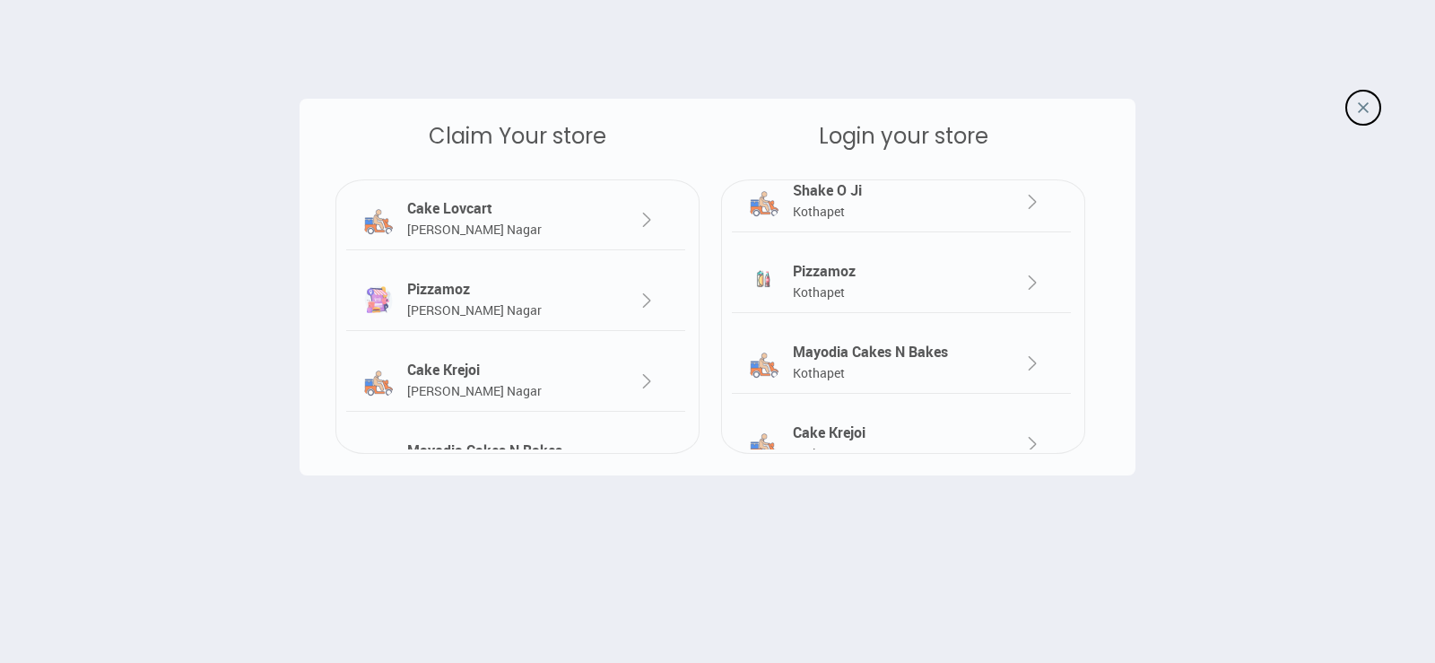
click at [885, 351] on div "Mayodia Cakes N Bakes Kothapet" at bounding box center [887, 362] width 198 height 41
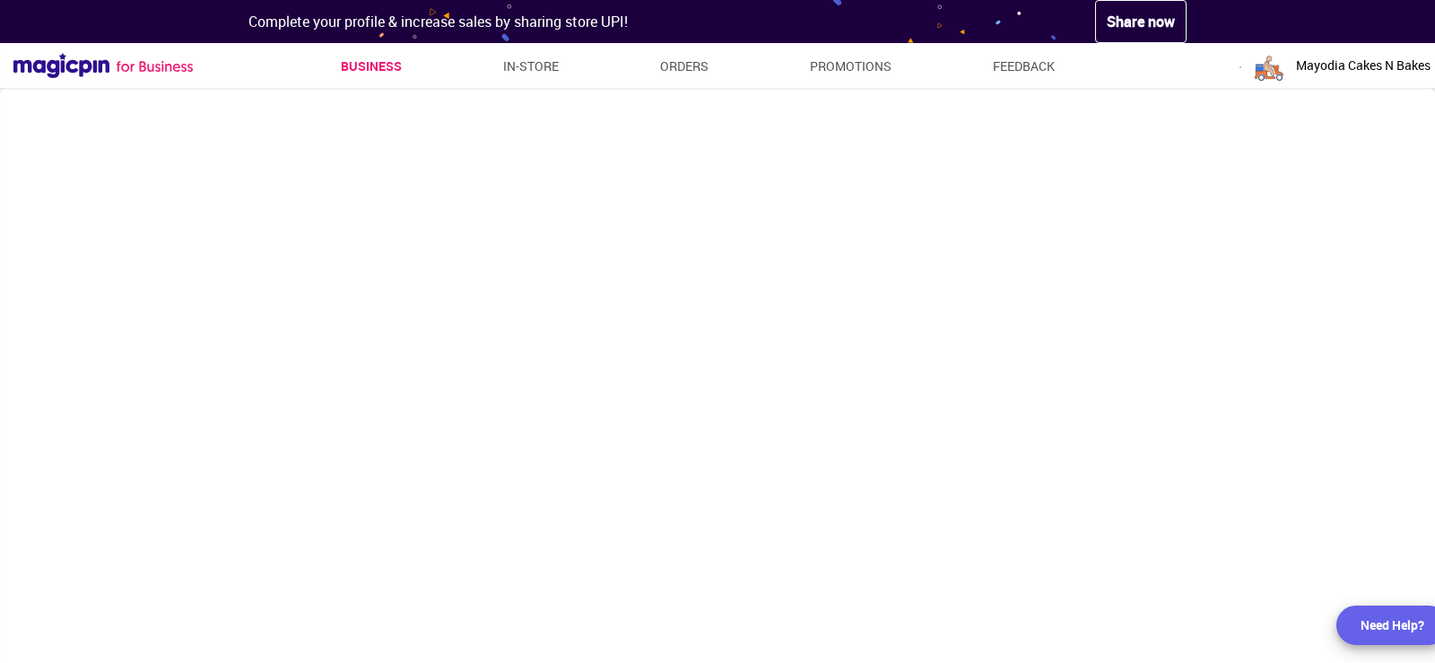
click at [362, 60] on link "Business" at bounding box center [371, 66] width 61 height 32
click at [541, 68] on link "In-store" at bounding box center [531, 66] width 56 height 32
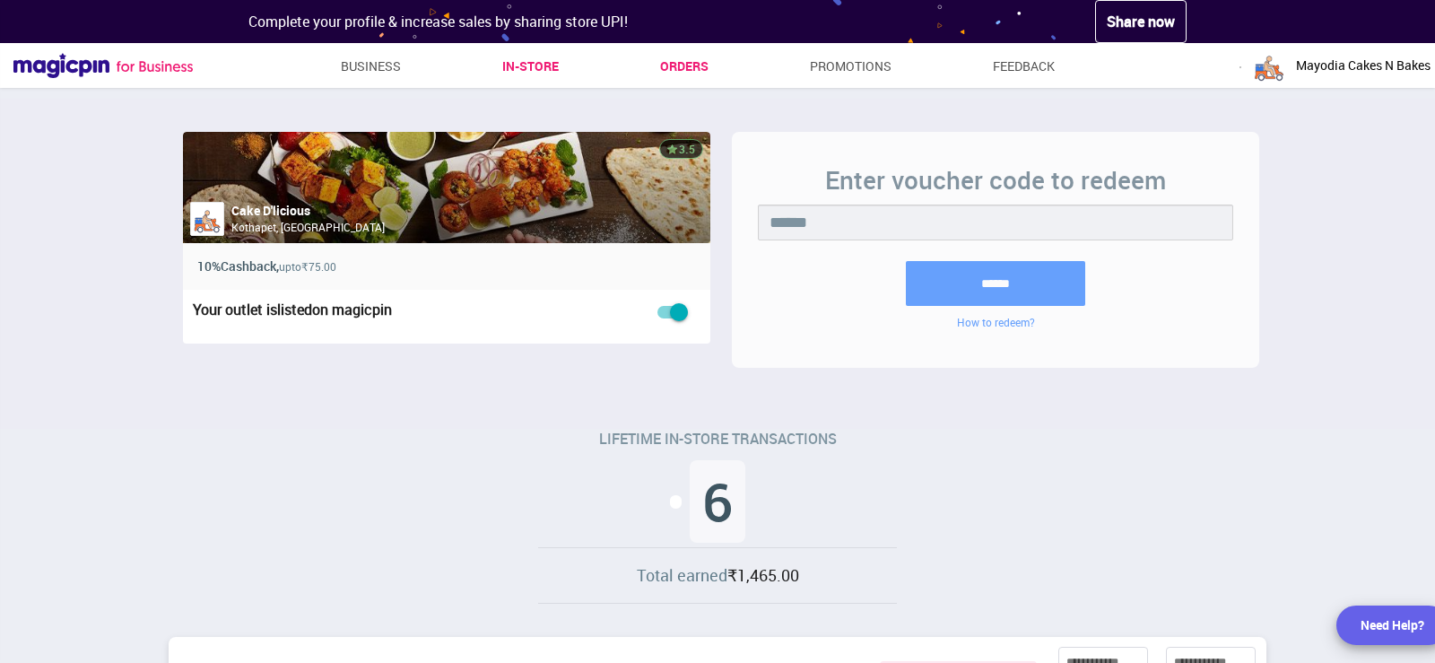
click at [673, 73] on link "Orders" at bounding box center [684, 66] width 48 height 32
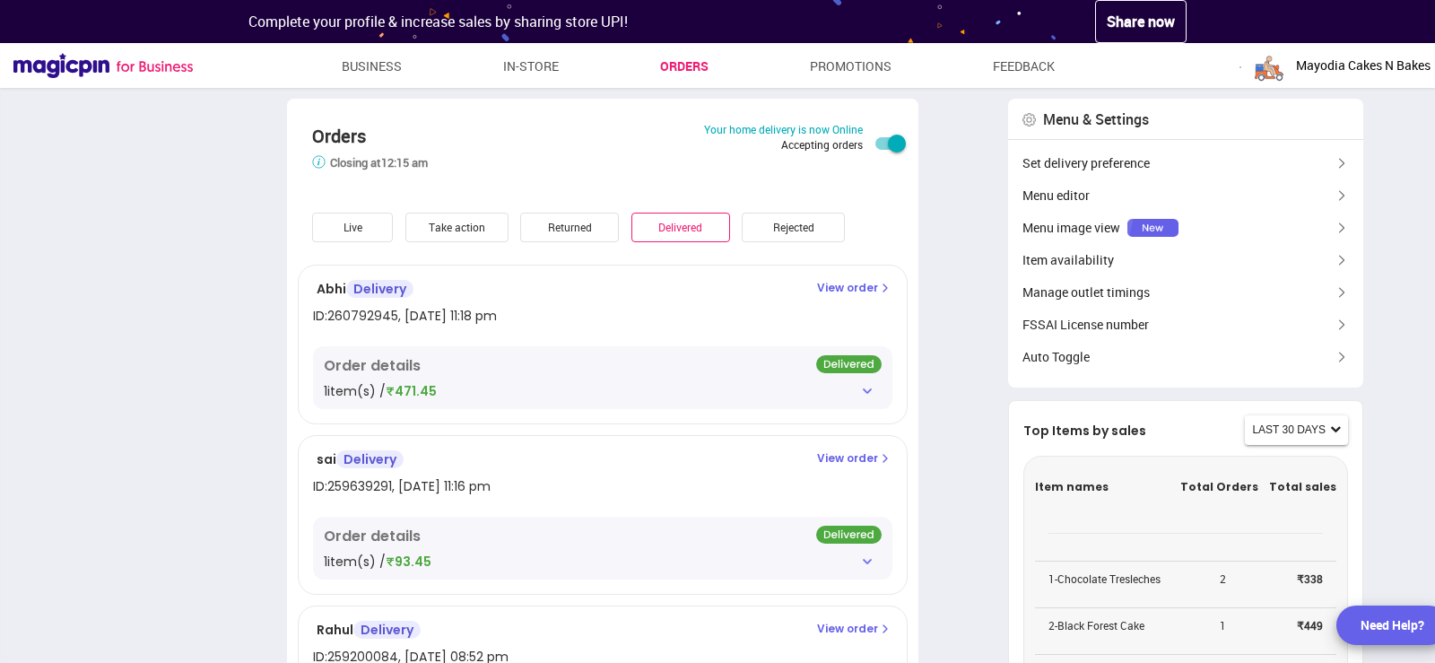
click at [405, 443] on div "sai Delivery ID: 259639291 , [DATE] 11:16 pm View order Order details 1 item(s)…" at bounding box center [603, 515] width 610 height 160
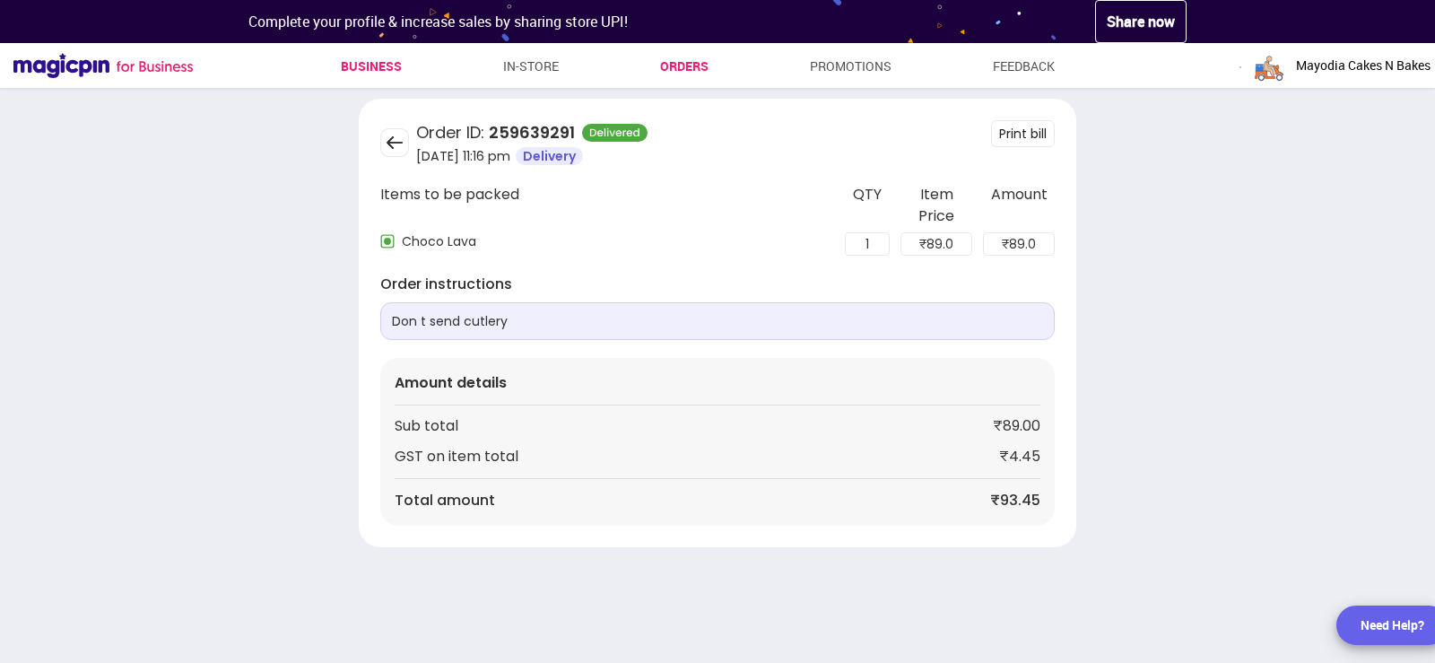
click at [383, 56] on link "Business" at bounding box center [371, 66] width 61 height 32
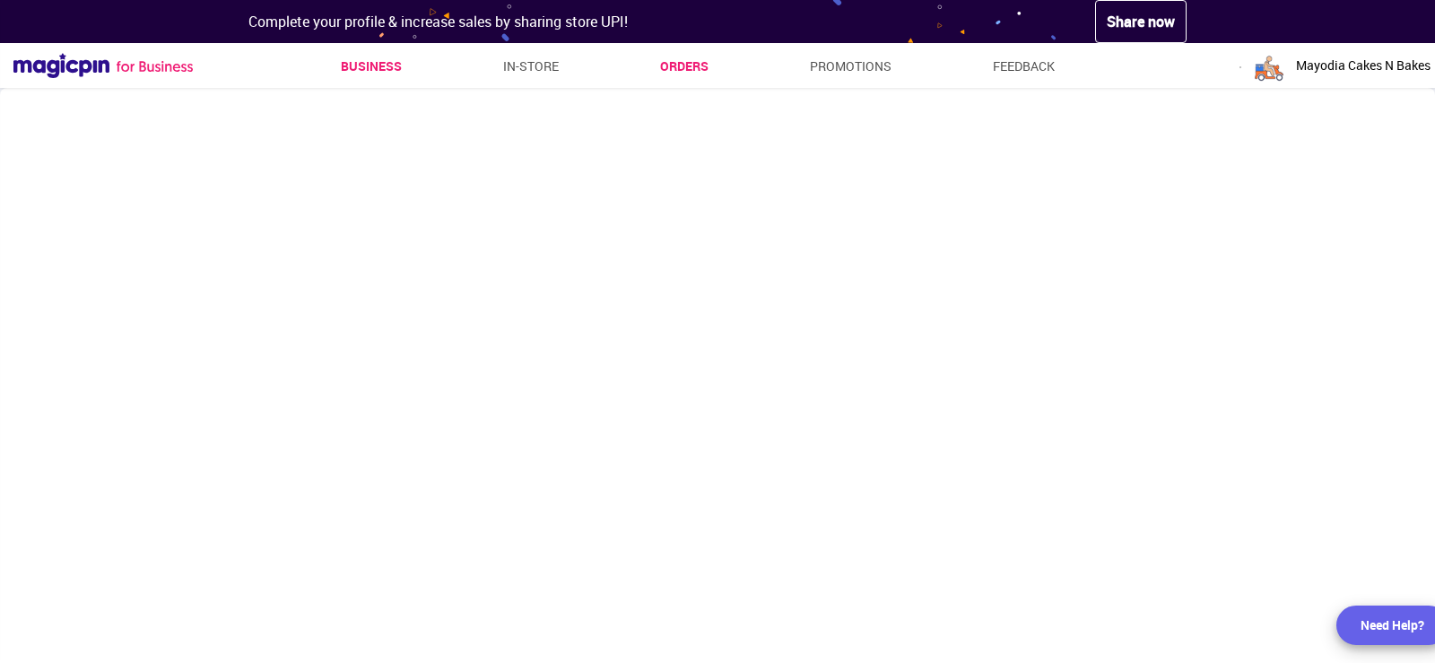
click at [690, 63] on link "Orders" at bounding box center [684, 66] width 48 height 32
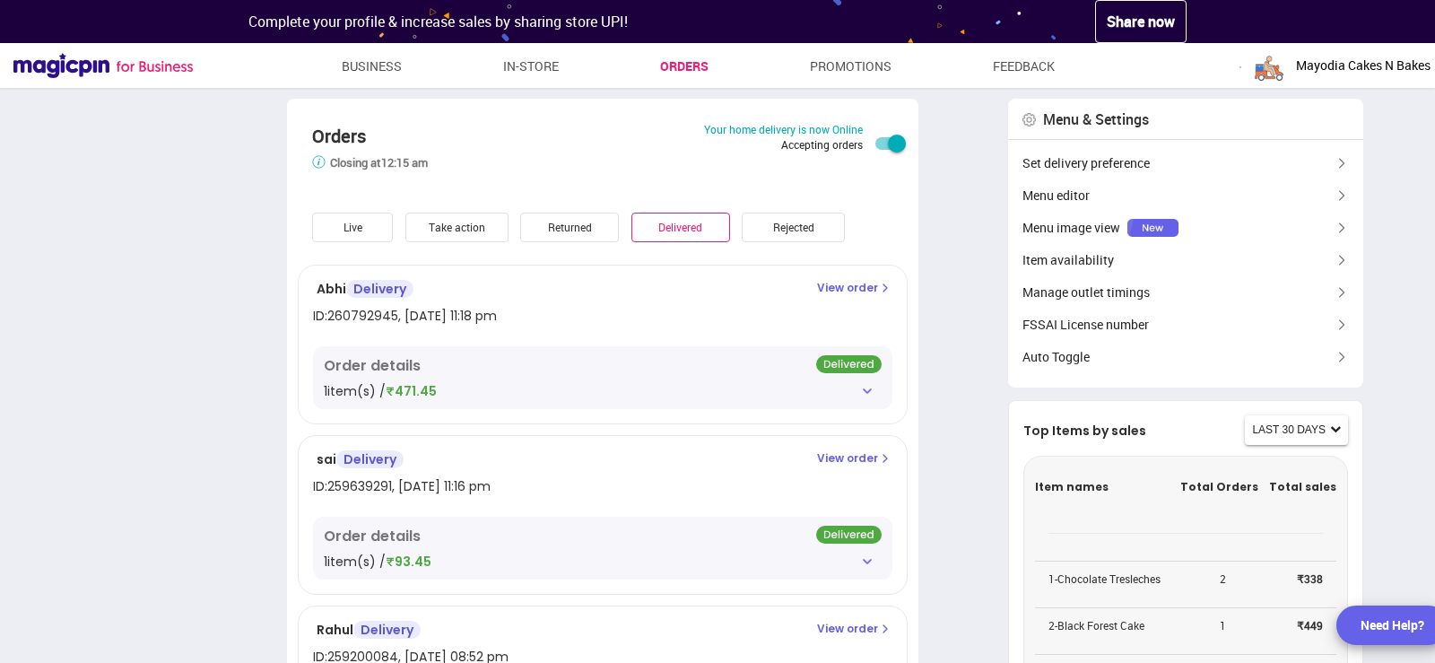
click at [372, 218] on div "Live" at bounding box center [352, 228] width 81 height 30
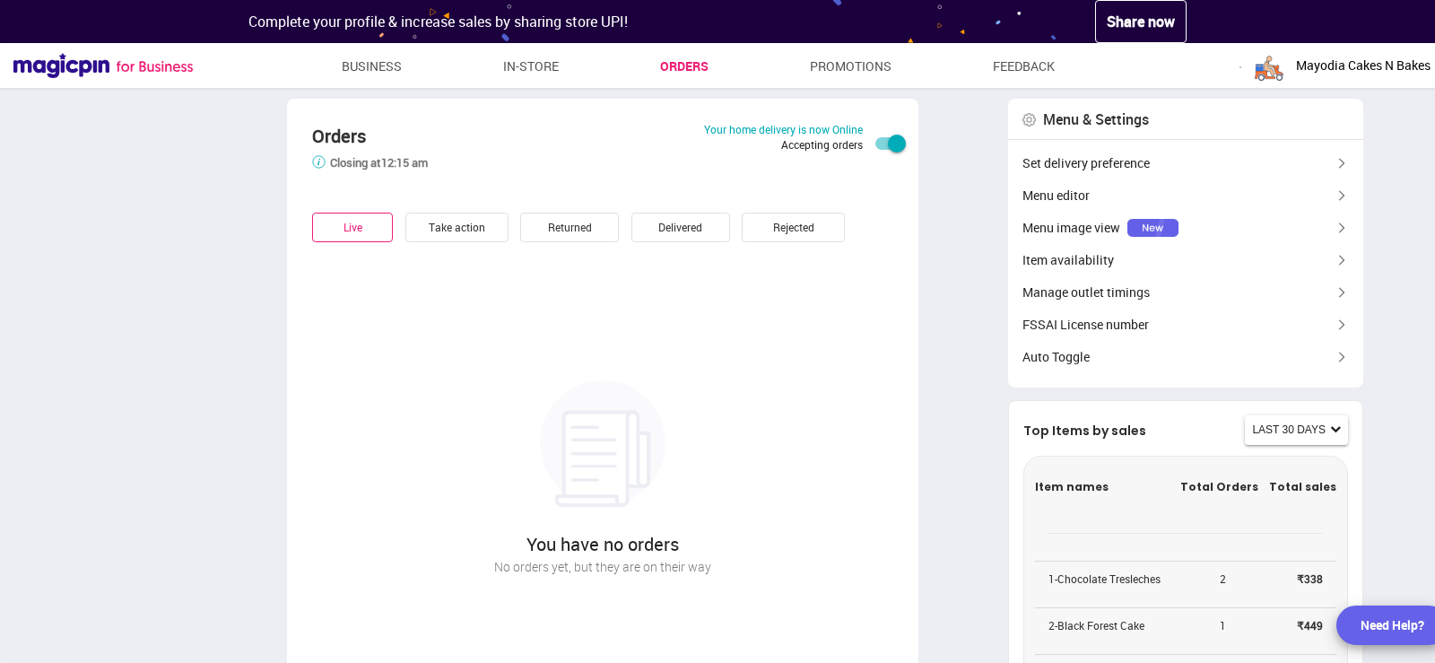
click at [430, 225] on div "Take action" at bounding box center [456, 228] width 103 height 30
click at [350, 233] on div "Live" at bounding box center [352, 228] width 81 height 30
click at [530, 229] on div "Returned" at bounding box center [569, 228] width 99 height 30
click at [750, 229] on div "Rejected" at bounding box center [793, 228] width 103 height 30
click at [355, 235] on div "Live" at bounding box center [352, 228] width 81 height 30
